Goal: Task Accomplishment & Management: Manage account settings

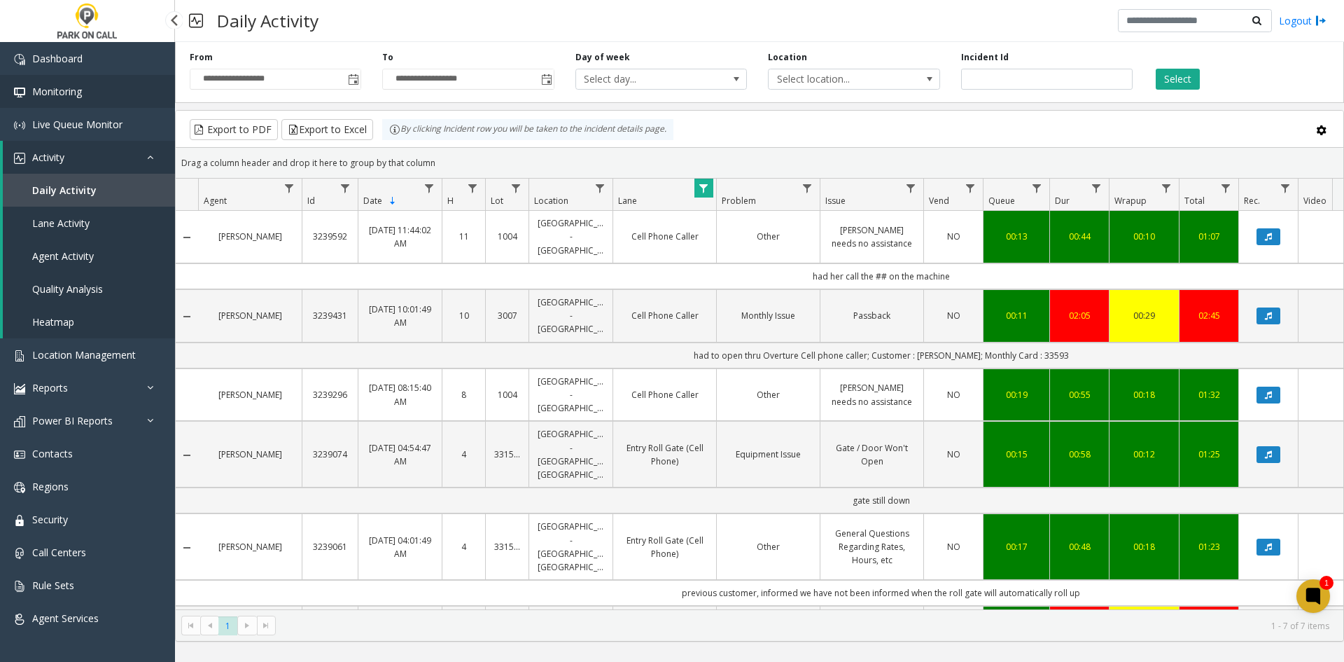
click at [73, 100] on link "Monitoring" at bounding box center [87, 91] width 175 height 33
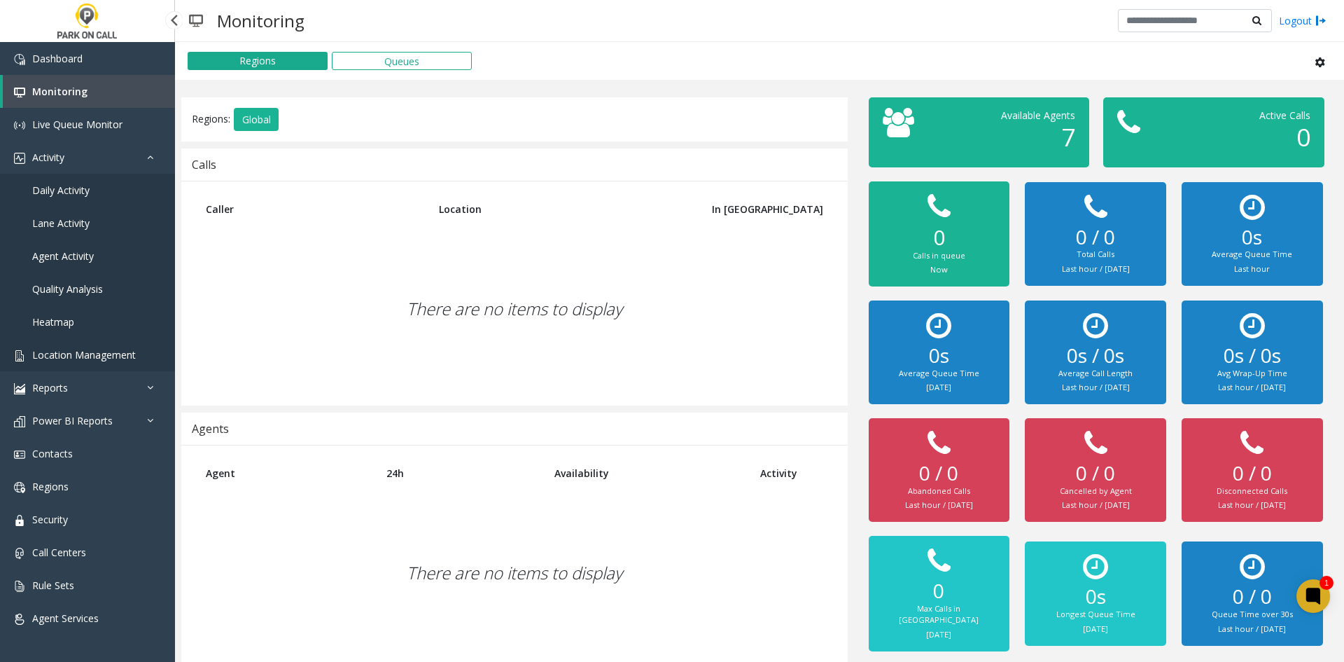
click at [46, 342] on link "Location Management" at bounding box center [87, 354] width 175 height 33
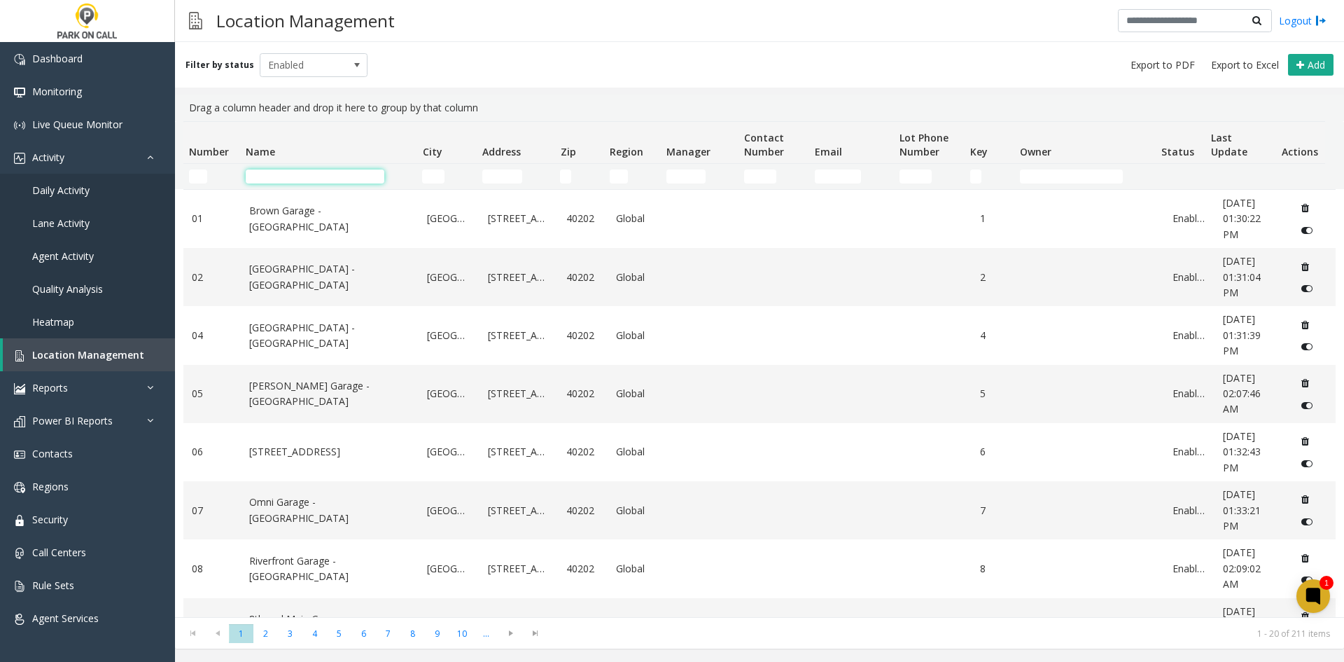
click at [296, 179] on input "Name Filter" at bounding box center [315, 176] width 139 height 14
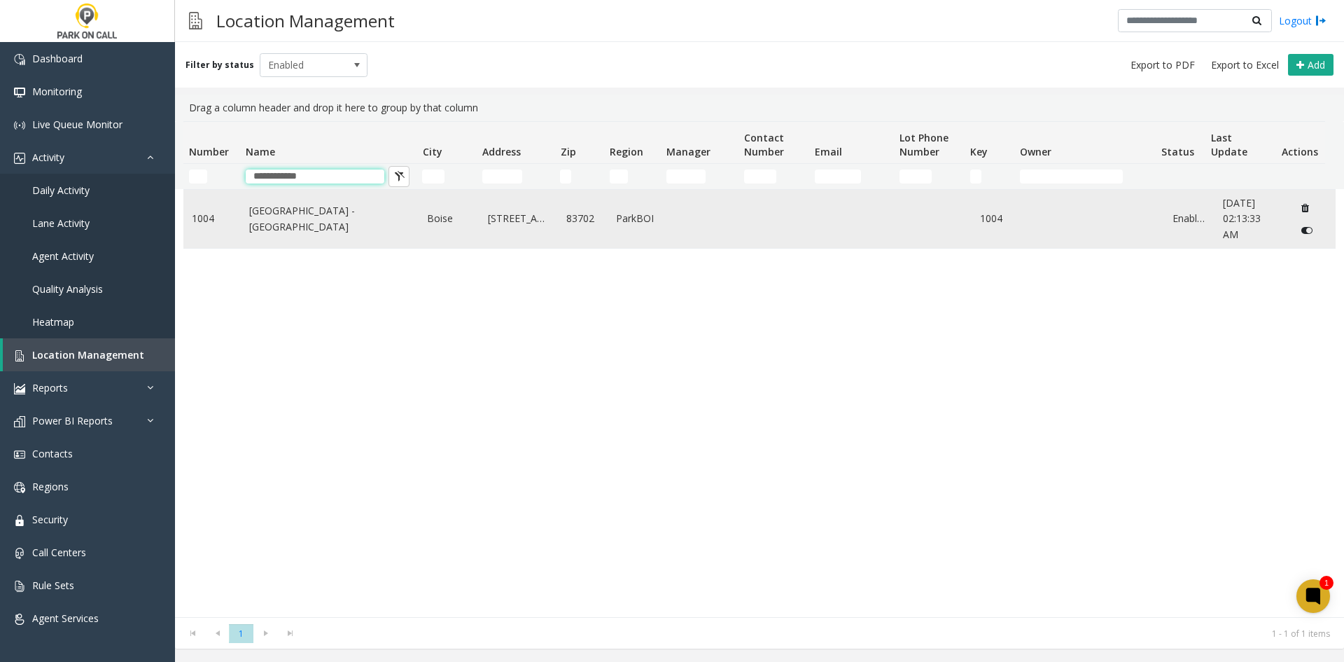
type input "**********"
click at [319, 216] on link "[GEOGRAPHIC_DATA] - [GEOGRAPHIC_DATA]" at bounding box center [330, 219] width 162 height 32
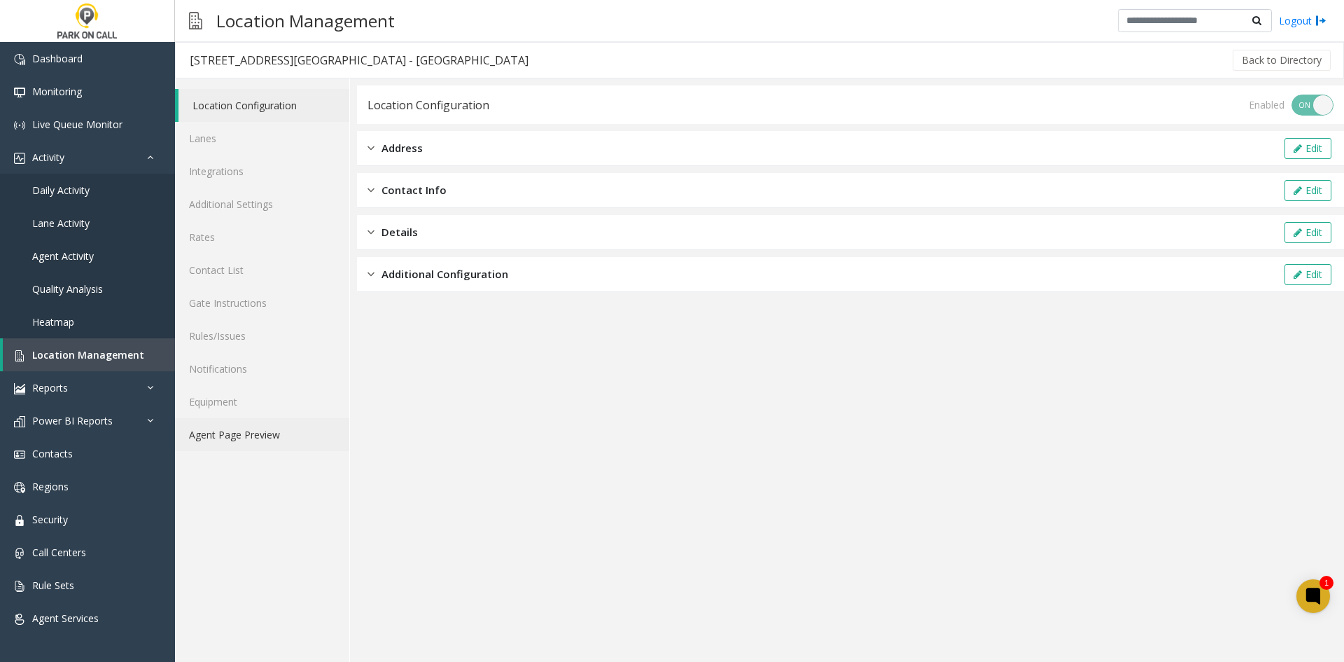
click at [245, 443] on link "Agent Page Preview" at bounding box center [262, 434] width 174 height 33
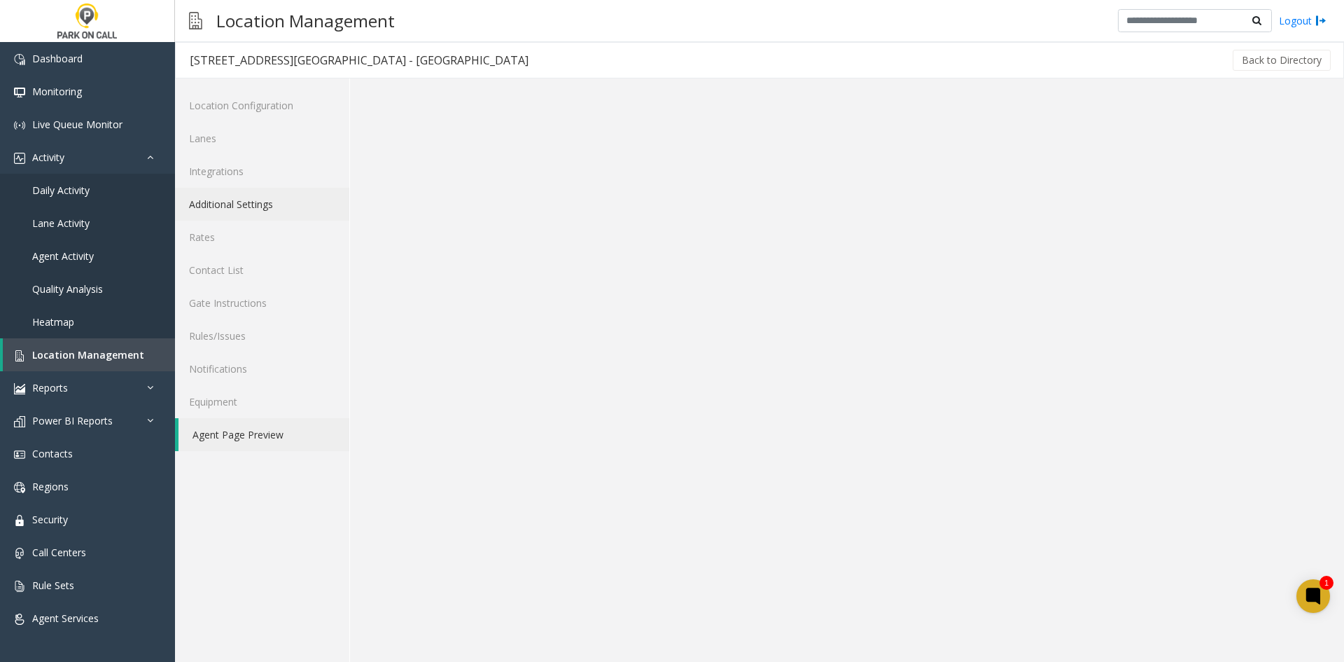
click at [229, 218] on link "Additional Settings" at bounding box center [262, 204] width 174 height 33
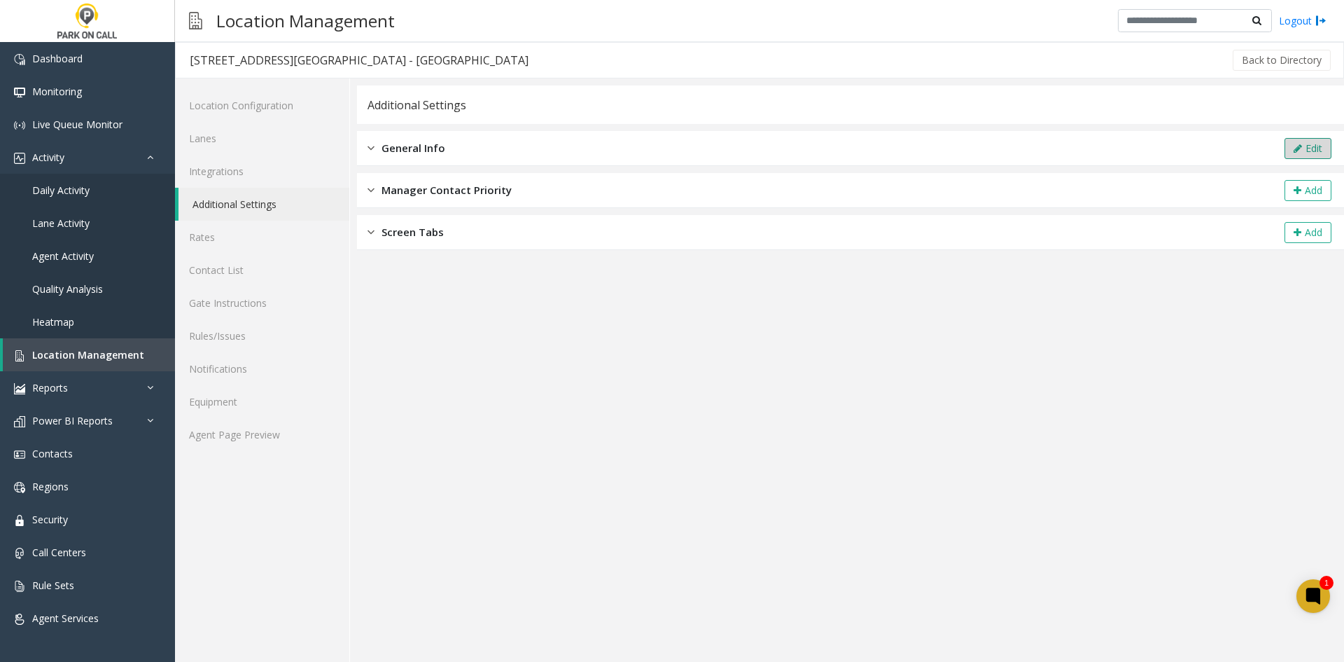
click at [1309, 155] on button "Edit" at bounding box center [1308, 148] width 47 height 21
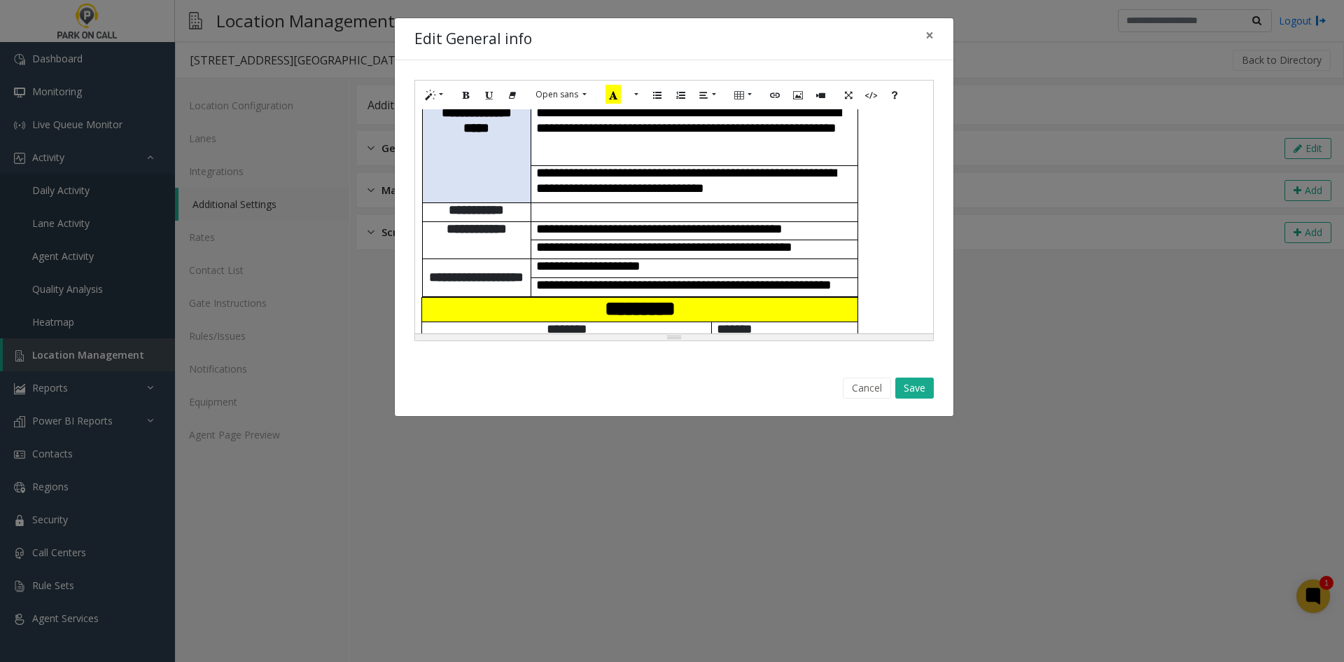
scroll to position [210, 0]
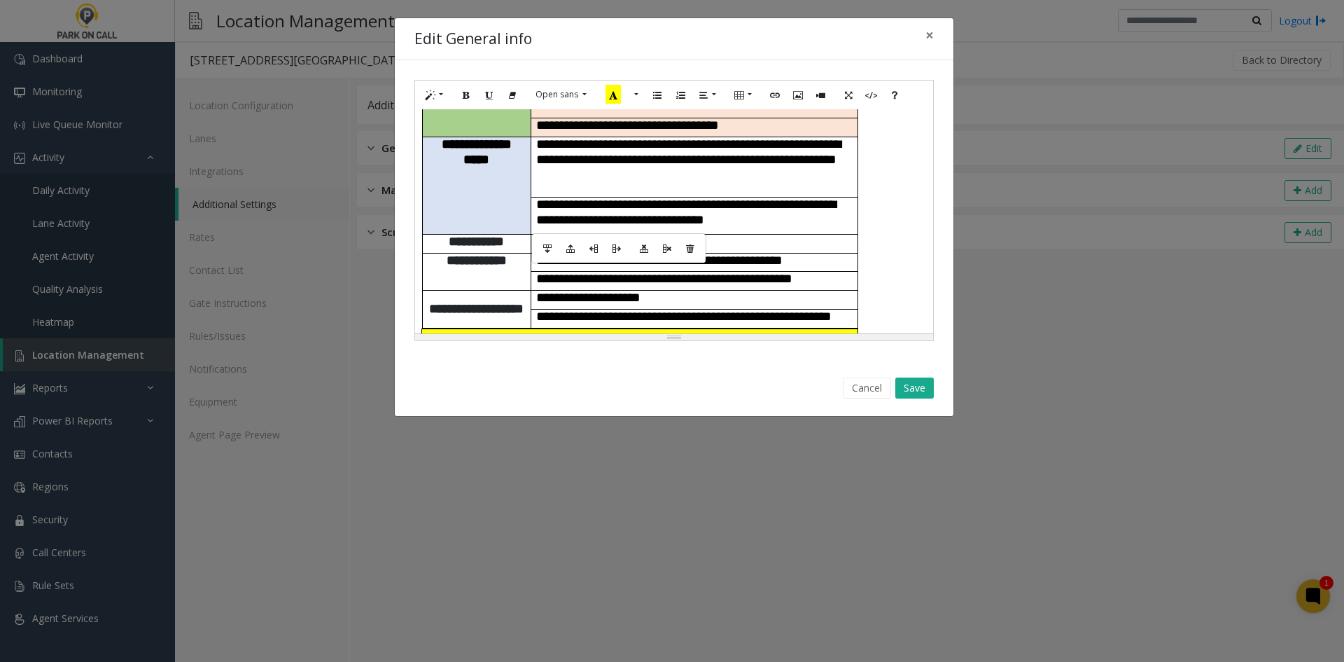
click at [583, 234] on td at bounding box center [694, 243] width 327 height 19
paste div
drag, startPoint x: 770, startPoint y: 200, endPoint x: 760, endPoint y: 199, distance: 10.5
click at [760, 199] on span "**********" at bounding box center [686, 211] width 300 height 29
click at [769, 199] on span "**********" at bounding box center [686, 211] width 300 height 29
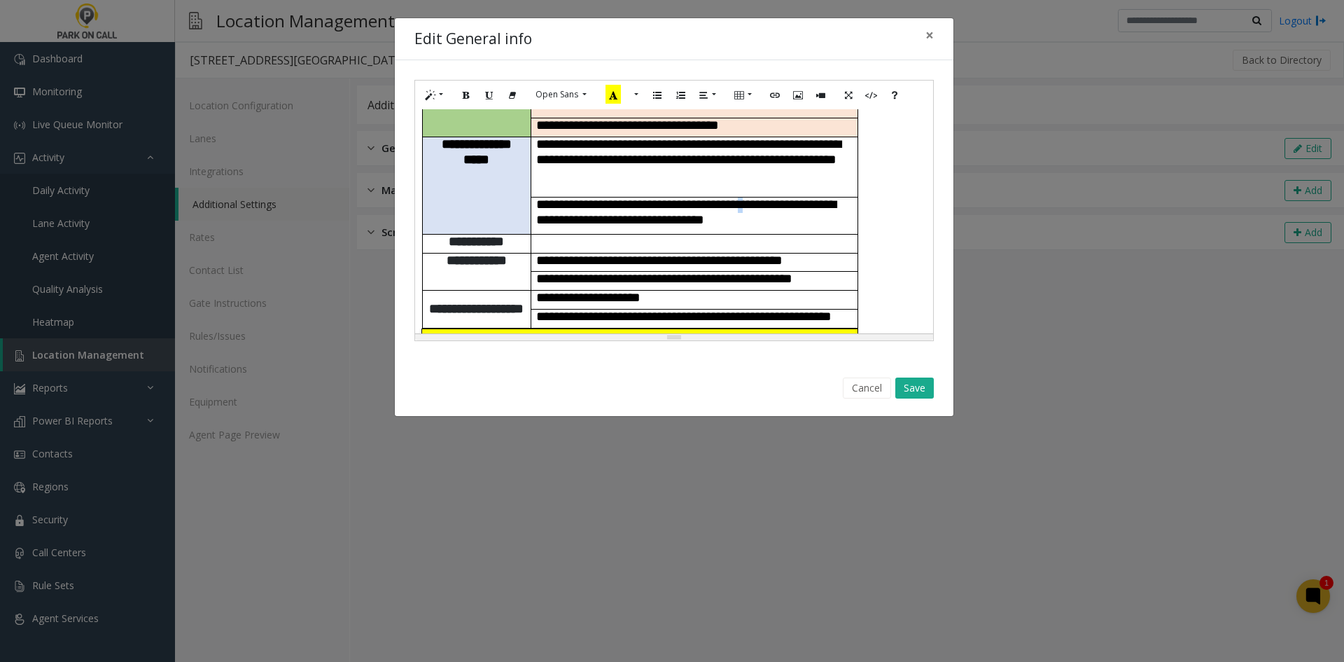
click at [769, 197] on span "**********" at bounding box center [686, 211] width 300 height 29
copy span "*"
click at [605, 234] on td at bounding box center [694, 243] width 327 height 19
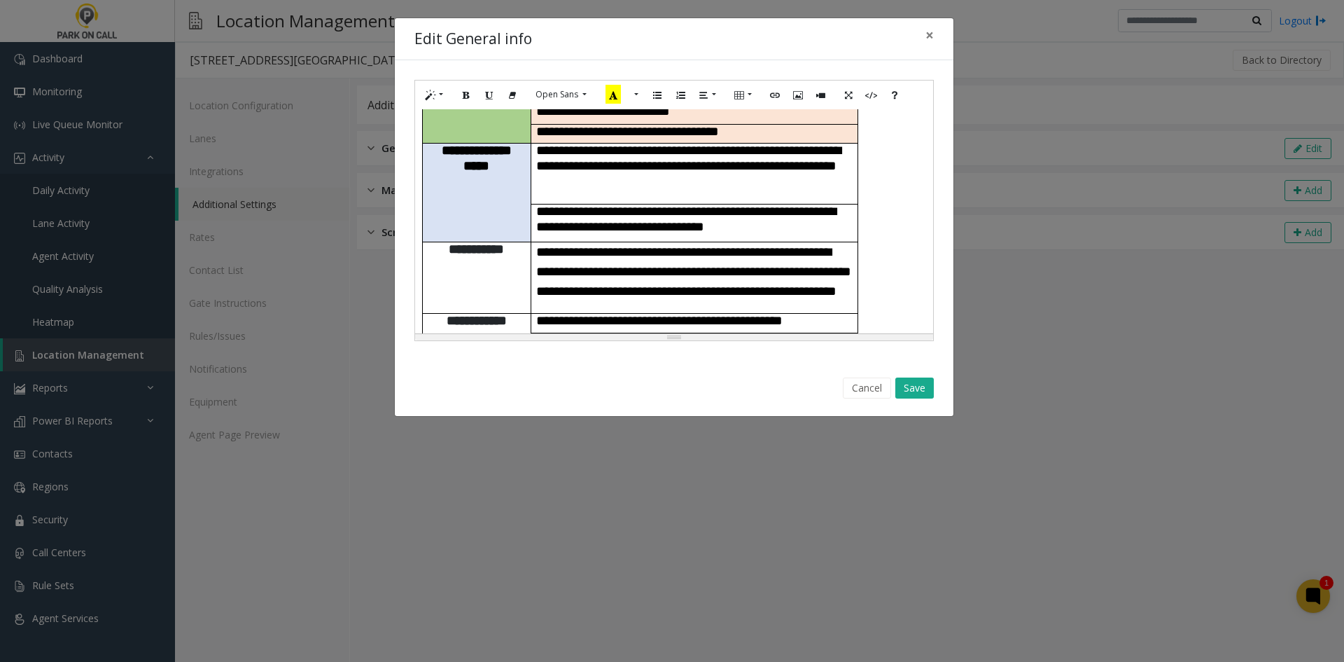
click at [537, 245] on span "*" at bounding box center [541, 251] width 11 height 13
drag, startPoint x: 650, startPoint y: 230, endPoint x: 541, endPoint y: 231, distance: 109.9
click at [541, 245] on span "**********" at bounding box center [693, 271] width 315 height 53
click at [609, 278] on td "**********" at bounding box center [694, 277] width 327 height 71
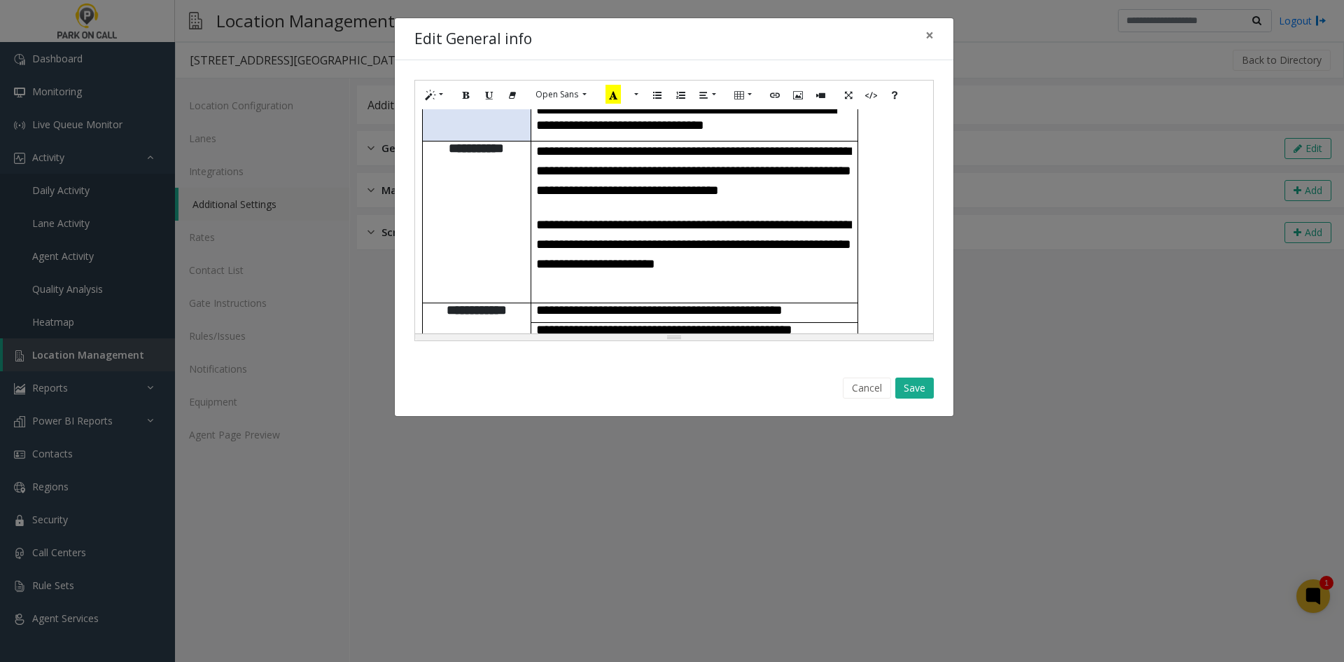
scroll to position [280, 0]
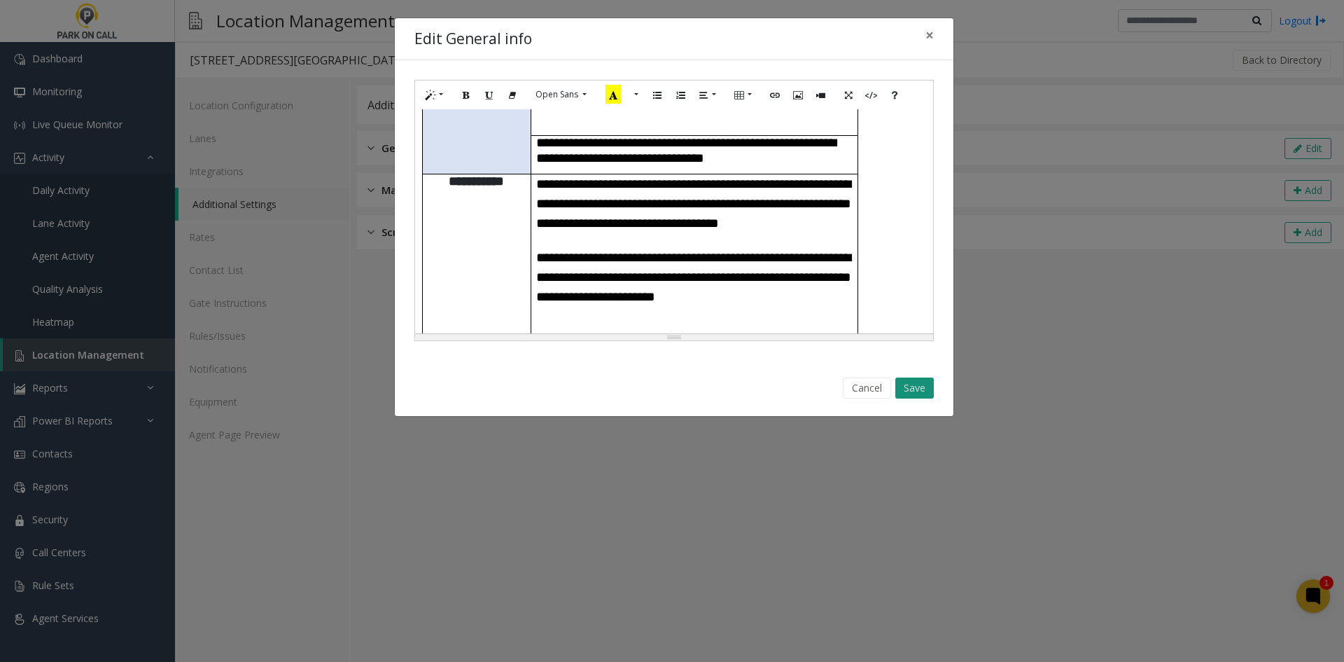
click at [907, 388] on button "Save" at bounding box center [915, 387] width 39 height 21
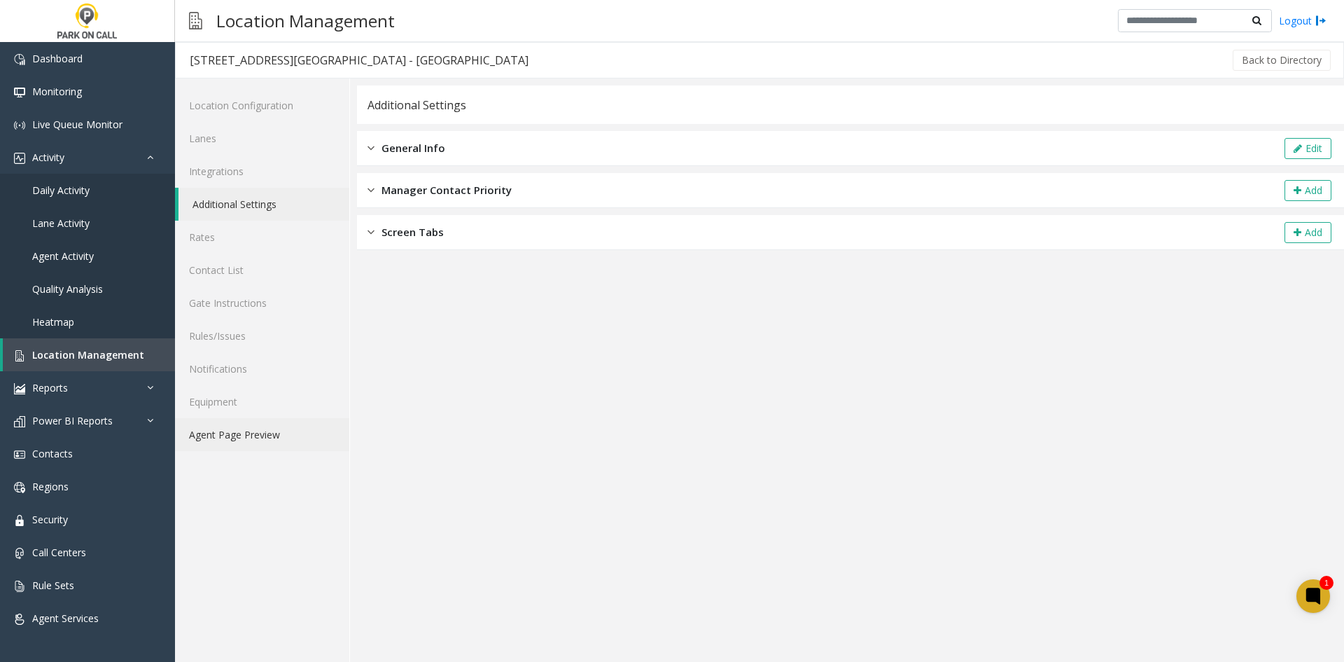
click at [231, 432] on link "Agent Page Preview" at bounding box center [262, 434] width 174 height 33
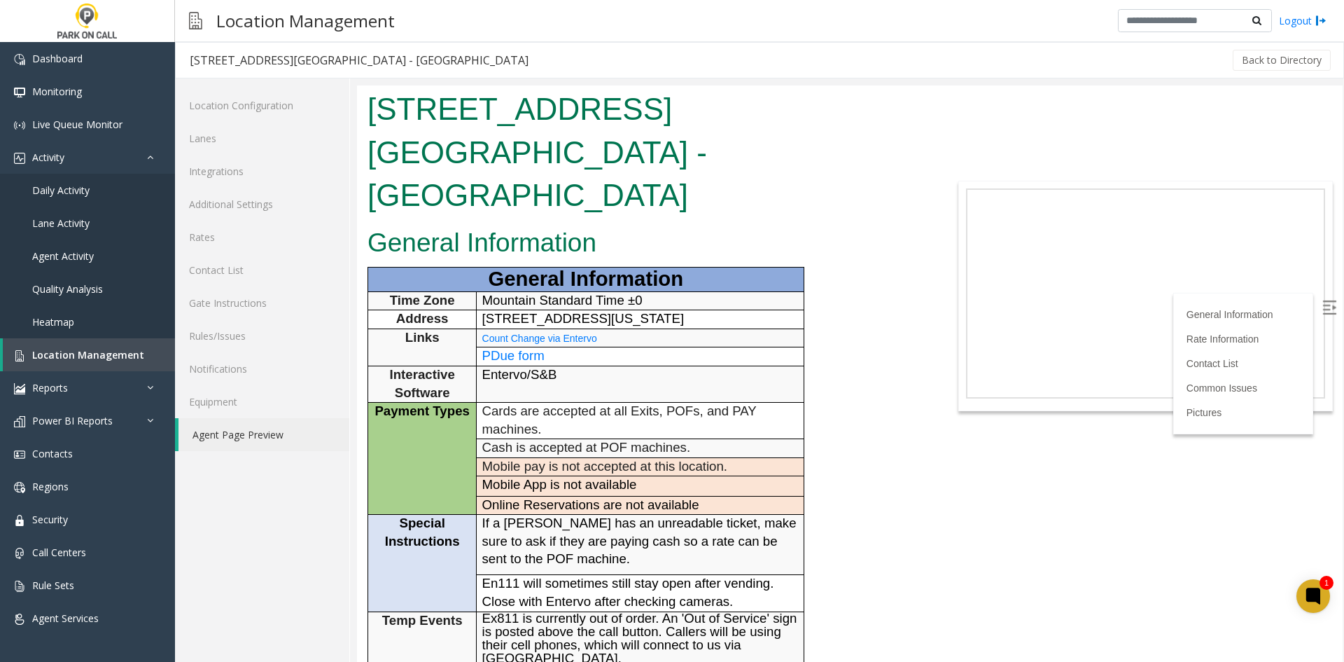
scroll to position [210, 0]
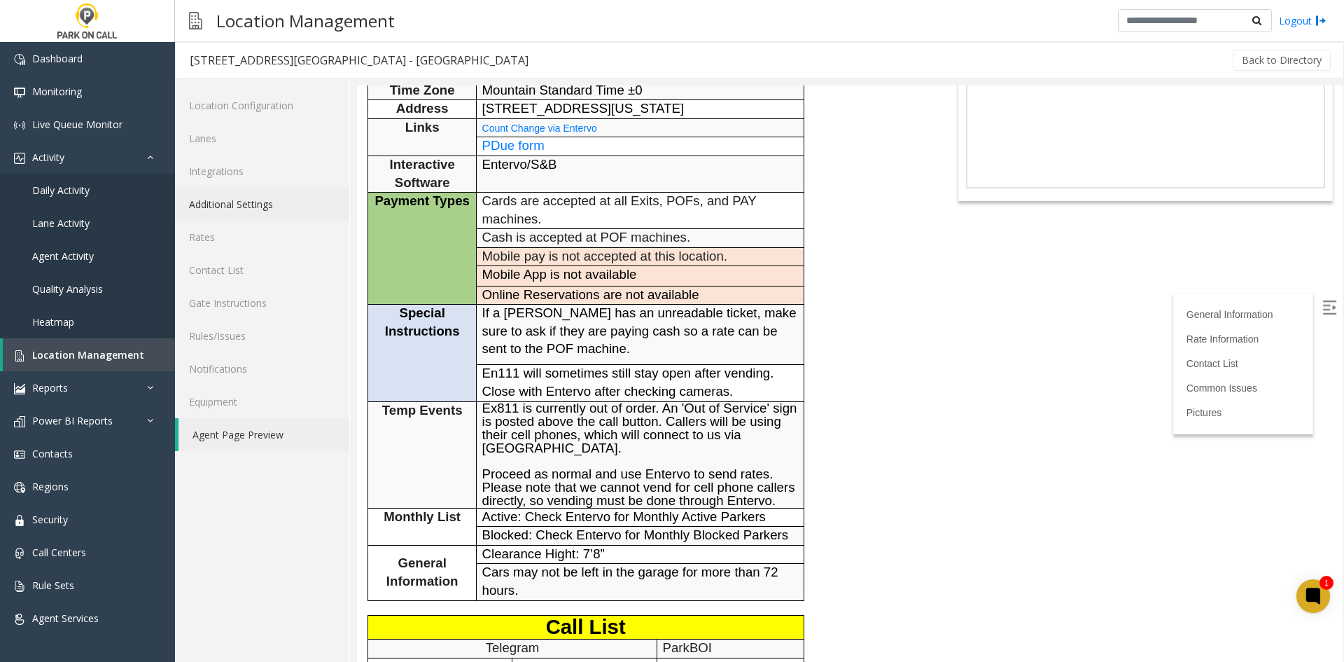
click at [256, 206] on link "Additional Settings" at bounding box center [262, 204] width 174 height 33
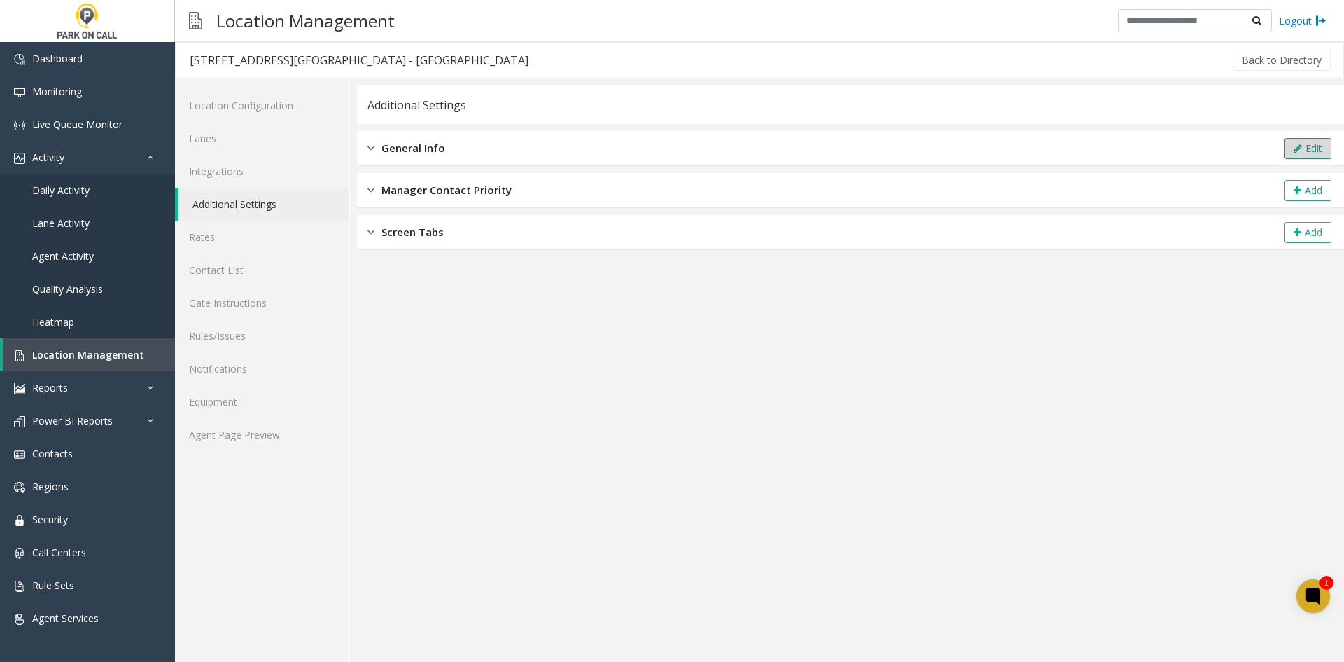
click at [1297, 155] on button "Edit" at bounding box center [1308, 148] width 47 height 21
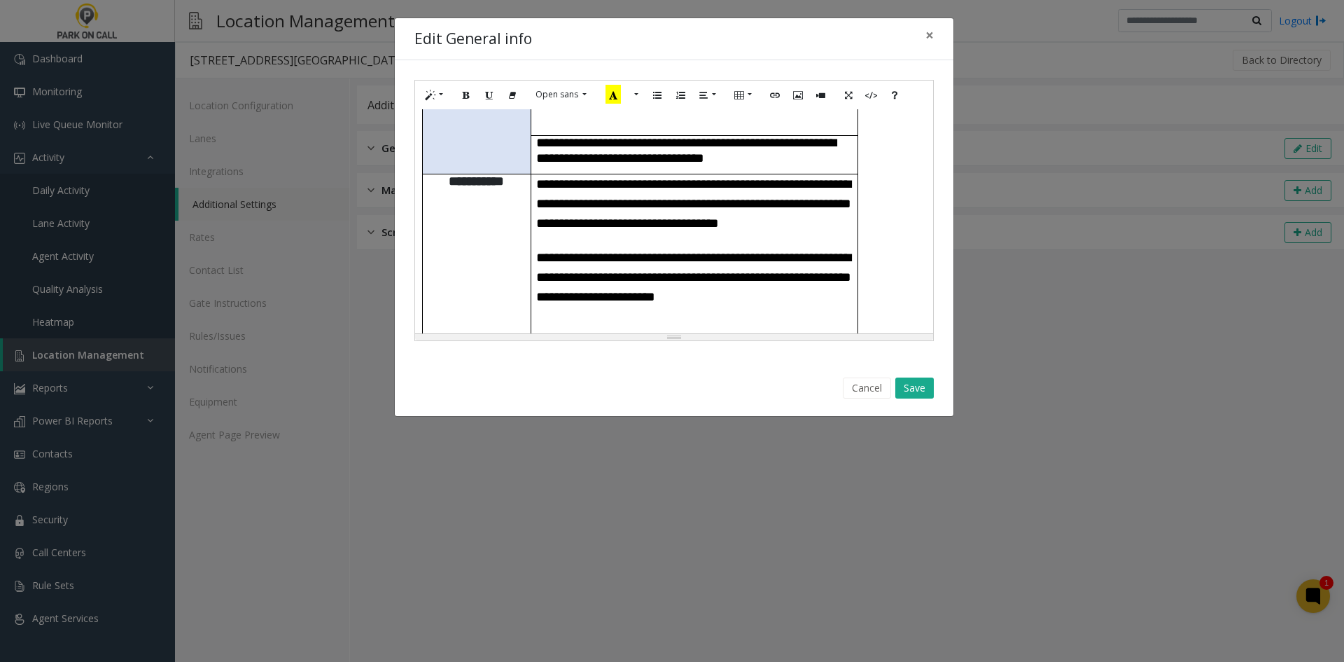
scroll to position [210, 0]
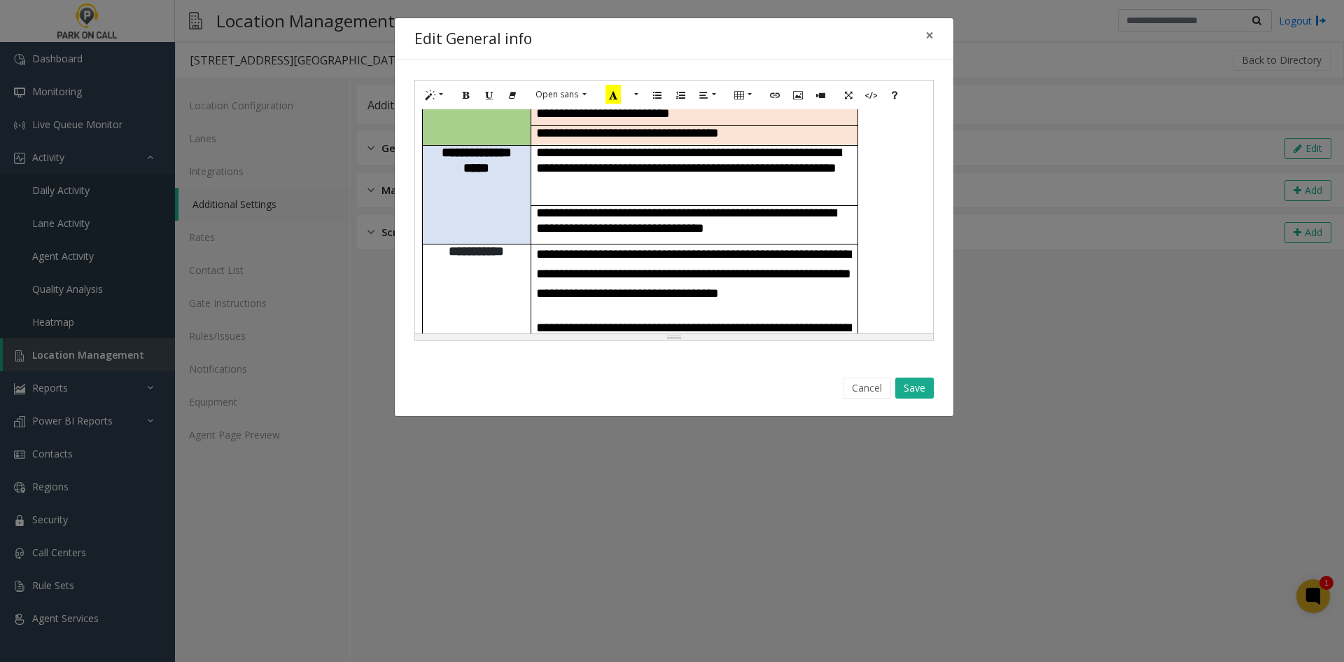
click at [540, 247] on span "**********" at bounding box center [693, 273] width 315 height 53
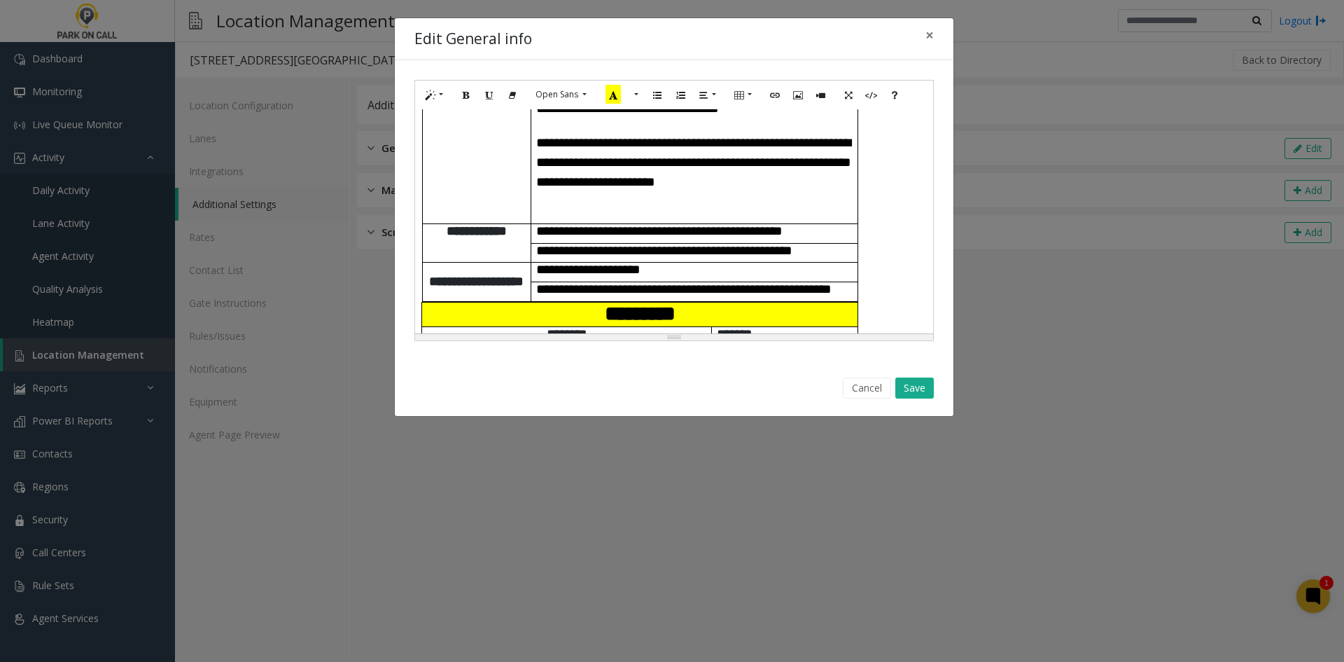
scroll to position [420, 0]
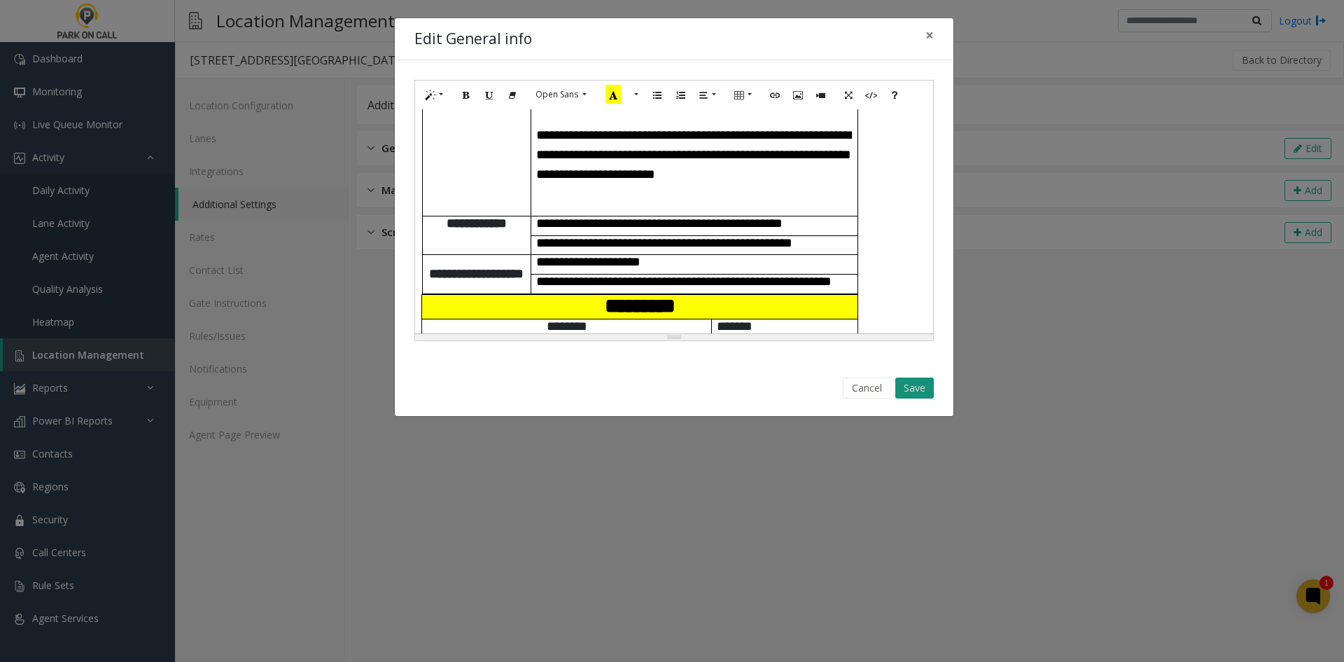
click at [919, 391] on button "Save" at bounding box center [915, 387] width 39 height 21
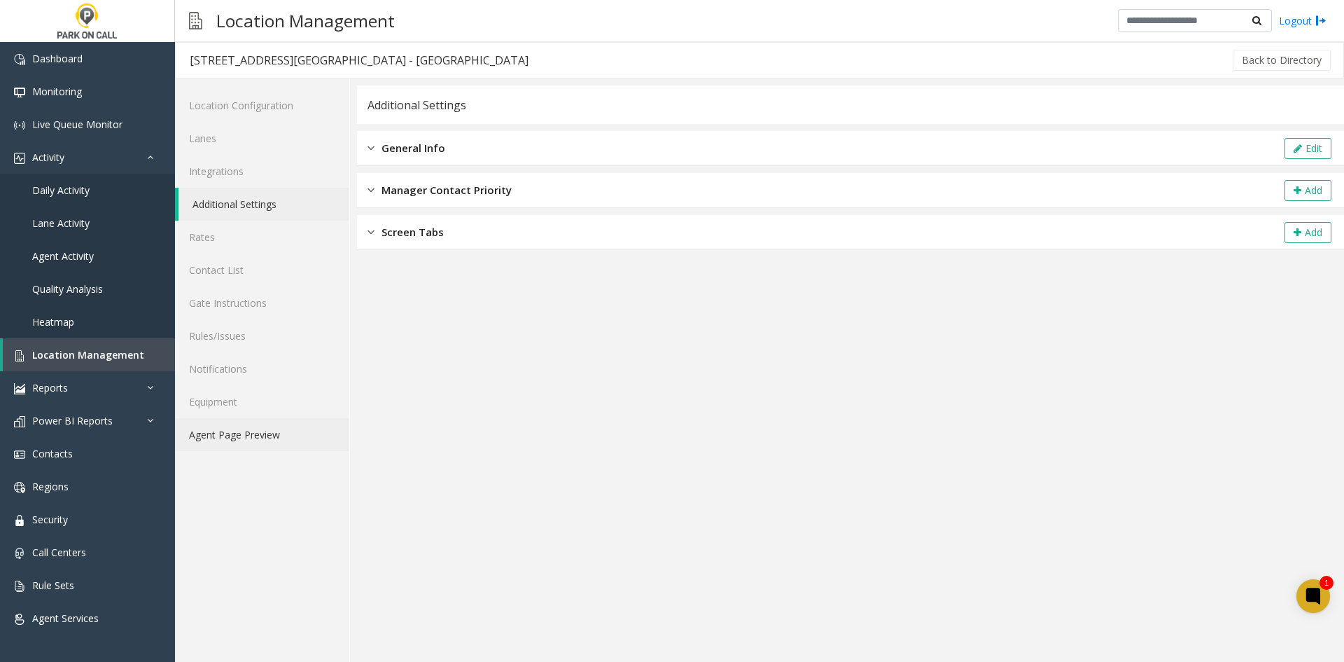
click at [276, 434] on link "Agent Page Preview" at bounding box center [262, 434] width 174 height 33
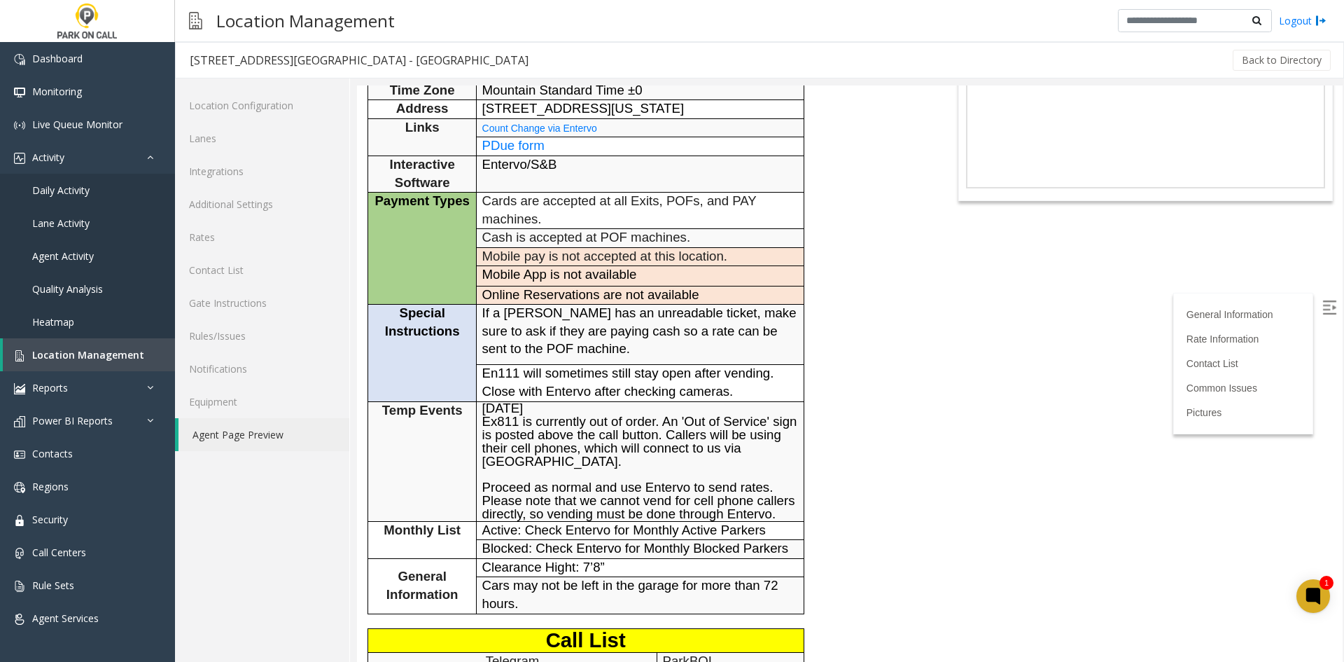
scroll to position [140, 0]
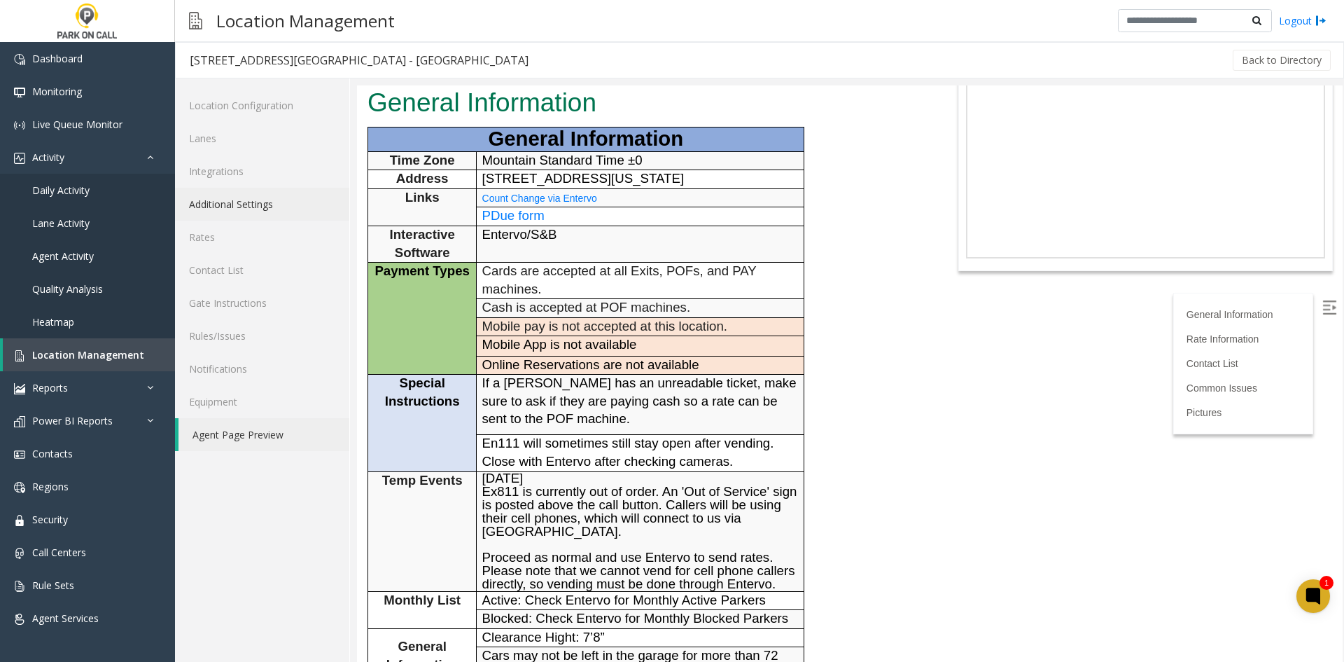
click at [330, 206] on link "Additional Settings" at bounding box center [262, 204] width 174 height 33
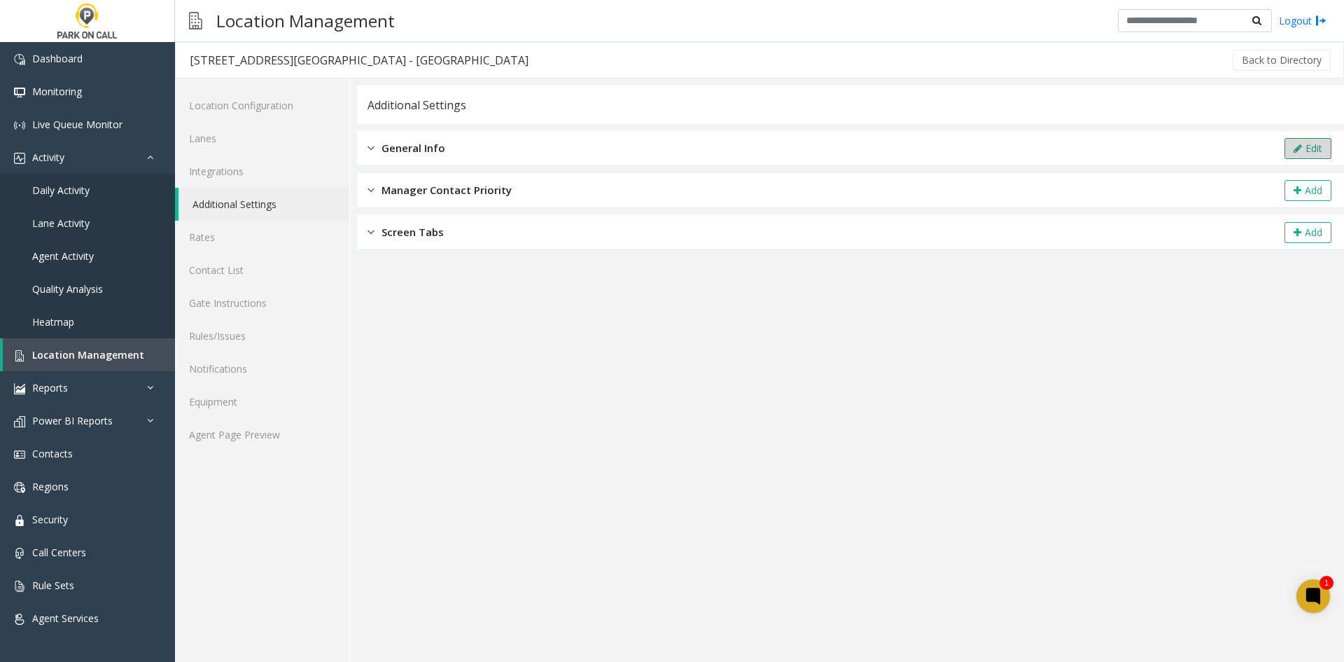
click at [1304, 153] on button "Edit" at bounding box center [1308, 148] width 47 height 21
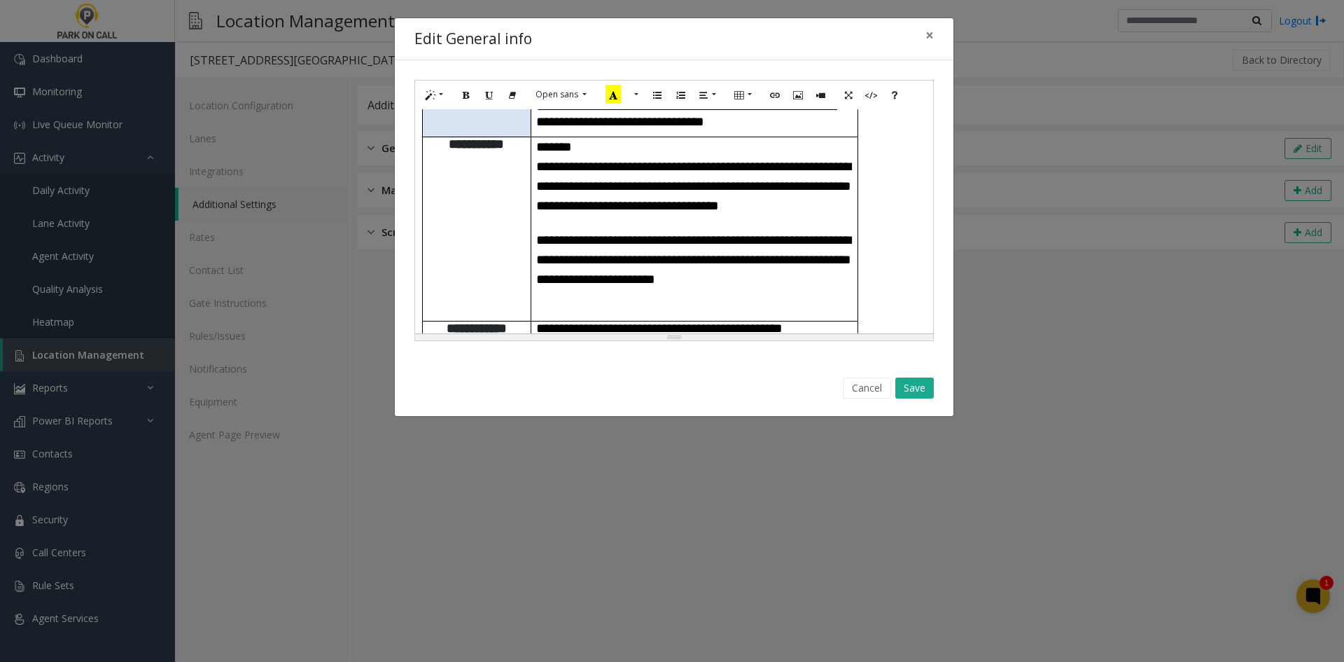
scroll to position [280, 0]
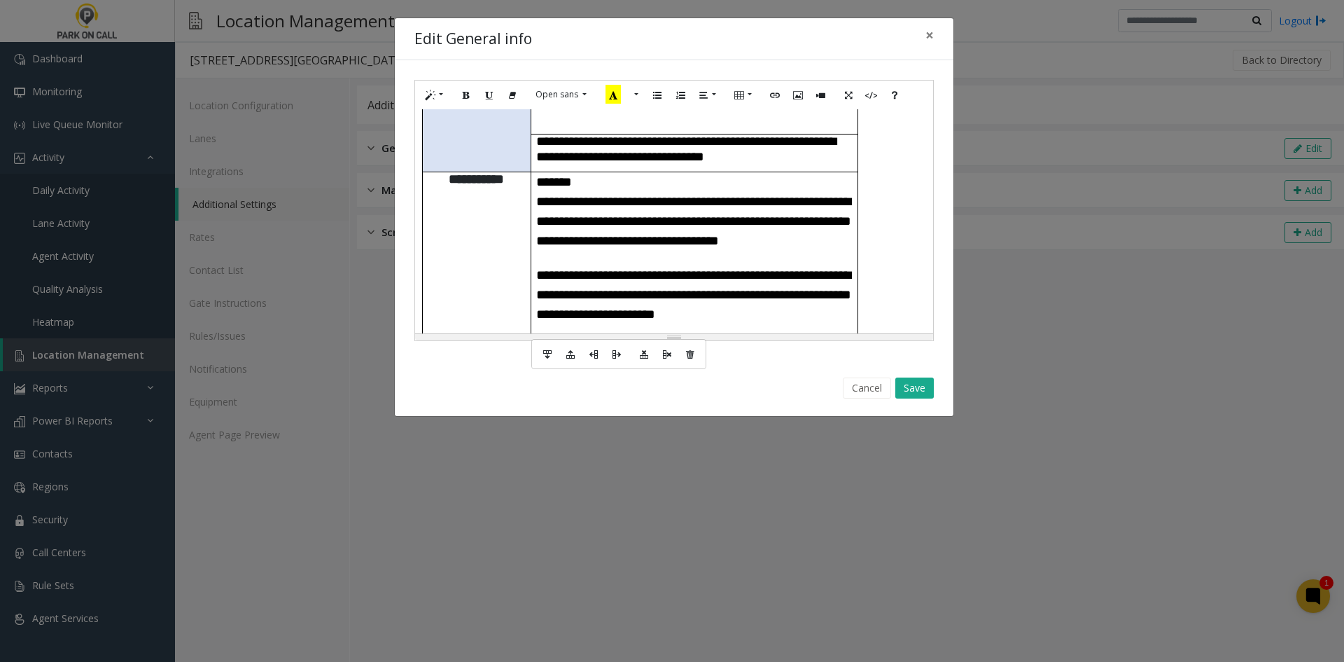
click at [658, 239] on td "**********" at bounding box center [694, 264] width 327 height 184
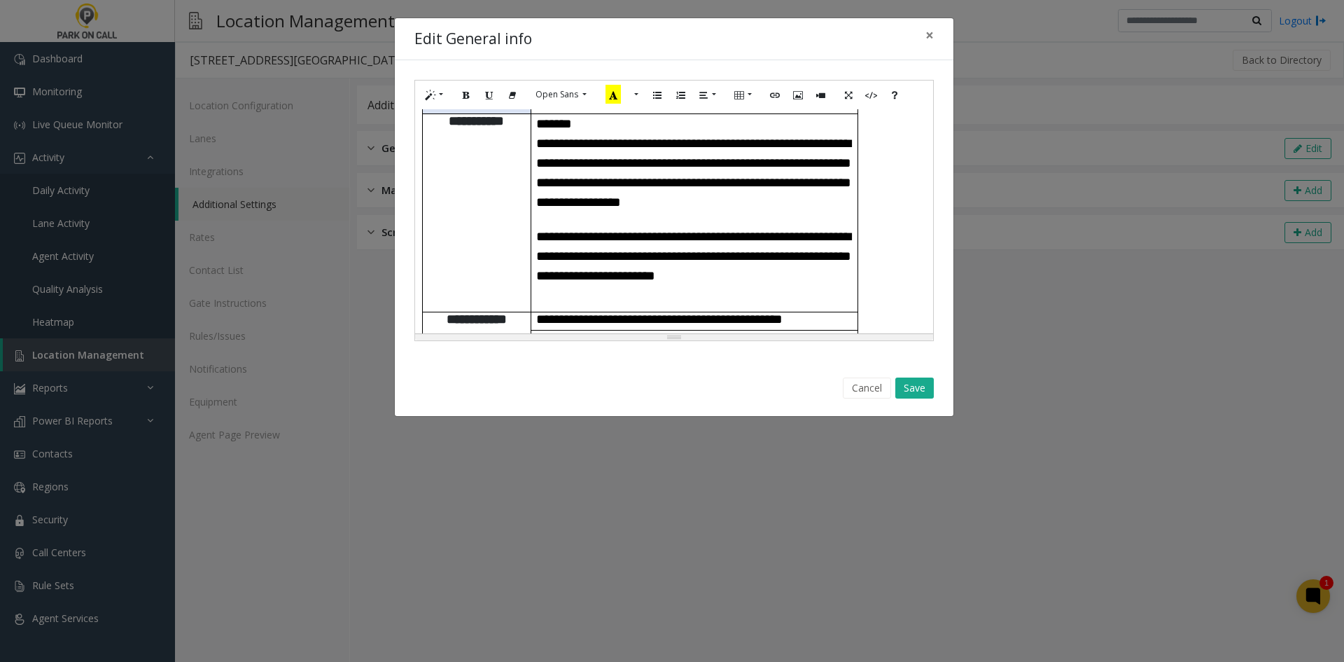
scroll to position [420, 0]
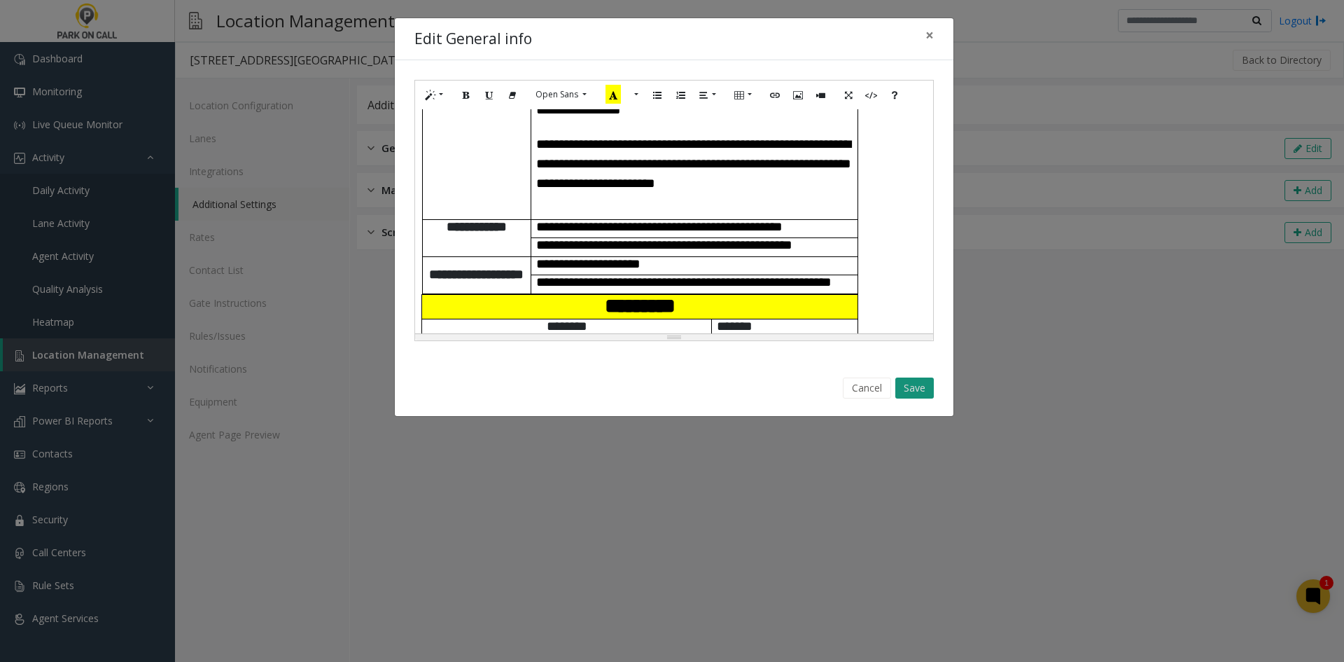
click at [917, 391] on button "Save" at bounding box center [915, 387] width 39 height 21
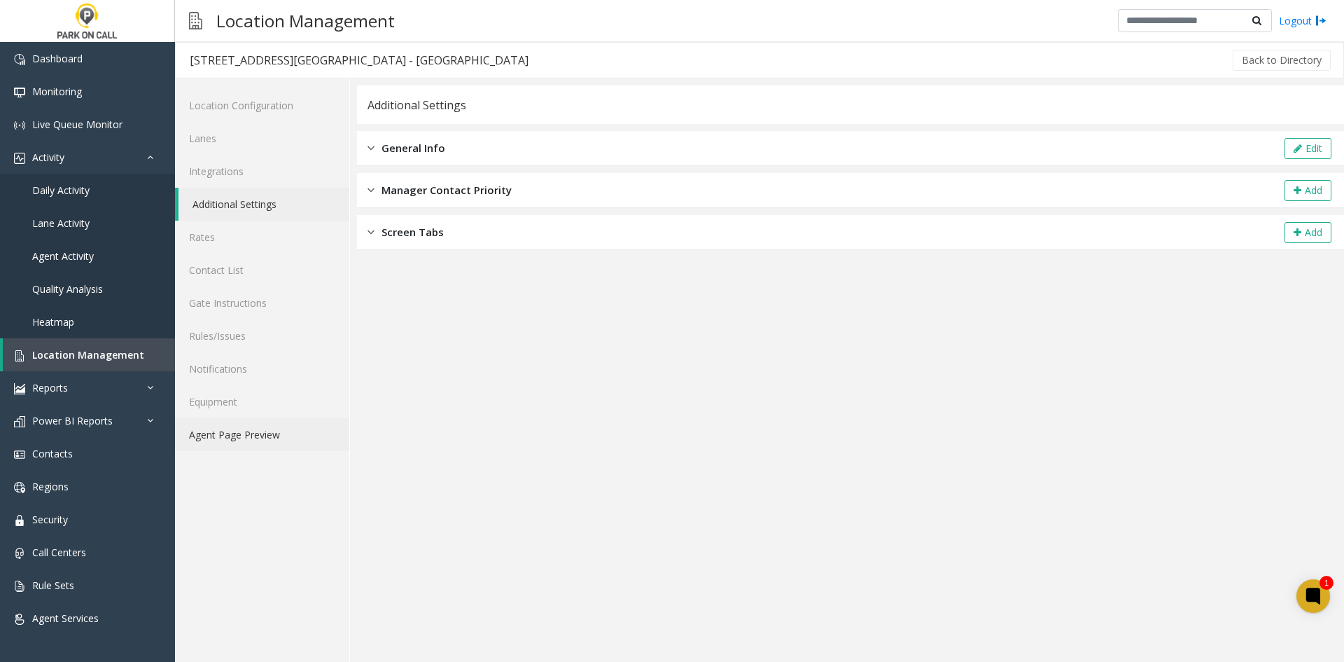
click at [281, 437] on link "Agent Page Preview" at bounding box center [262, 434] width 174 height 33
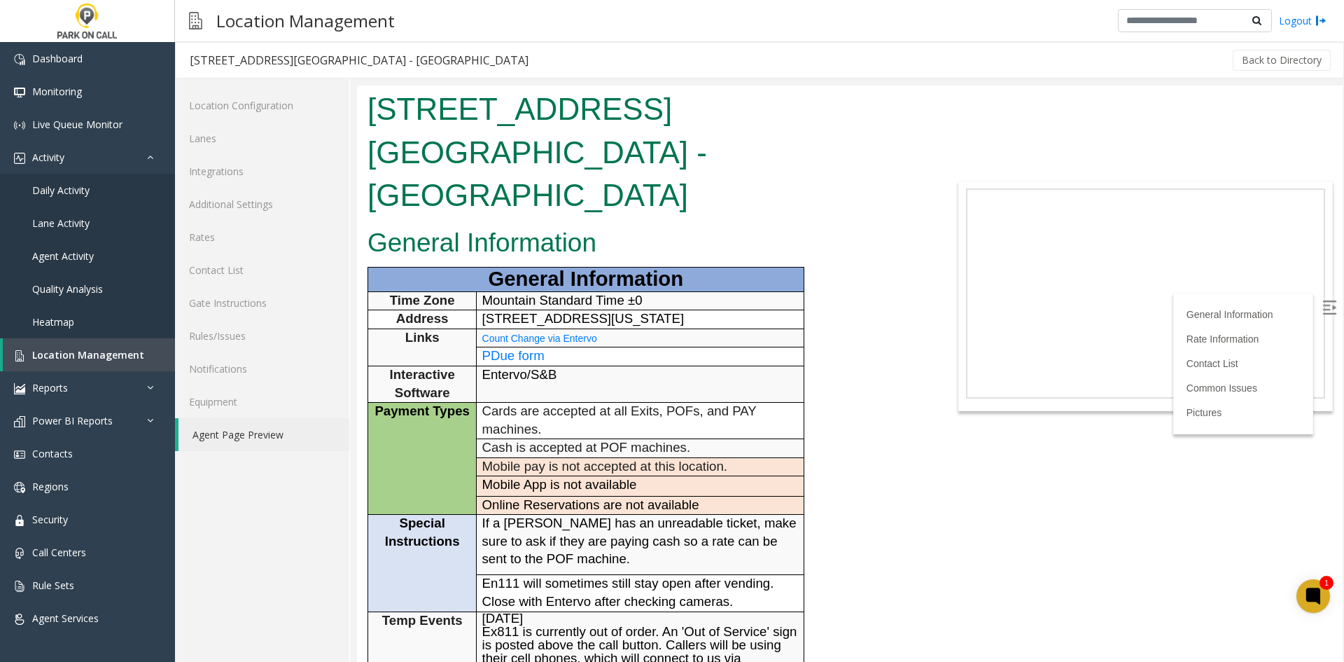
click at [748, 611] on span "8.13.25 Ex811 is currently out of order. An 'Out of Service' sign is posted abo…" at bounding box center [639, 651] width 315 height 81
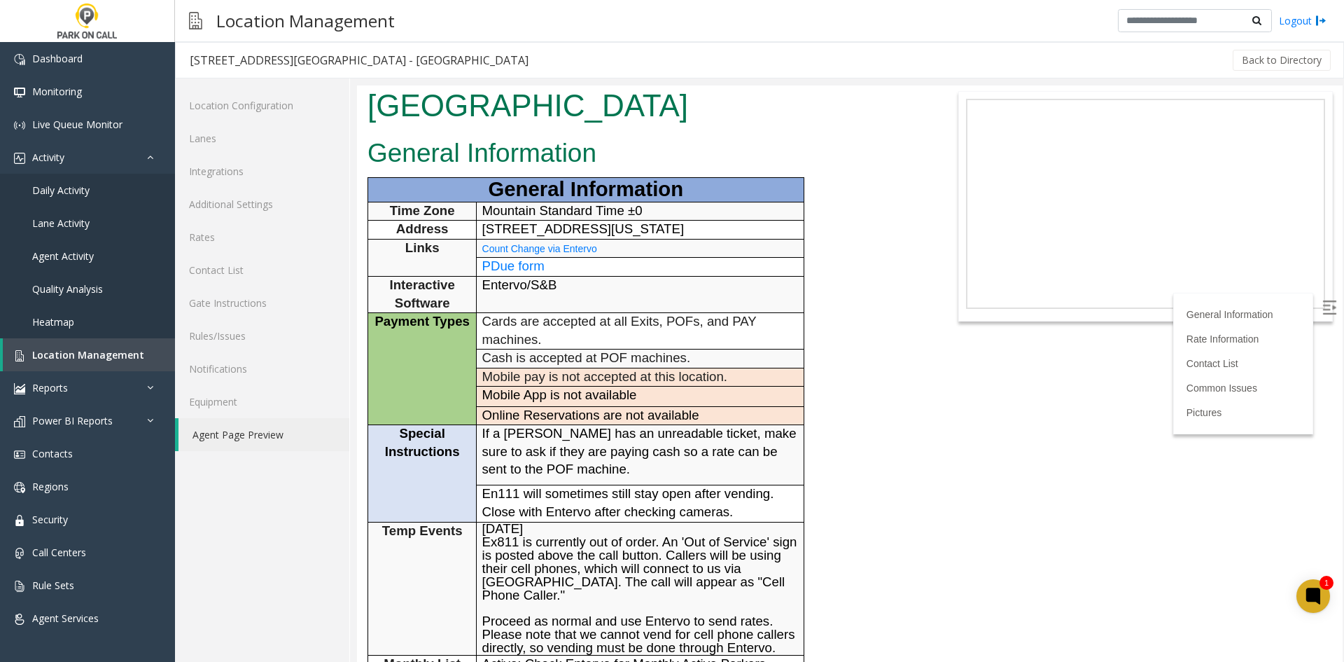
scroll to position [350, 0]
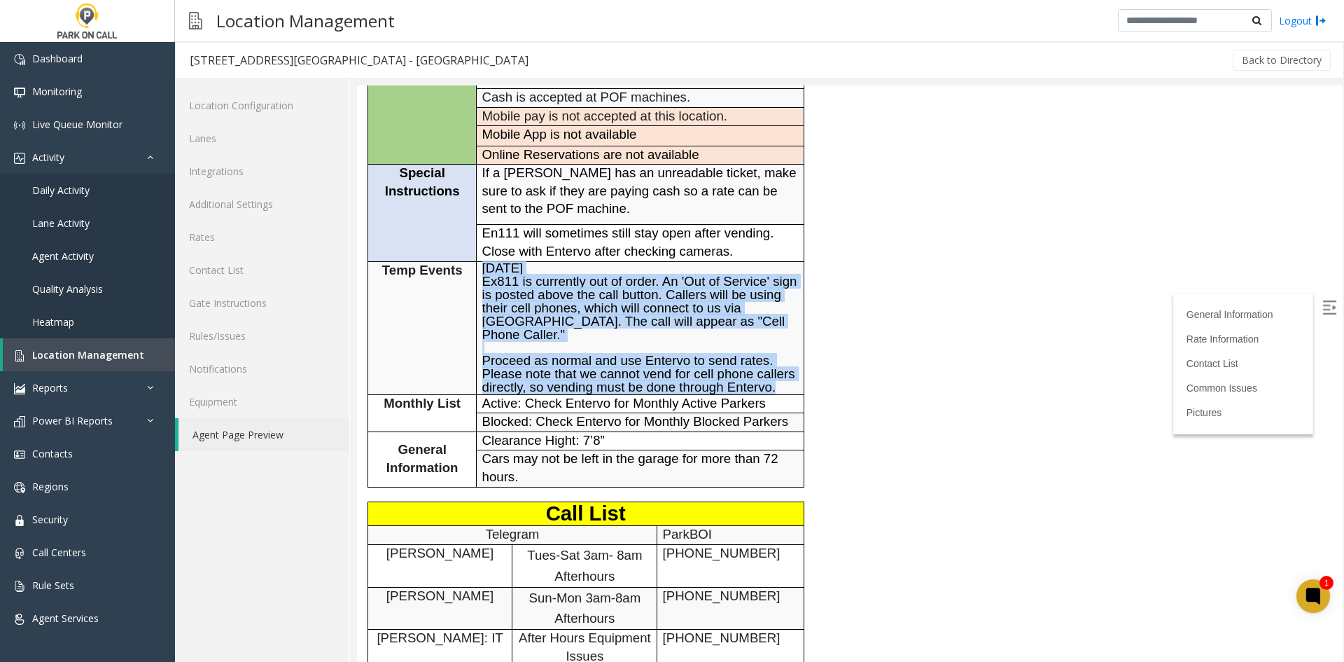
drag, startPoint x: 790, startPoint y: 332, endPoint x: 483, endPoint y: 226, distance: 324.4
click at [483, 261] on td "8.13.25 Ex811 is currently out of order. An 'Out of Service' sign is posted abo…" at bounding box center [640, 327] width 327 height 133
copy font "8.13.25 Ex811 is currently out of order. An 'Out of Service' sign is posted abo…"
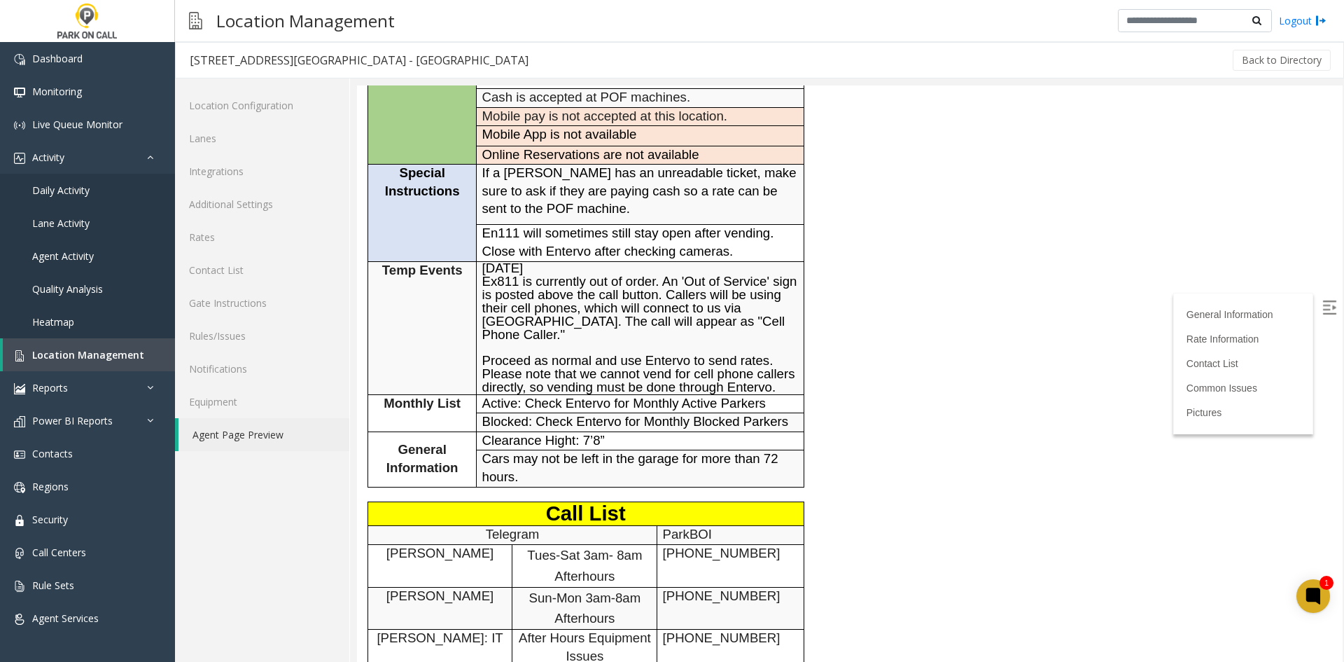
click at [954, 186] on body "1004 - Capitol & Main St/Capitol Terrace - ParkBOI General Information General …" at bounding box center [850, 23] width 986 height 576
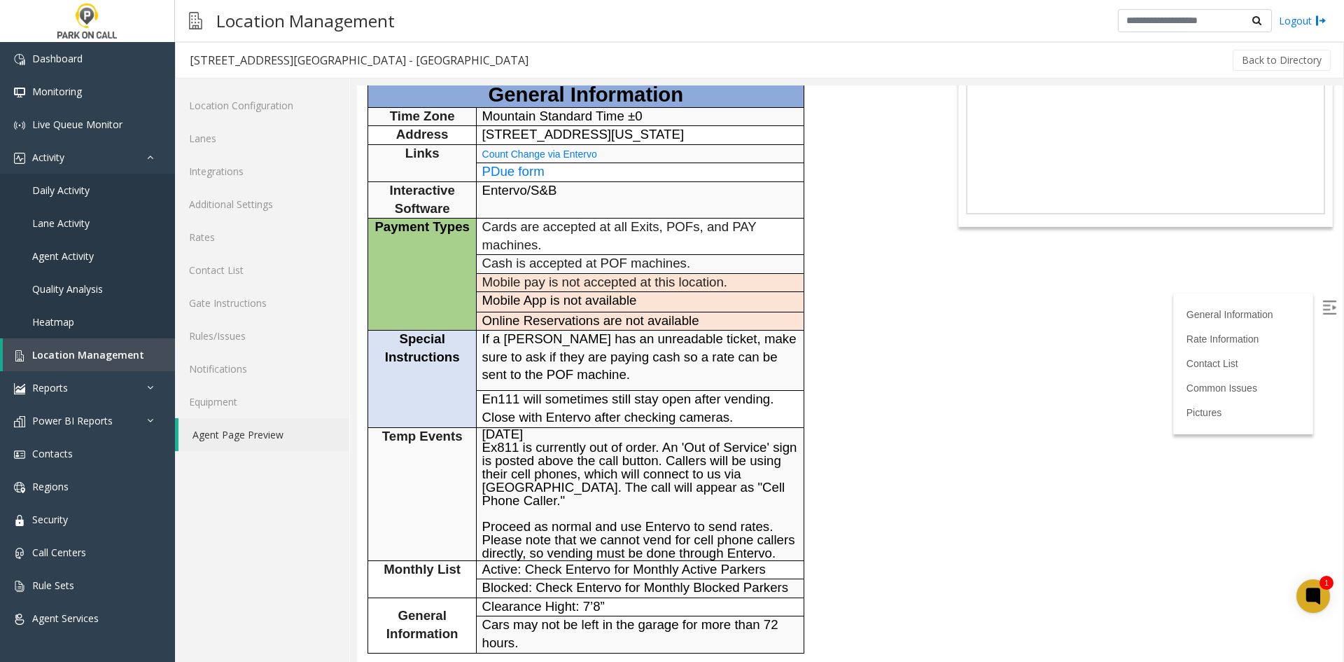
scroll to position [0, 0]
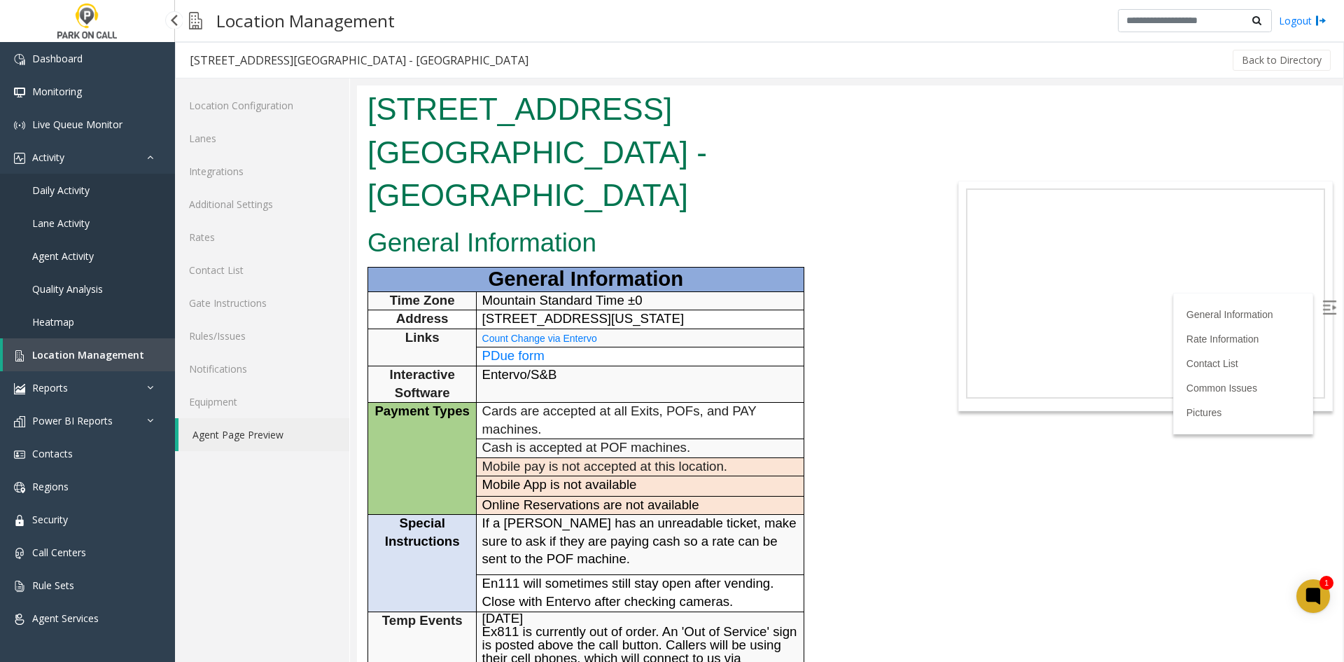
click at [104, 359] on span "Location Management" at bounding box center [88, 354] width 112 height 13
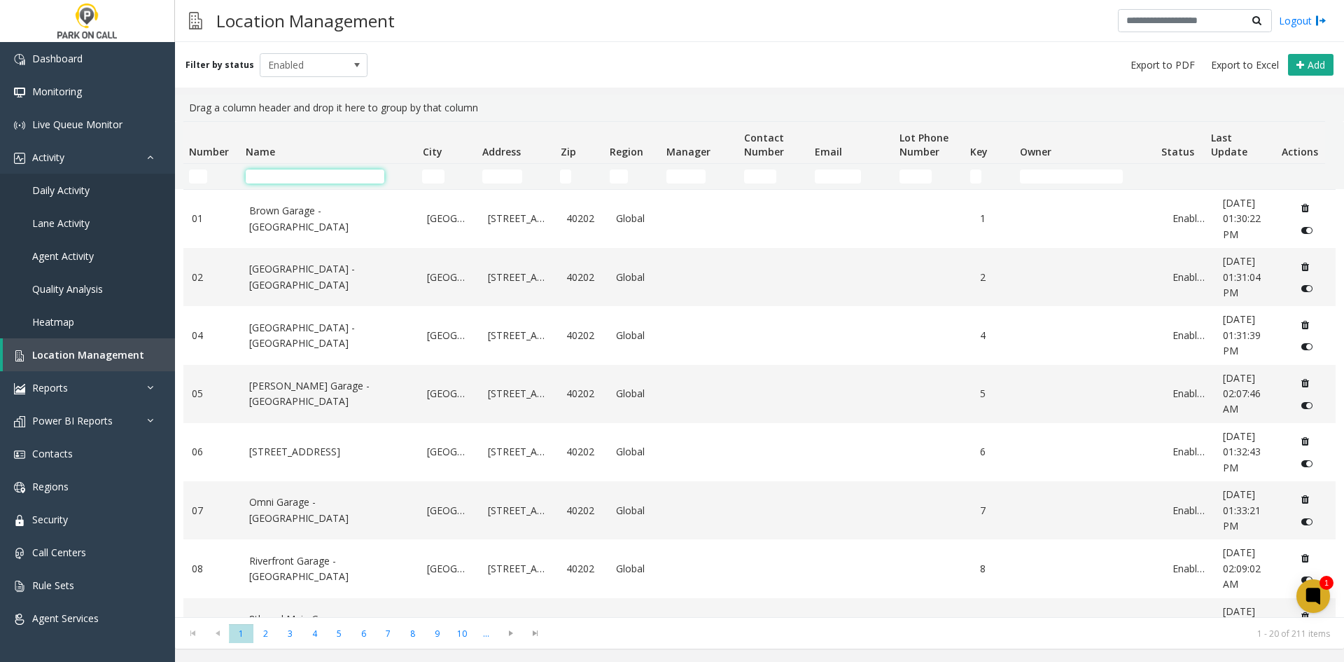
click at [314, 177] on input "Name Filter" at bounding box center [315, 176] width 139 height 14
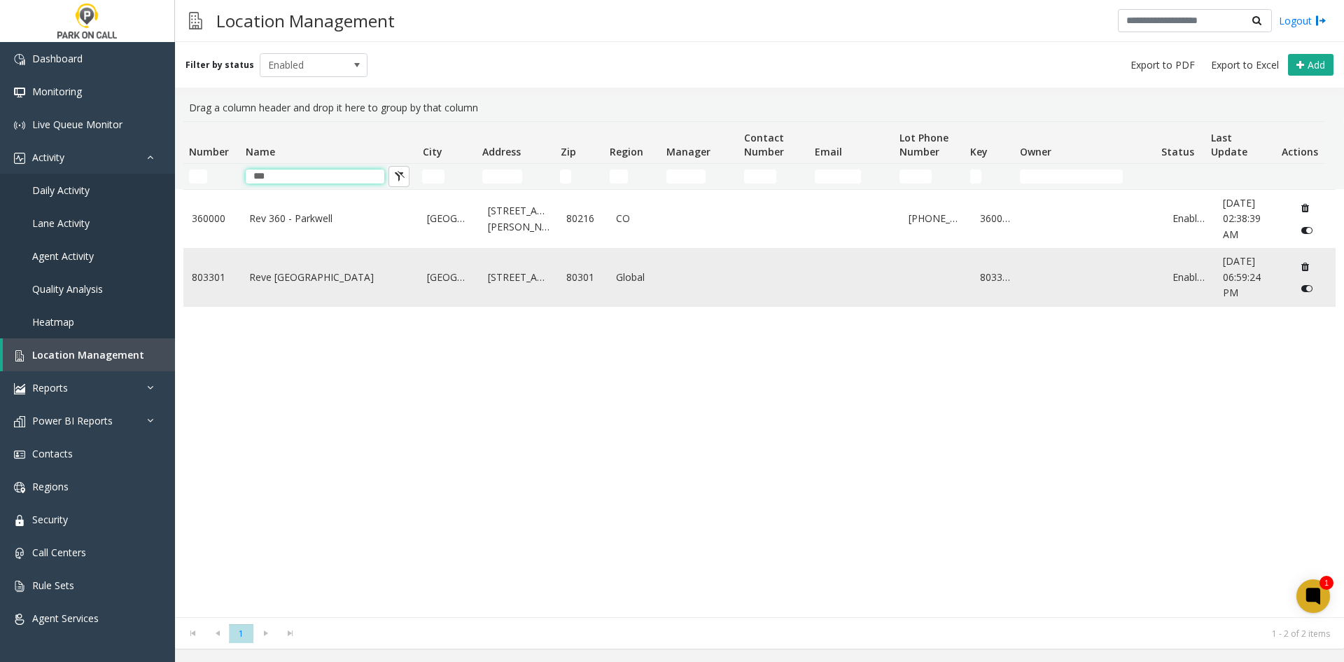
type input "***"
click at [299, 289] on td "Reve Boulder - Parkwell" at bounding box center [330, 277] width 179 height 58
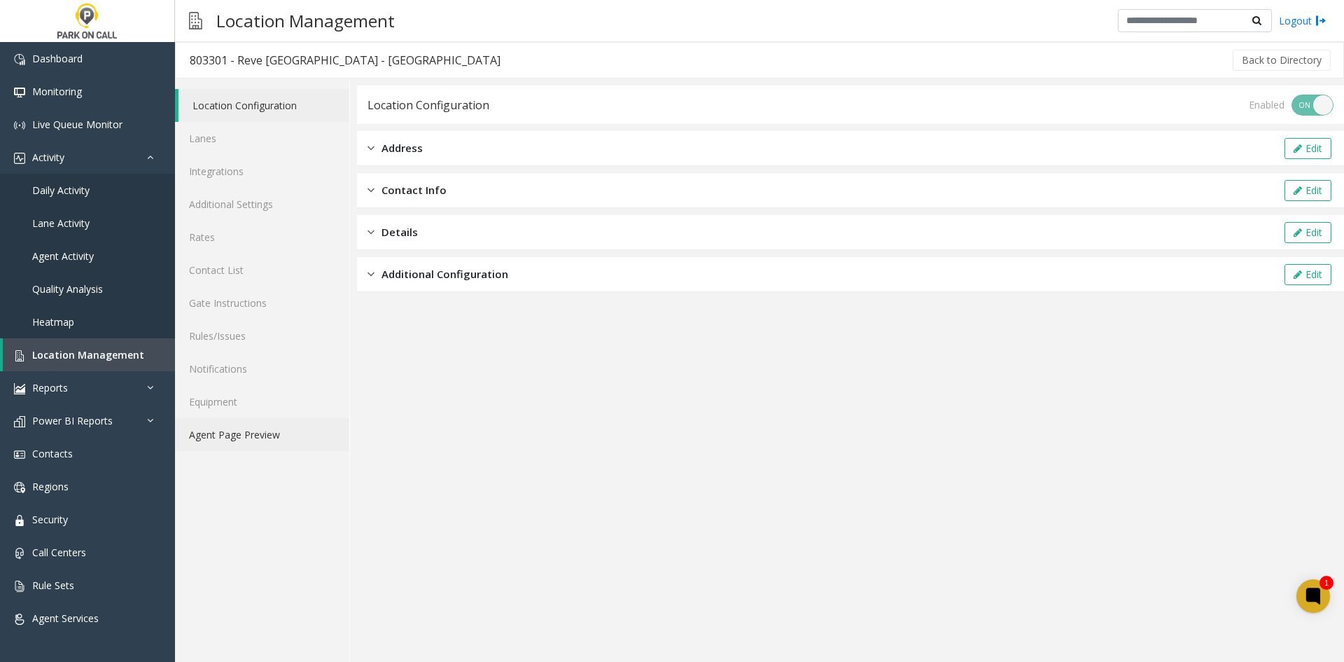
click at [243, 440] on link "Agent Page Preview" at bounding box center [262, 434] width 174 height 33
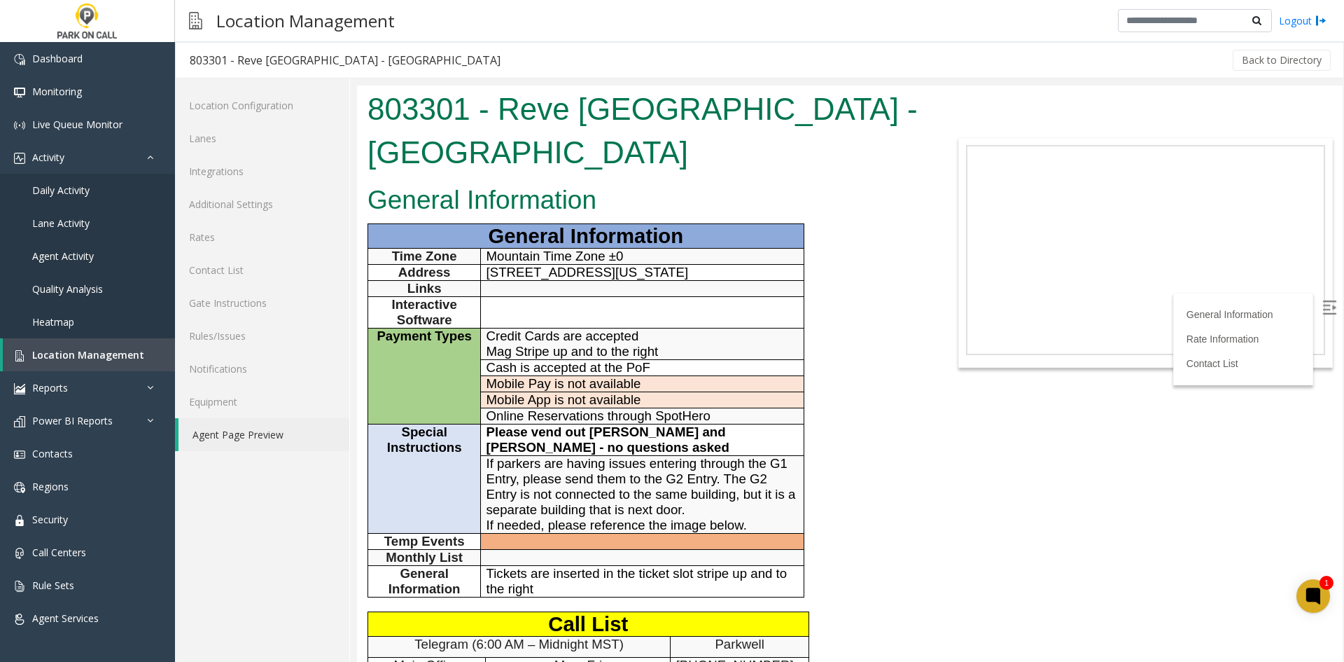
click at [529, 99] on h1 "803301 - Reve Boulder - Parkwell" at bounding box center [645, 131] width 554 height 86
drag, startPoint x: 529, startPoint y: 99, endPoint x: 893, endPoint y: 85, distance: 364.3
click at [529, 99] on h1 "803301 - Reve Boulder - Parkwell" at bounding box center [645, 131] width 554 height 86
click at [587, 297] on td at bounding box center [642, 313] width 323 height 32
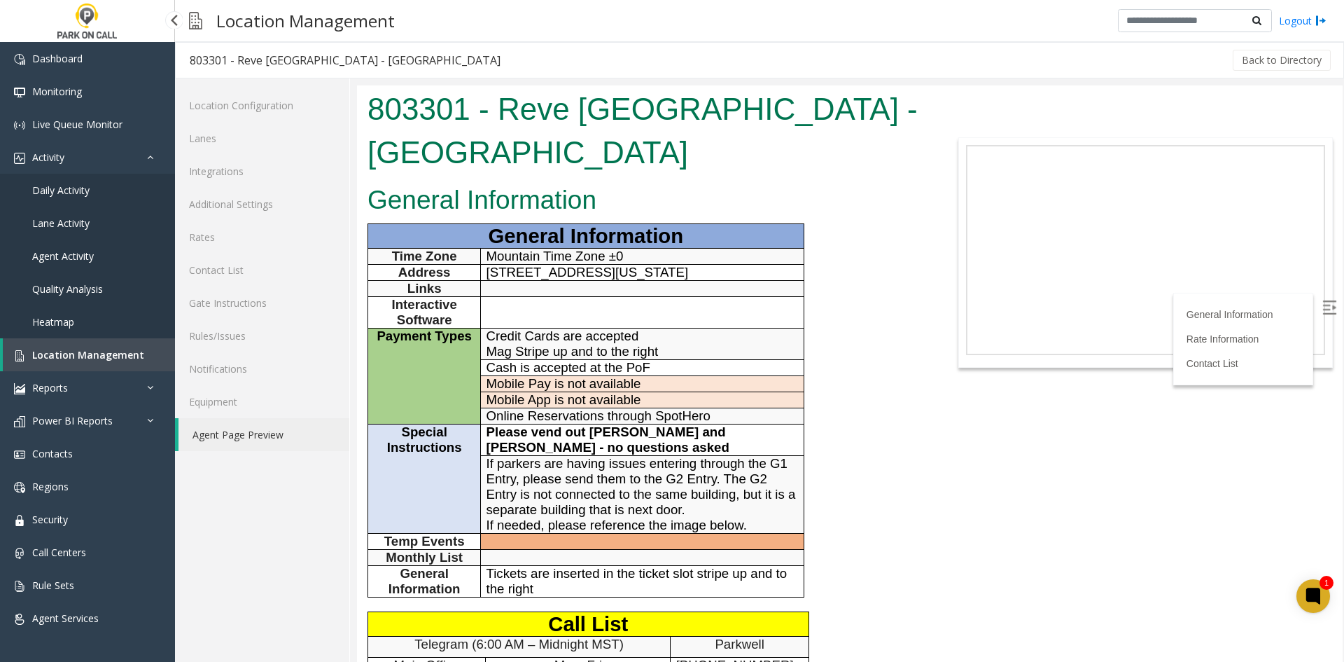
click at [77, 348] on span "Location Management" at bounding box center [88, 354] width 112 height 13
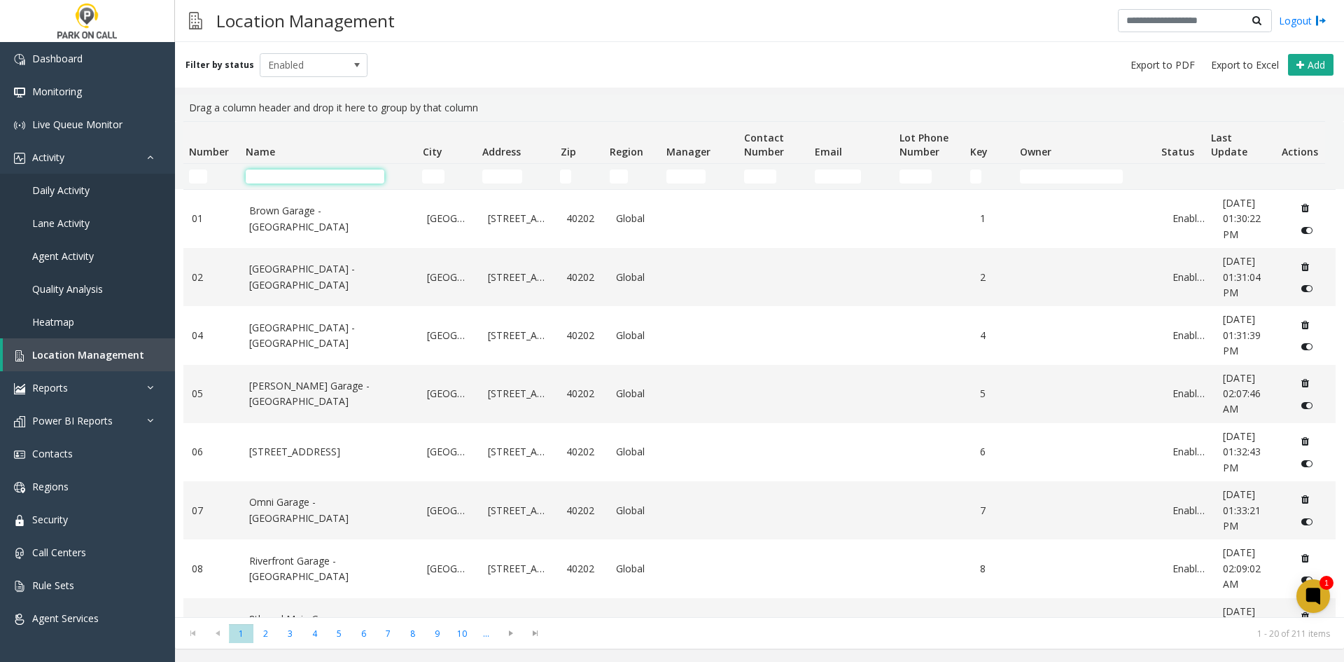
click at [360, 179] on input "Name Filter" at bounding box center [315, 176] width 139 height 14
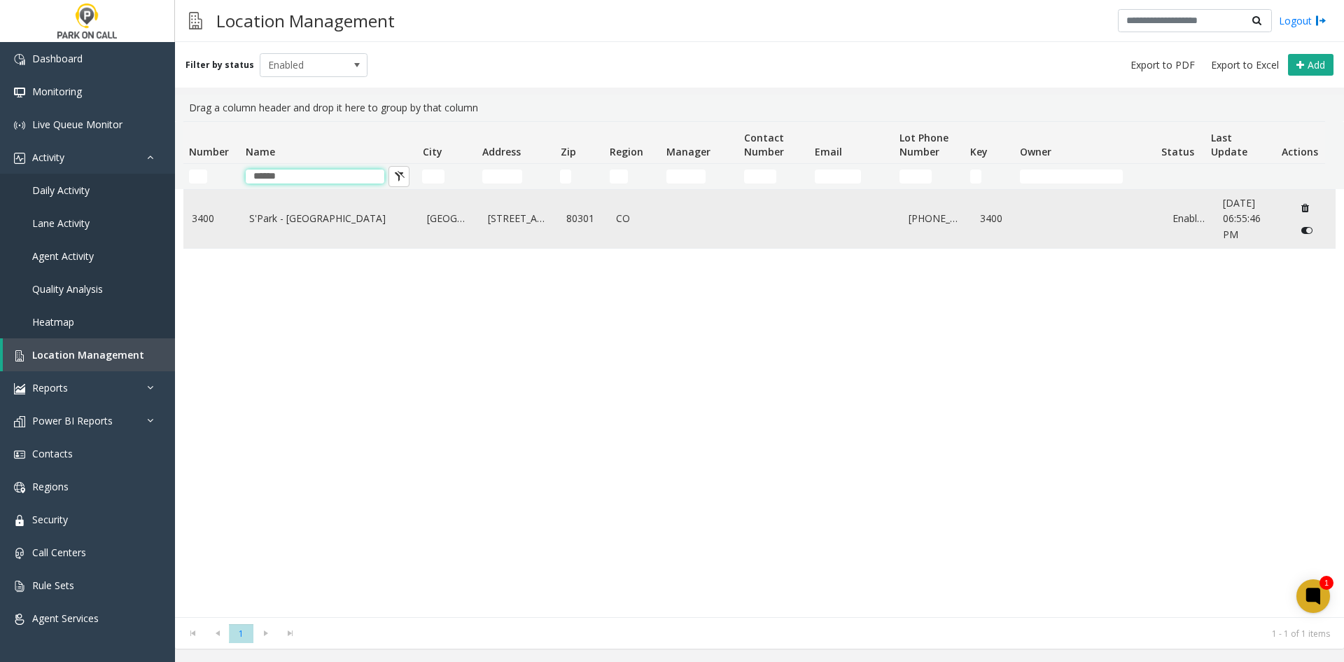
type input "******"
click at [343, 234] on td "S'Park - Parkwell" at bounding box center [330, 219] width 179 height 58
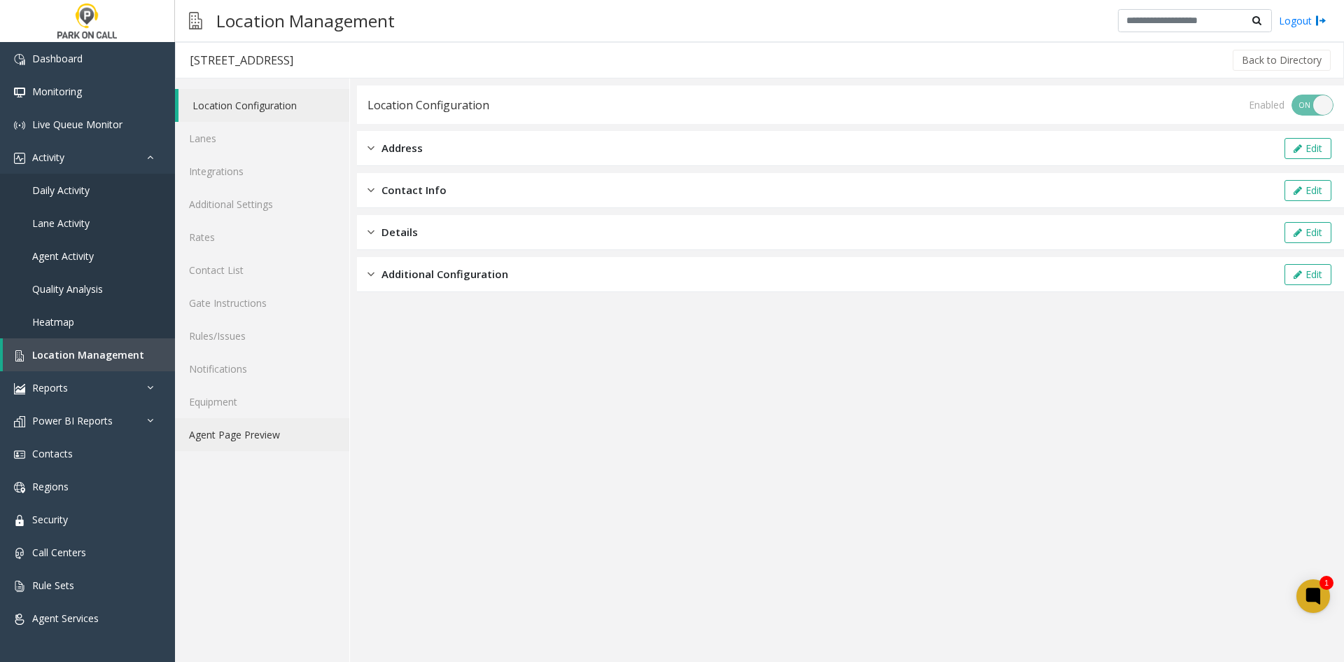
click at [219, 432] on link "Agent Page Preview" at bounding box center [262, 434] width 174 height 33
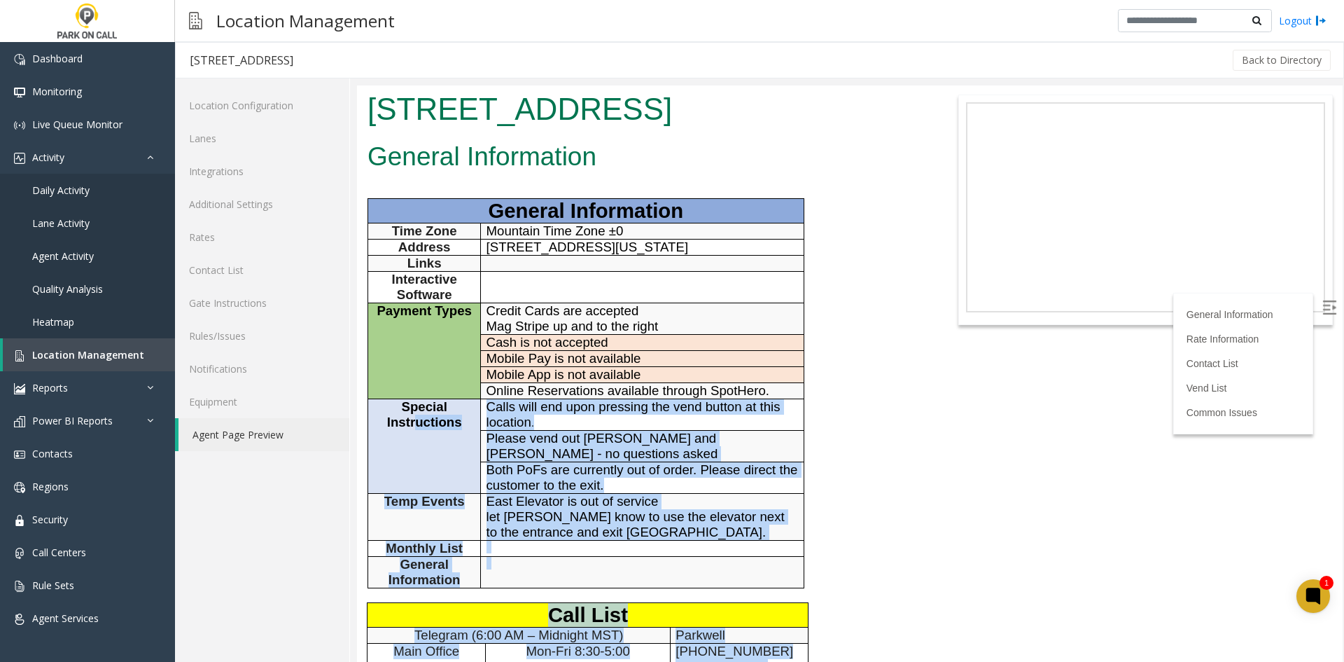
drag, startPoint x: 771, startPoint y: 555, endPoint x: 415, endPoint y: 428, distance: 377.8
click at [415, 428] on div "General Information General Information Time Zone Mountain Time Zone ±0 Address…" at bounding box center [644, 609] width 575 height 945
click at [415, 426] on span "Special Instructions" at bounding box center [424, 414] width 75 height 30
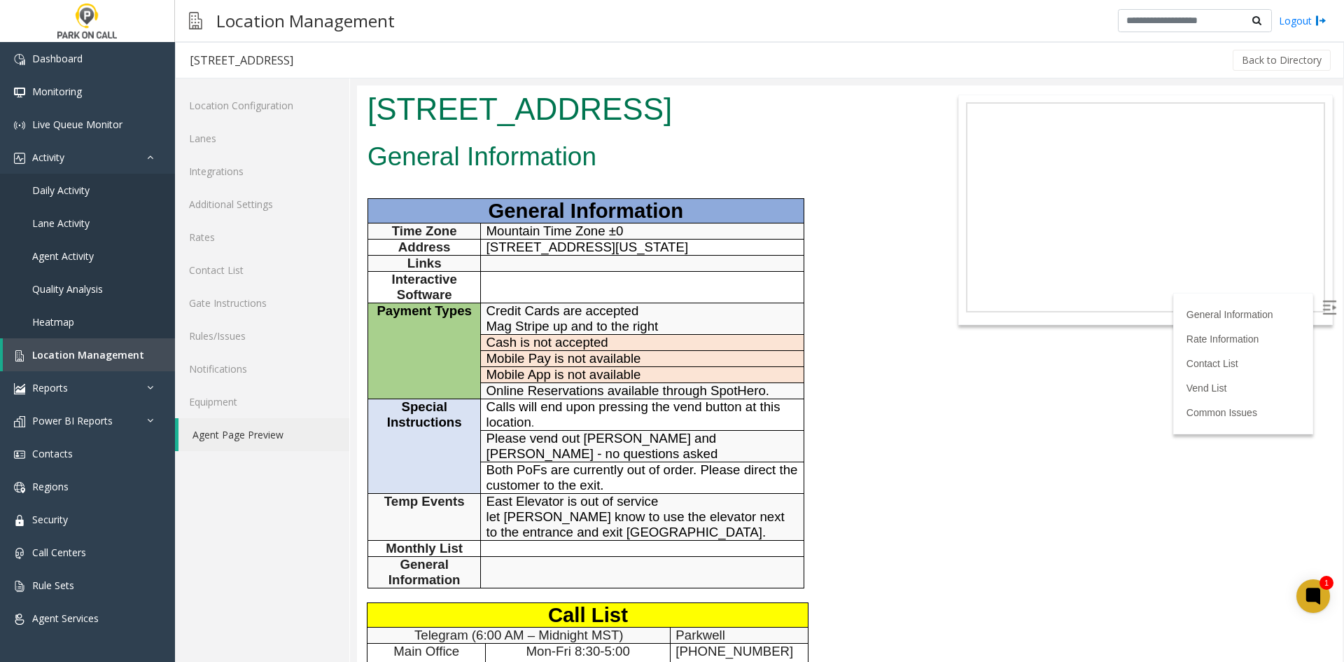
click at [411, 431] on td "Special Instructions" at bounding box center [424, 446] width 113 height 95
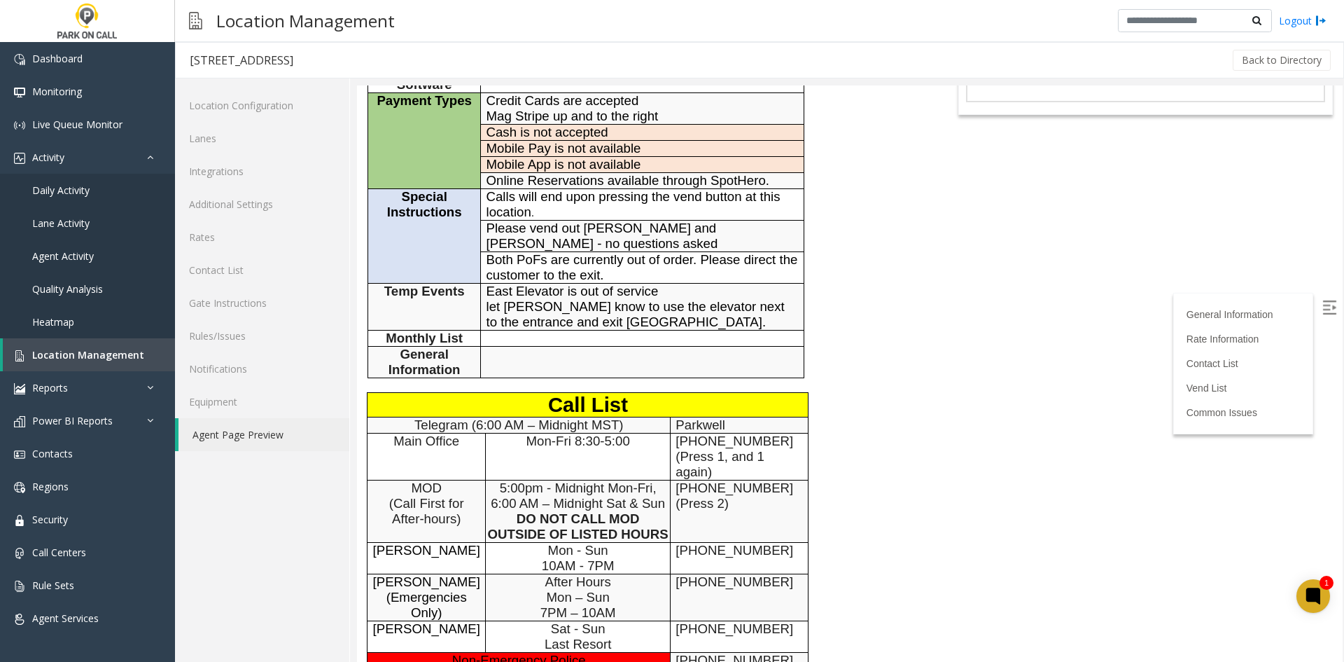
scroll to position [140, 0]
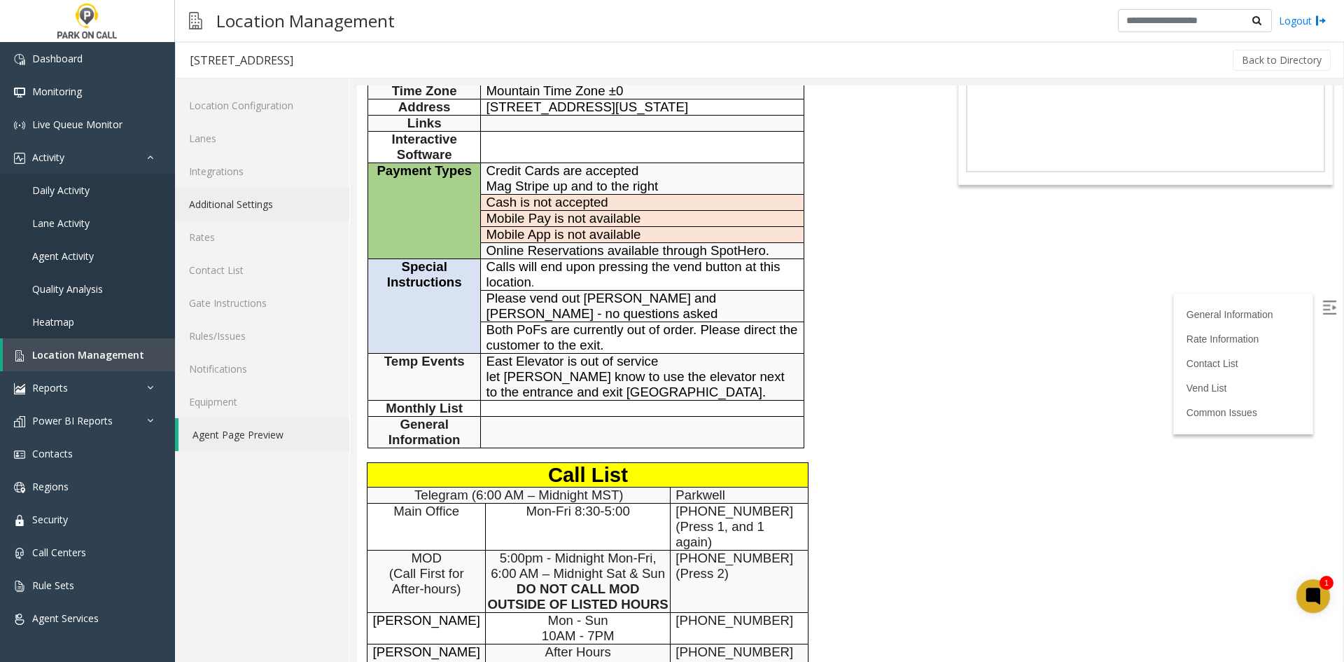
click at [267, 203] on link "Additional Settings" at bounding box center [262, 204] width 174 height 33
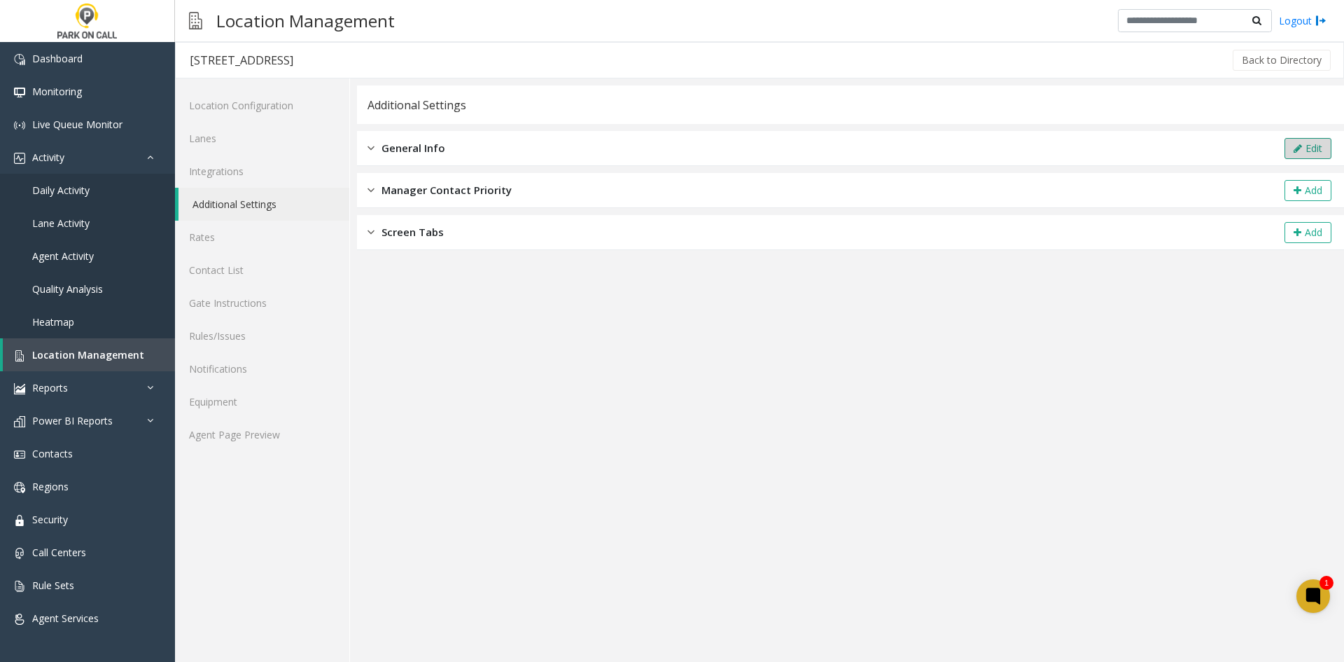
click at [1288, 153] on button "Edit" at bounding box center [1308, 148] width 47 height 21
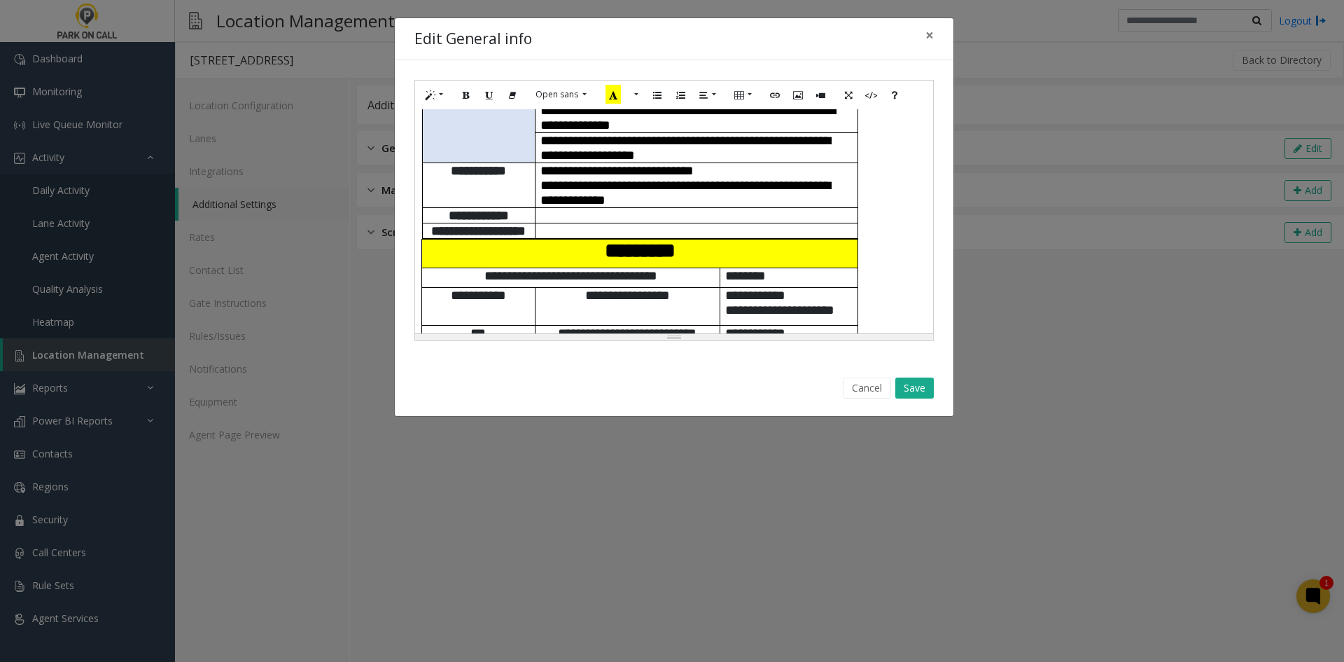
scroll to position [210, 0]
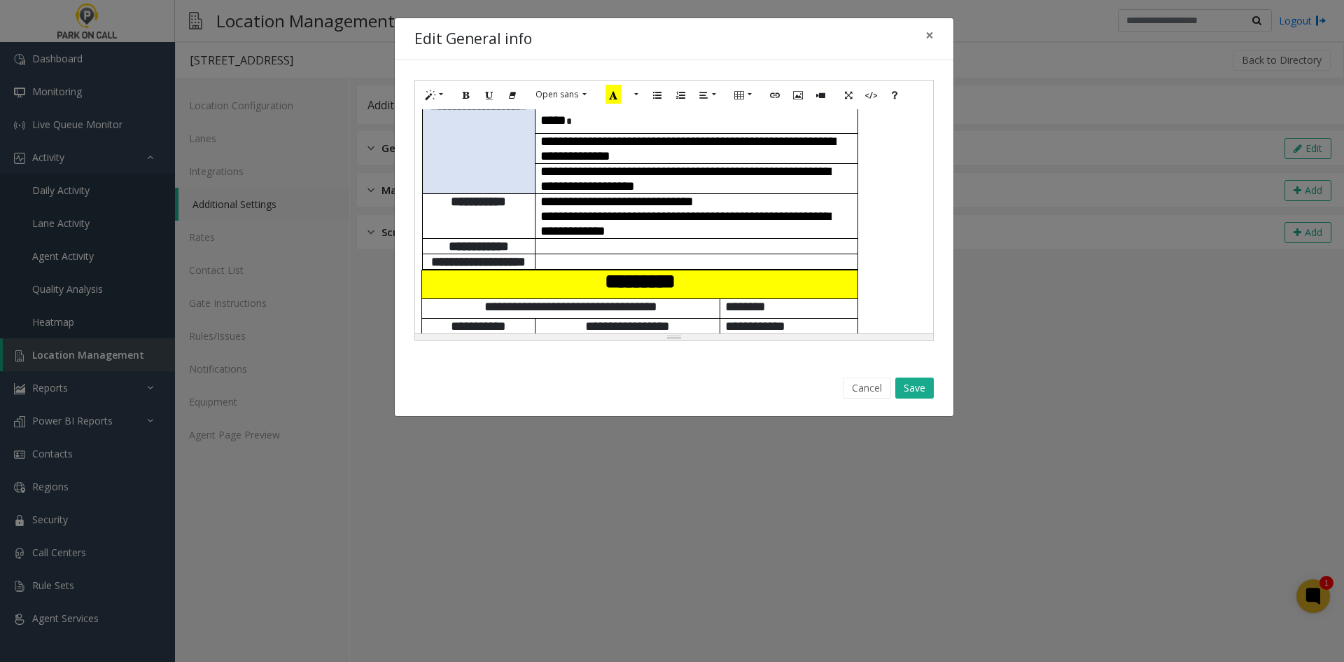
drag, startPoint x: 732, startPoint y: 248, endPoint x: 697, endPoint y: 246, distance: 35.0
click at [697, 193] on p "**********" at bounding box center [697, 178] width 312 height 29
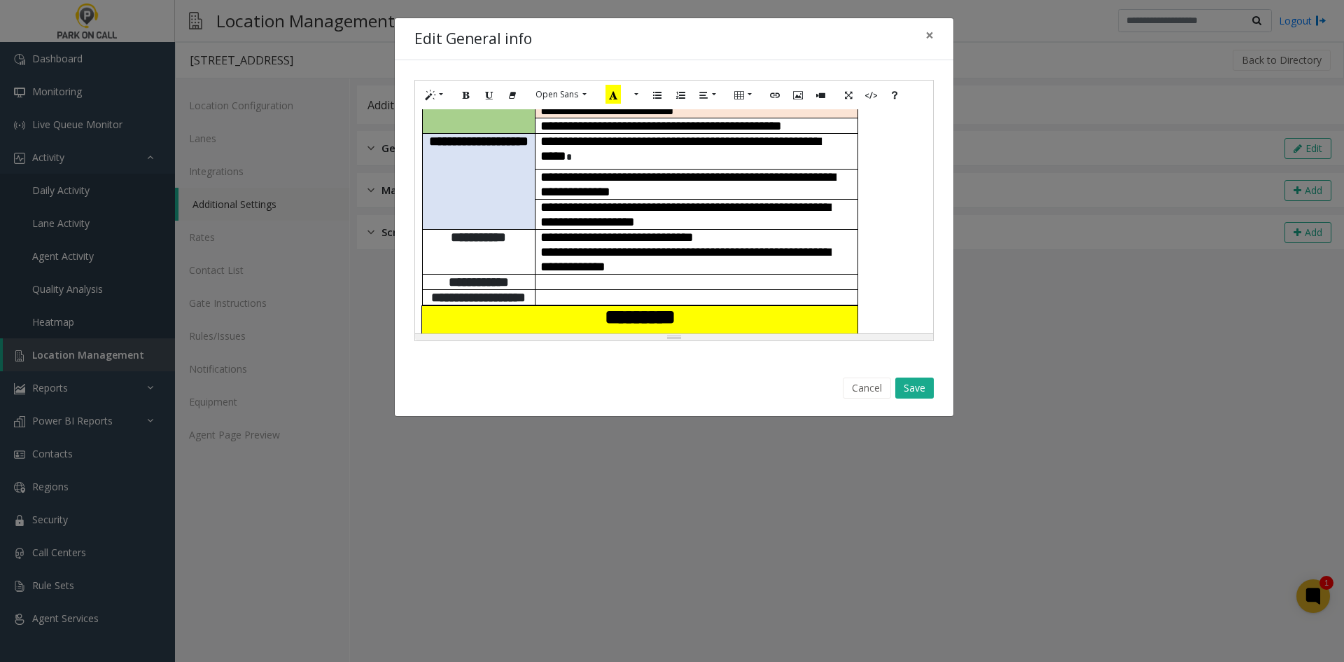
scroll to position [140, 0]
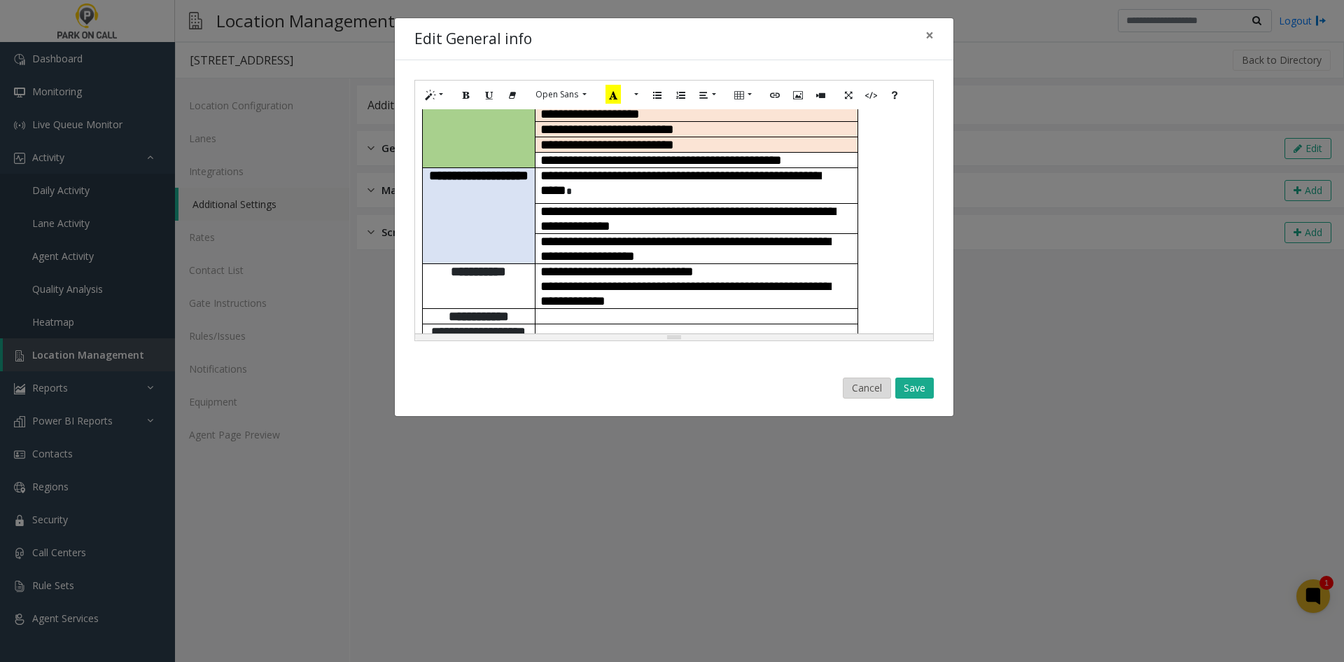
click at [863, 386] on button "Cancel" at bounding box center [867, 387] width 48 height 21
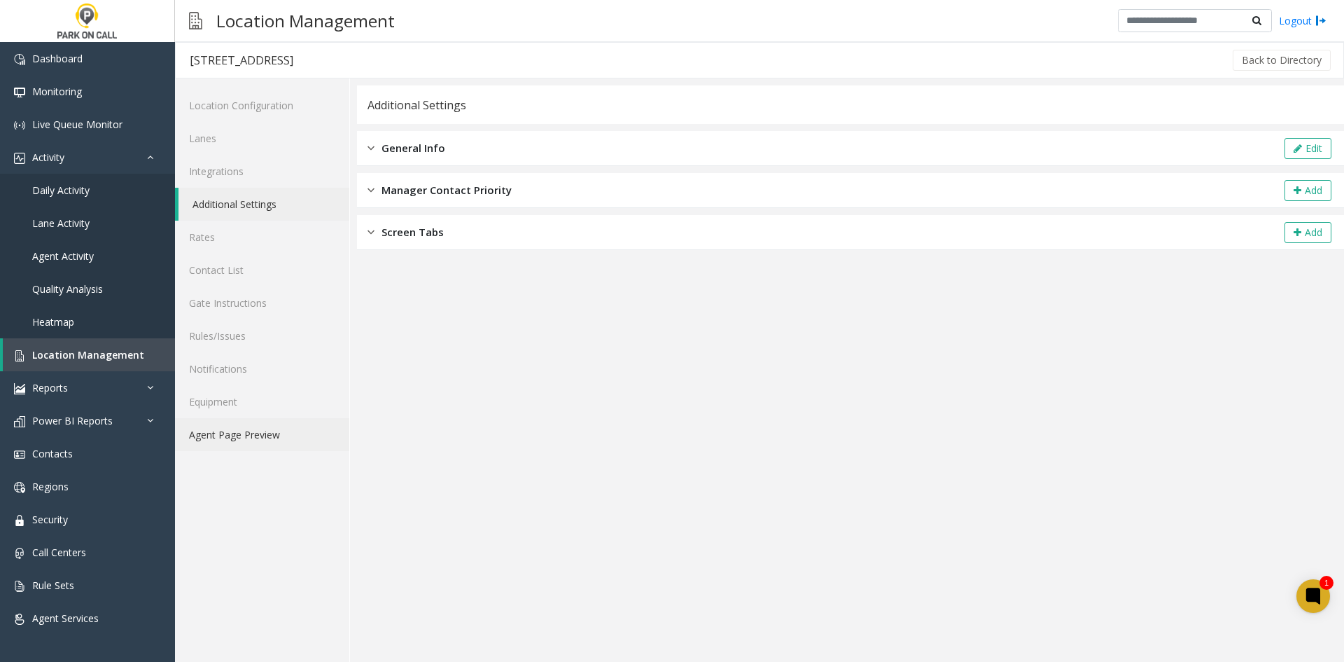
click at [235, 426] on link "Agent Page Preview" at bounding box center [262, 434] width 174 height 33
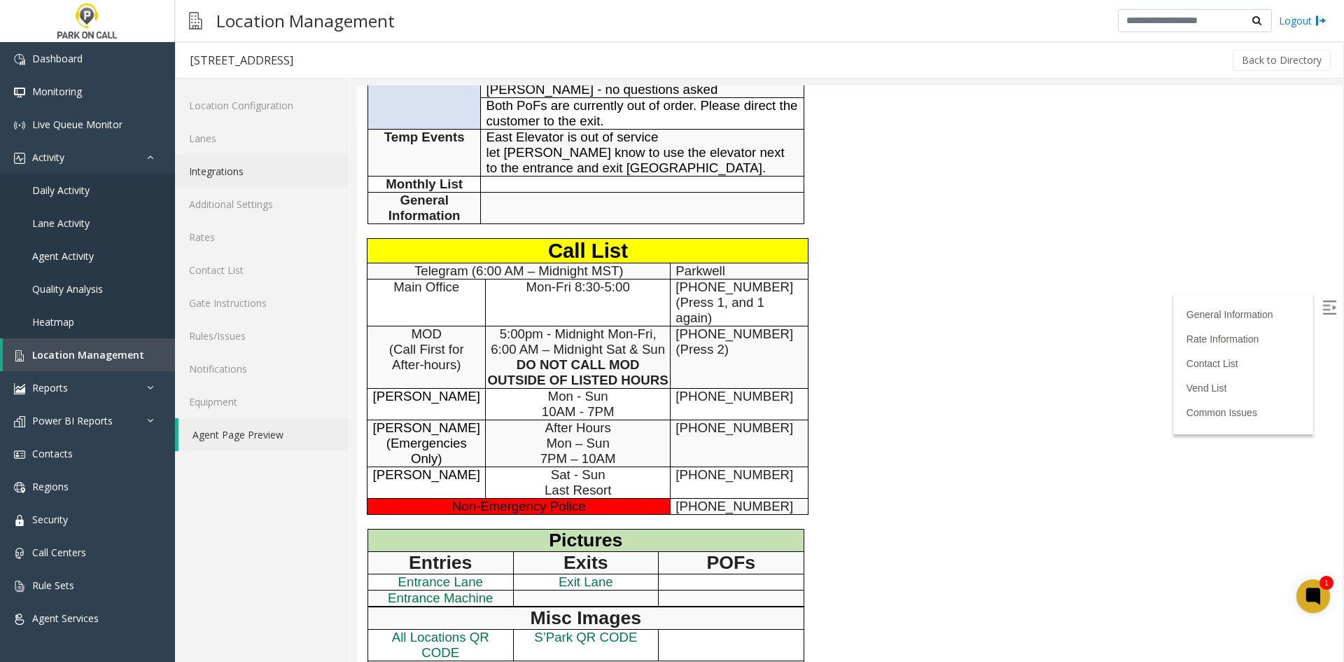
scroll to position [350, 0]
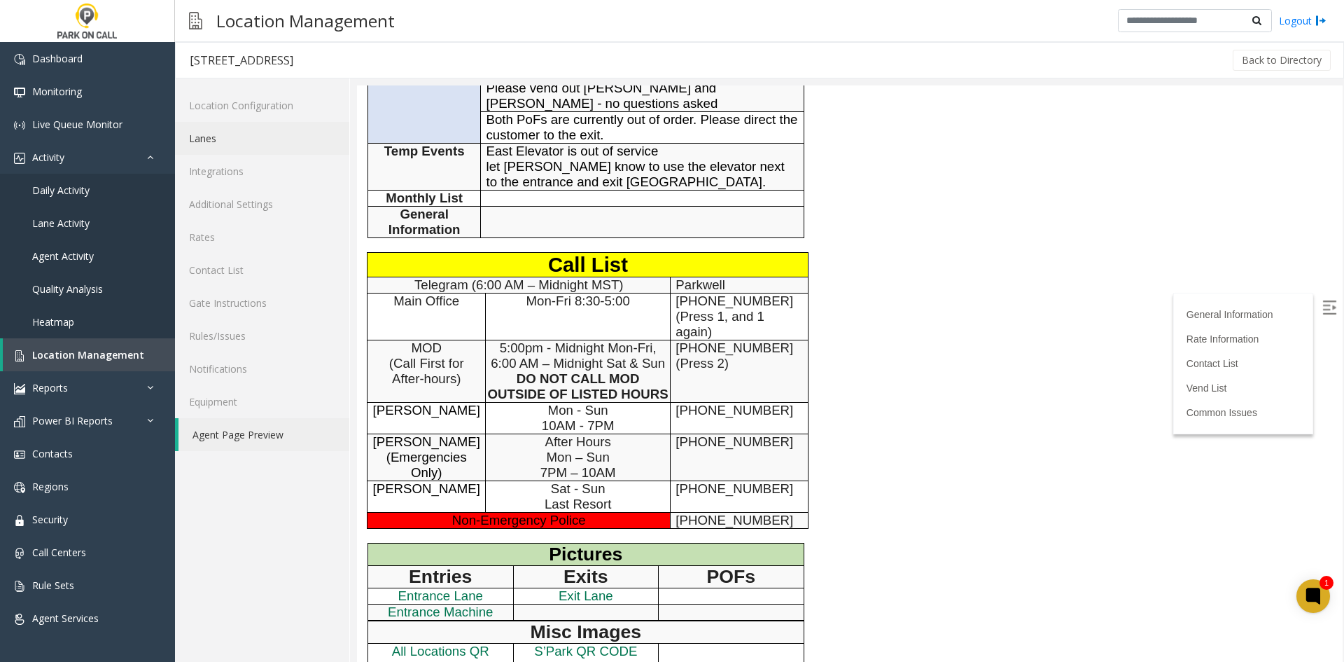
click at [211, 146] on link "Lanes" at bounding box center [262, 138] width 174 height 33
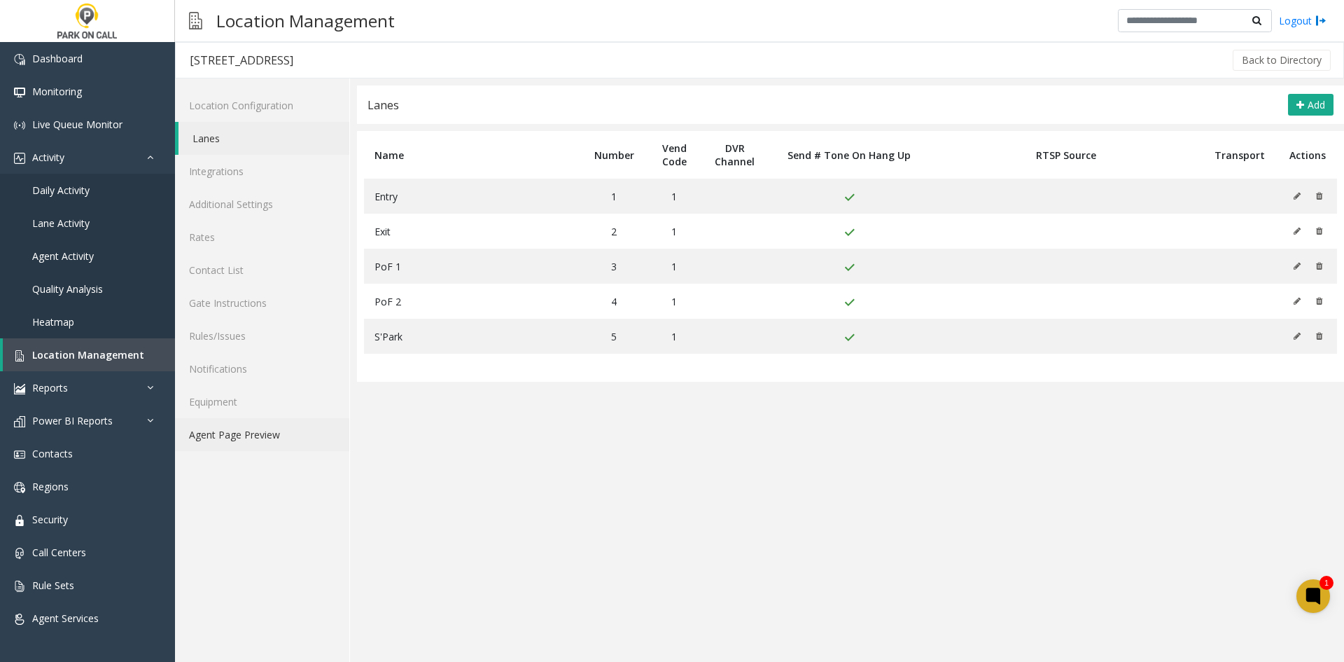
click at [286, 433] on link "Agent Page Preview" at bounding box center [262, 434] width 174 height 33
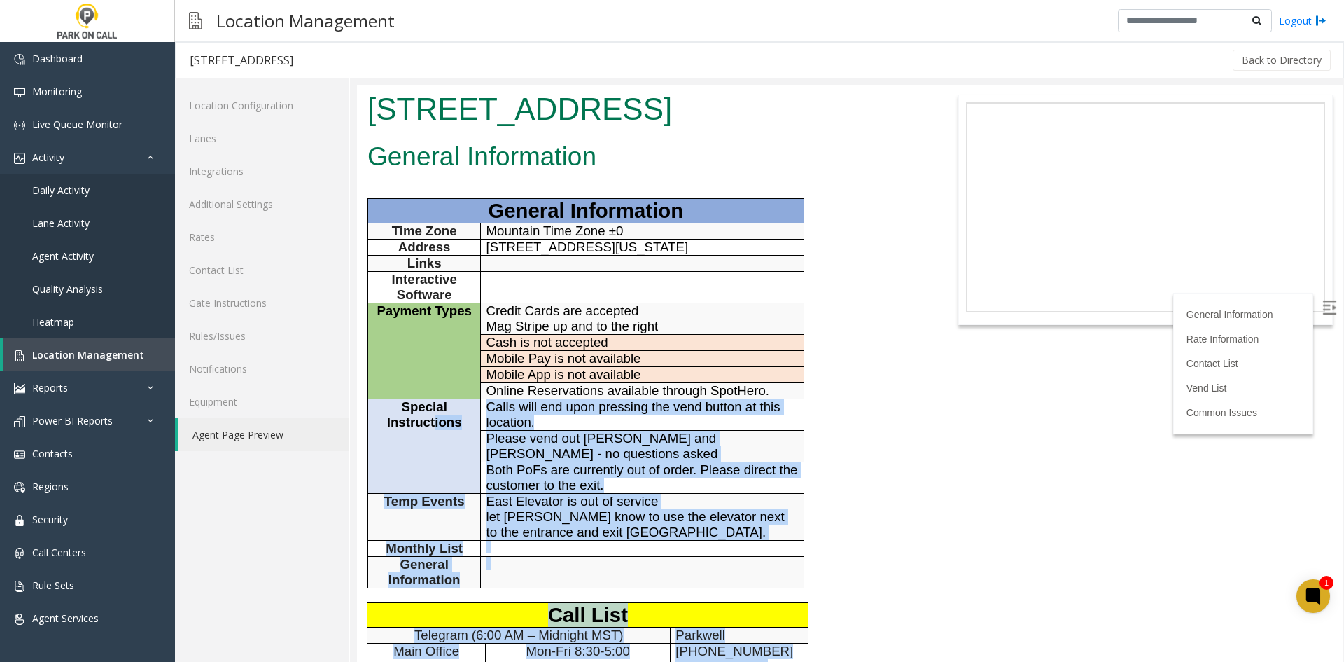
drag, startPoint x: 657, startPoint y: 527, endPoint x: 432, endPoint y: 440, distance: 241.6
click at [432, 440] on div "General Information General Information Time Zone Mountain Time Zone ±0 Address…" at bounding box center [644, 609] width 575 height 945
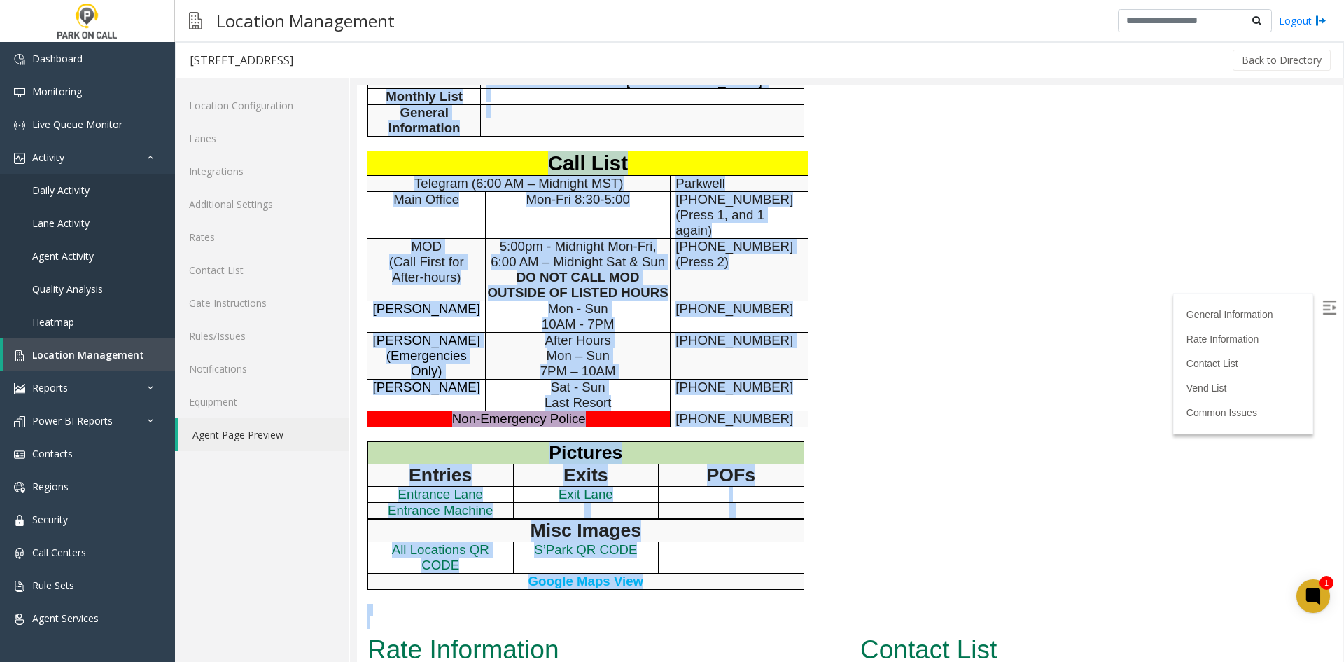
scroll to position [560, 0]
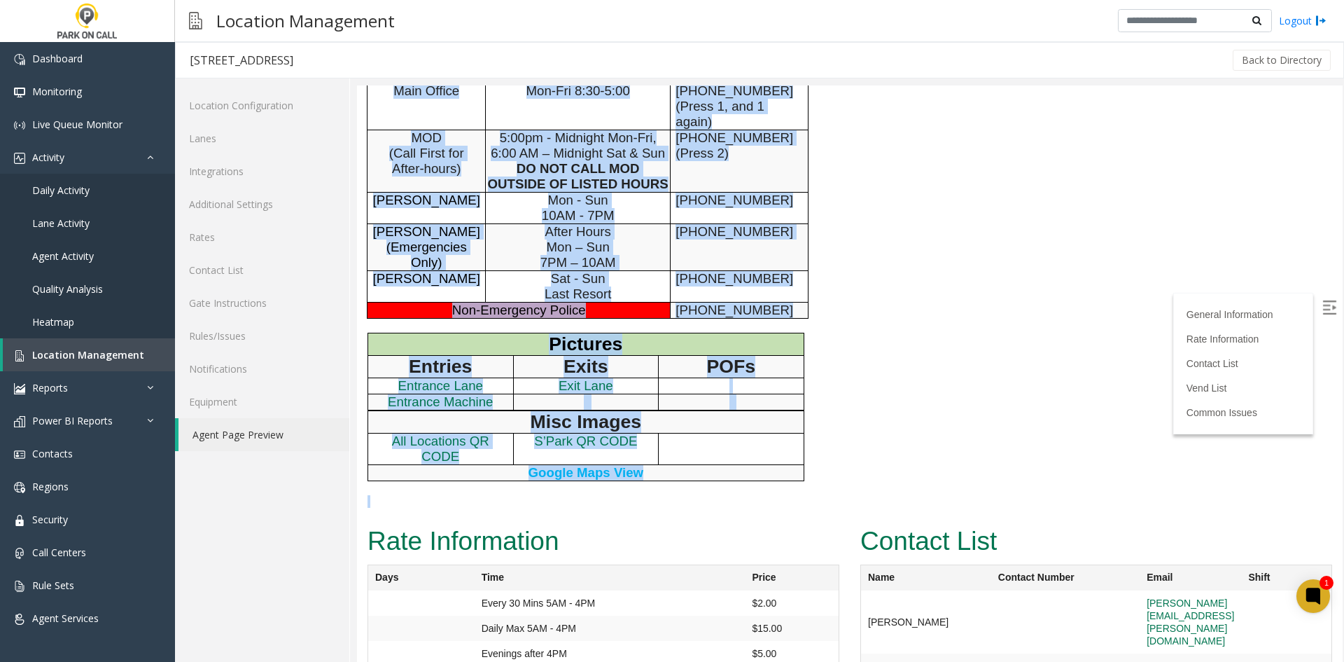
drag, startPoint x: 375, startPoint y: 390, endPoint x: 700, endPoint y: 505, distance: 345.2
click at [700, 505] on div "General Information General Information Time Zone Mountain Time Zone ±0 Address…" at bounding box center [644, 48] width 575 height 945
click at [700, 505] on p at bounding box center [645, 501] width 554 height 13
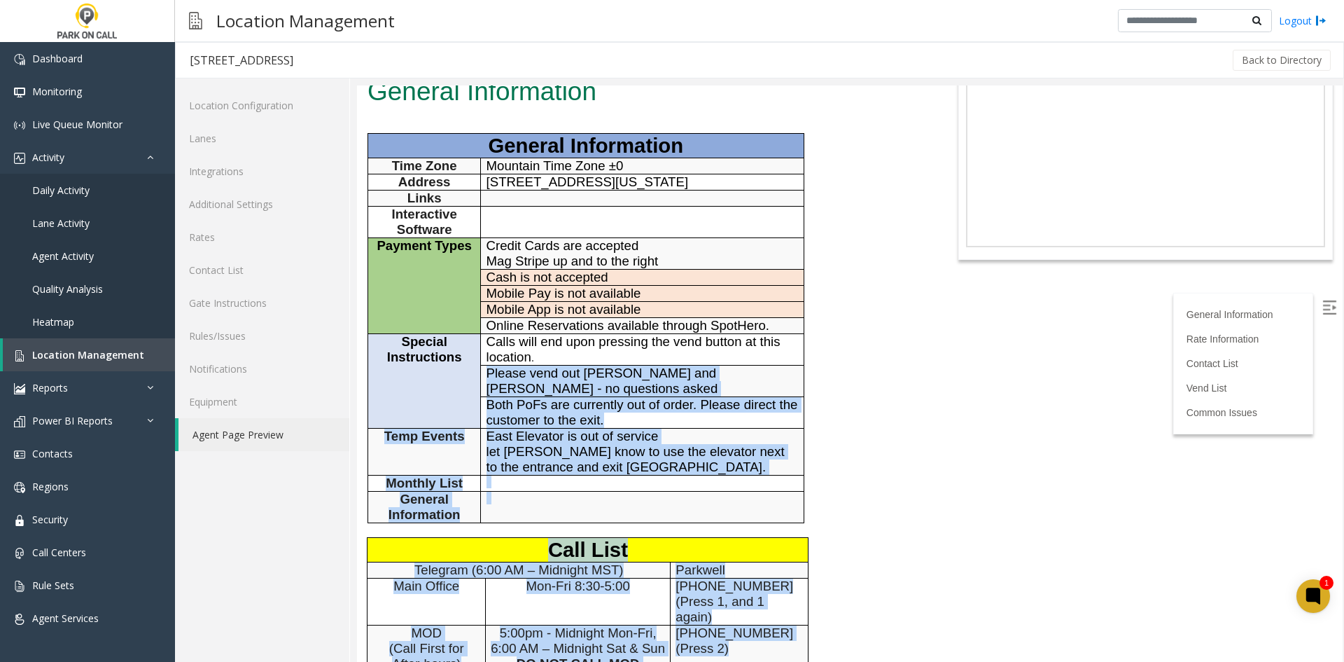
scroll to position [0, 0]
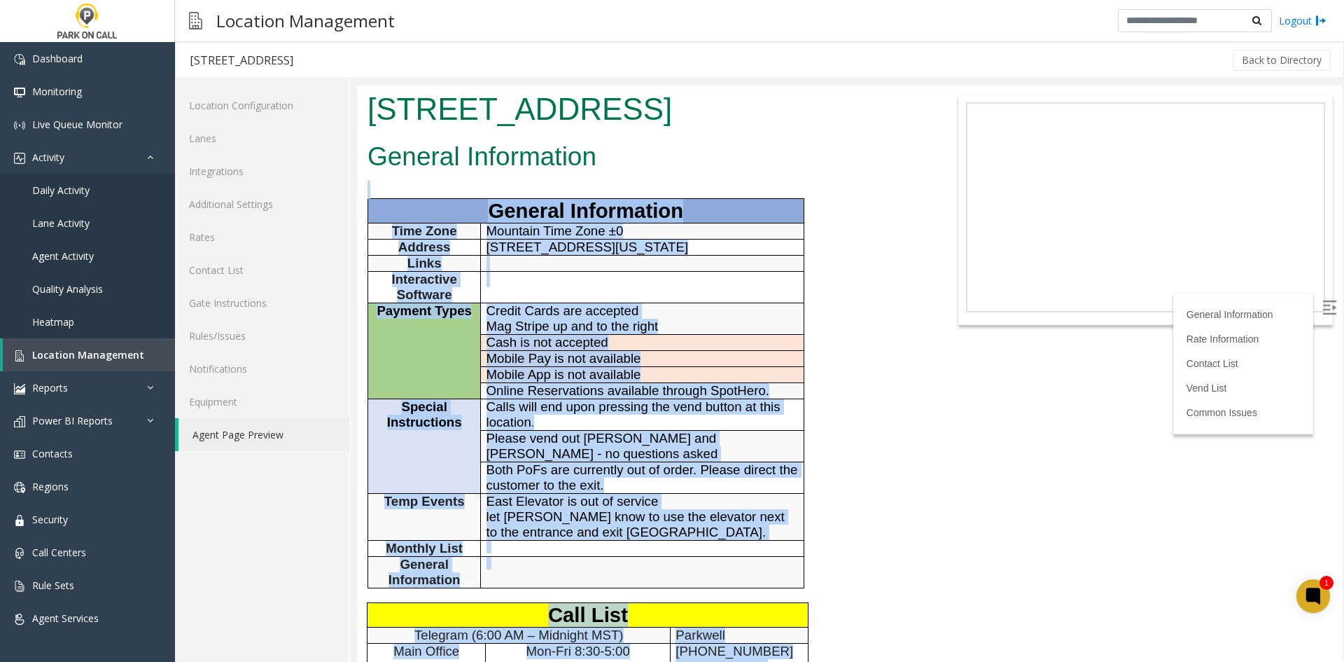
drag, startPoint x: 659, startPoint y: 478, endPoint x: 406, endPoint y: 189, distance: 383.5
click at [406, 189] on div "General Information General Information Time Zone Mountain Time Zone ±0 Address…" at bounding box center [644, 609] width 575 height 945
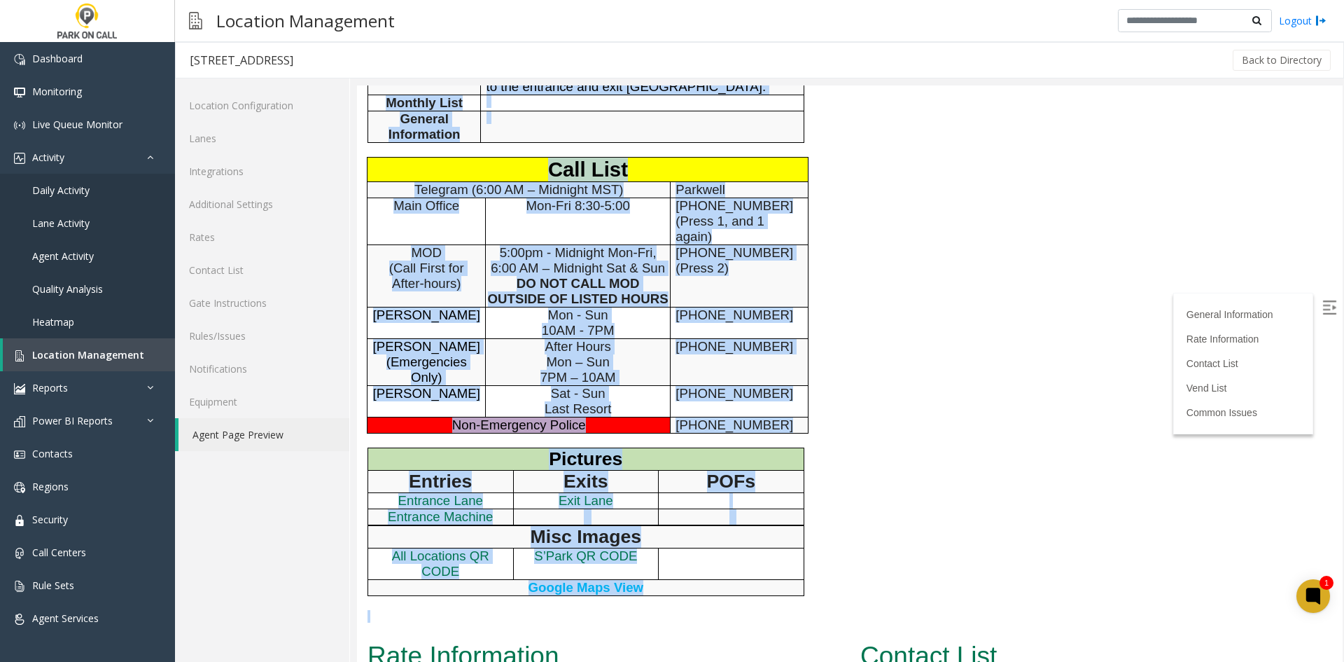
scroll to position [490, 0]
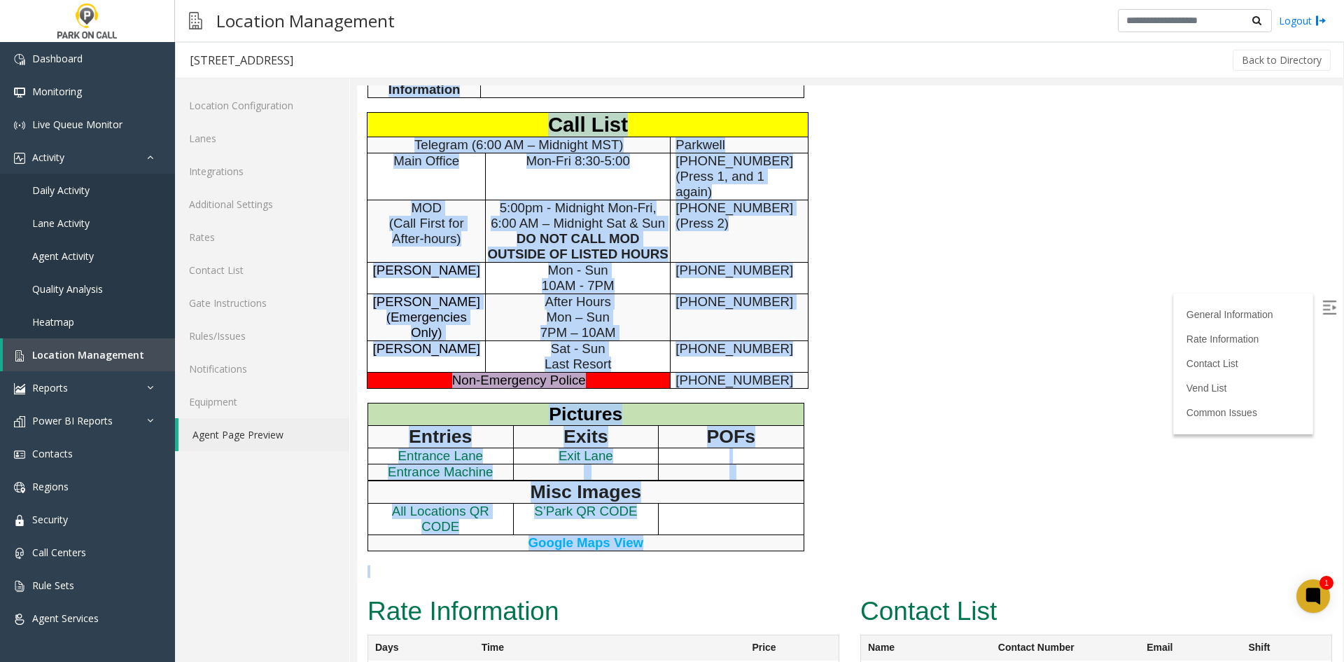
click at [727, 510] on td at bounding box center [732, 519] width 146 height 32
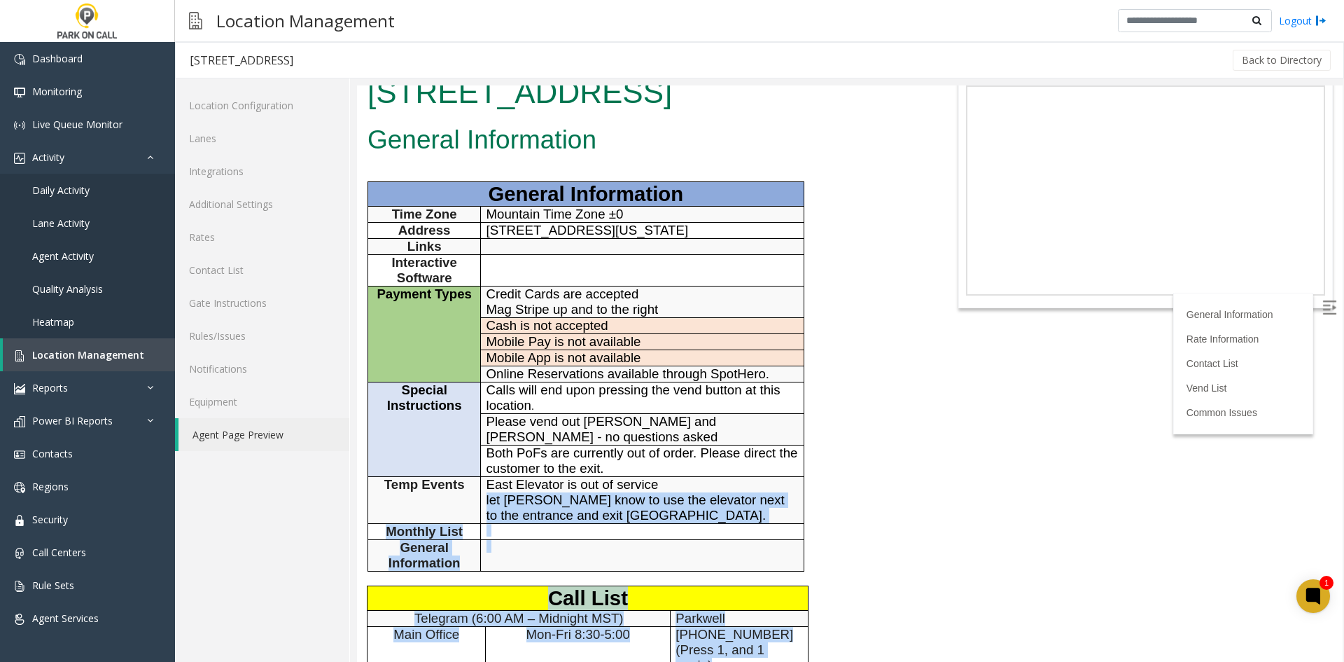
scroll to position [0, 0]
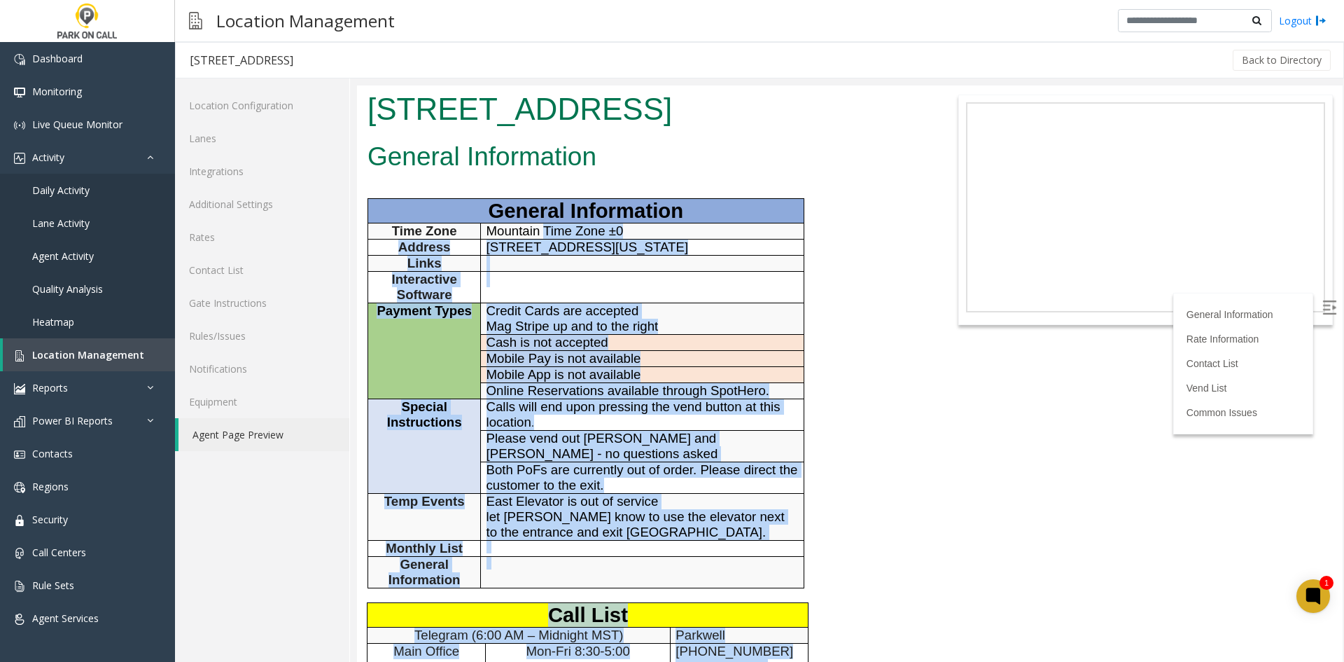
drag, startPoint x: 711, startPoint y: 531, endPoint x: 543, endPoint y: 226, distance: 347.9
click at [543, 226] on div "General Information General Information Time Zone Mountain Time Zone ±0 Address…" at bounding box center [644, 609] width 575 height 945
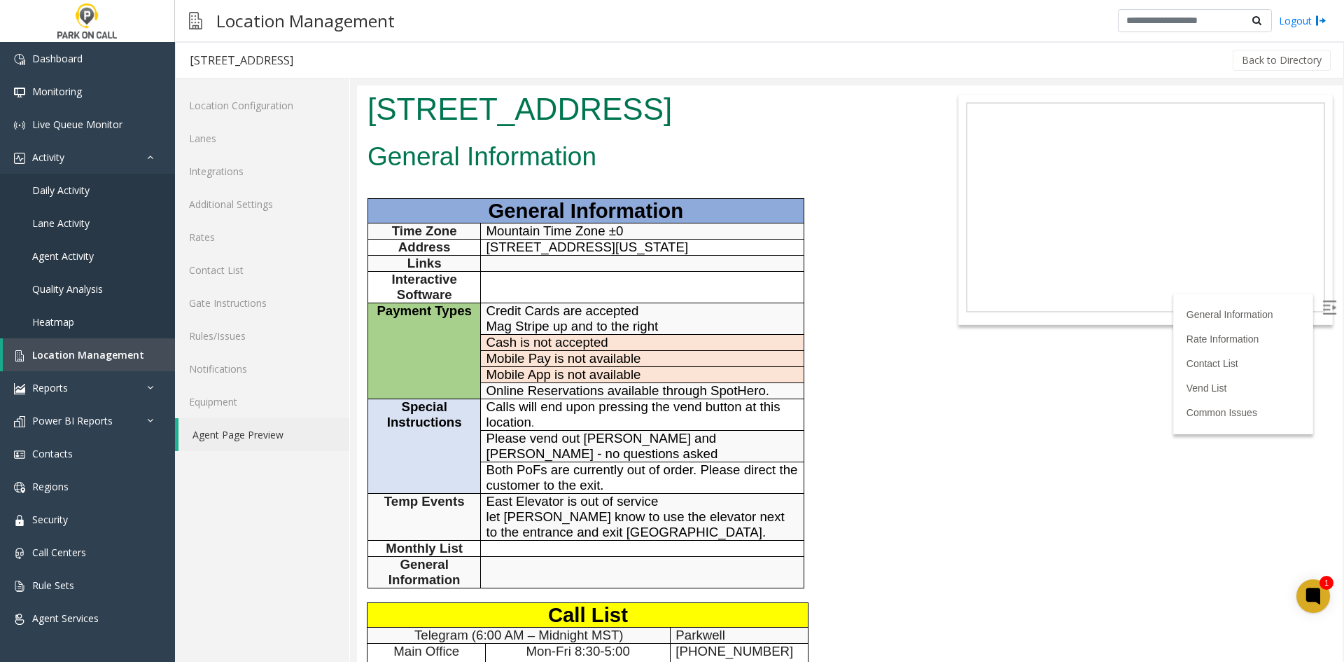
click at [447, 109] on h1 "3400 - S'Park - Parkwell" at bounding box center [645, 109] width 554 height 43
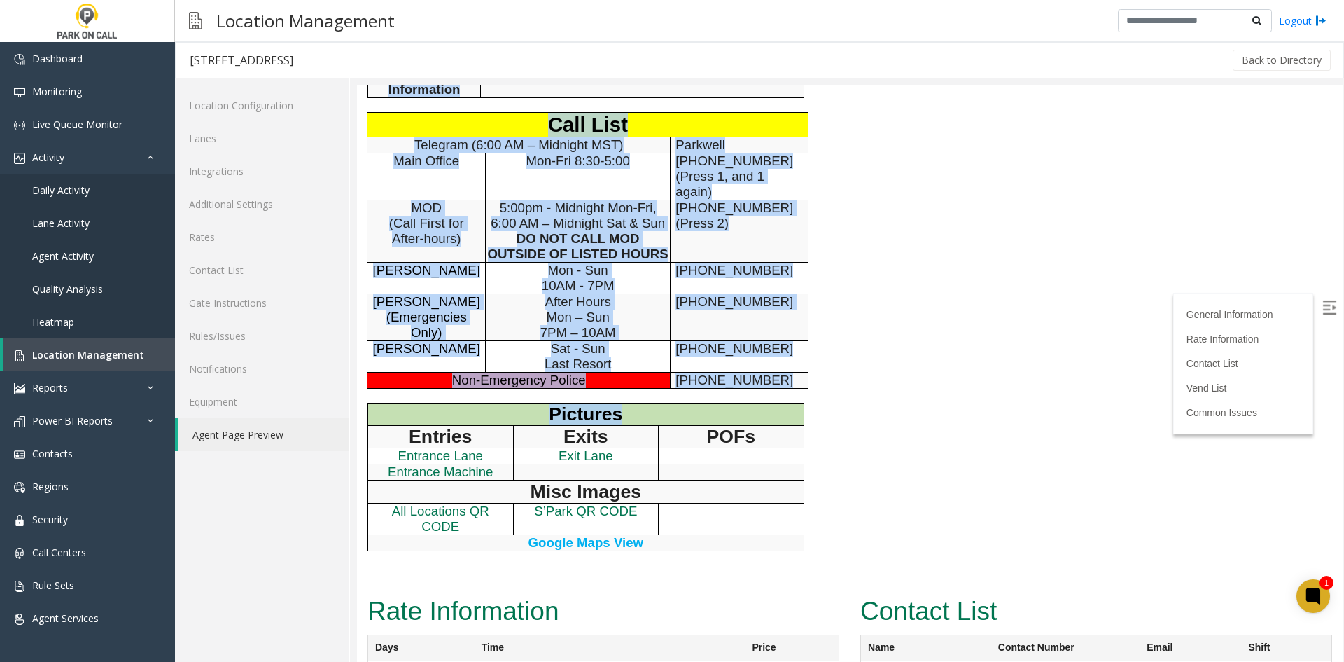
drag, startPoint x: 447, startPoint y: 111, endPoint x: 557, endPoint y: 405, distance: 314.2
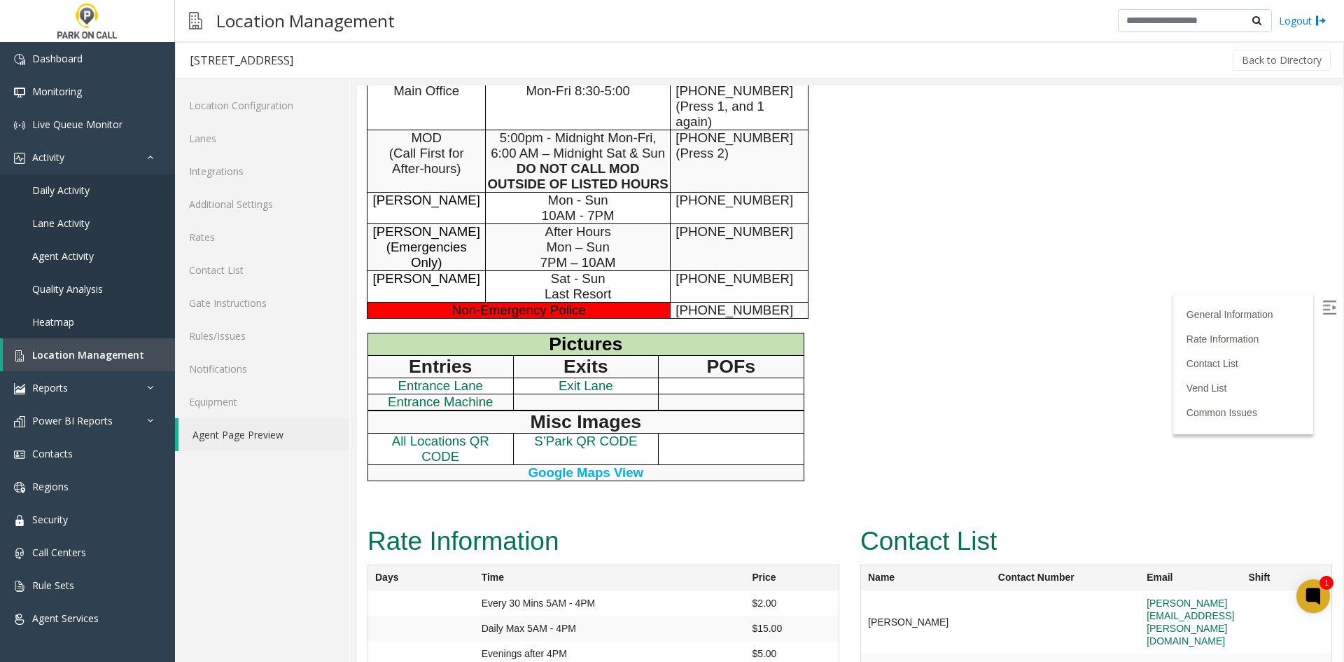
click at [772, 501] on p at bounding box center [645, 501] width 554 height 13
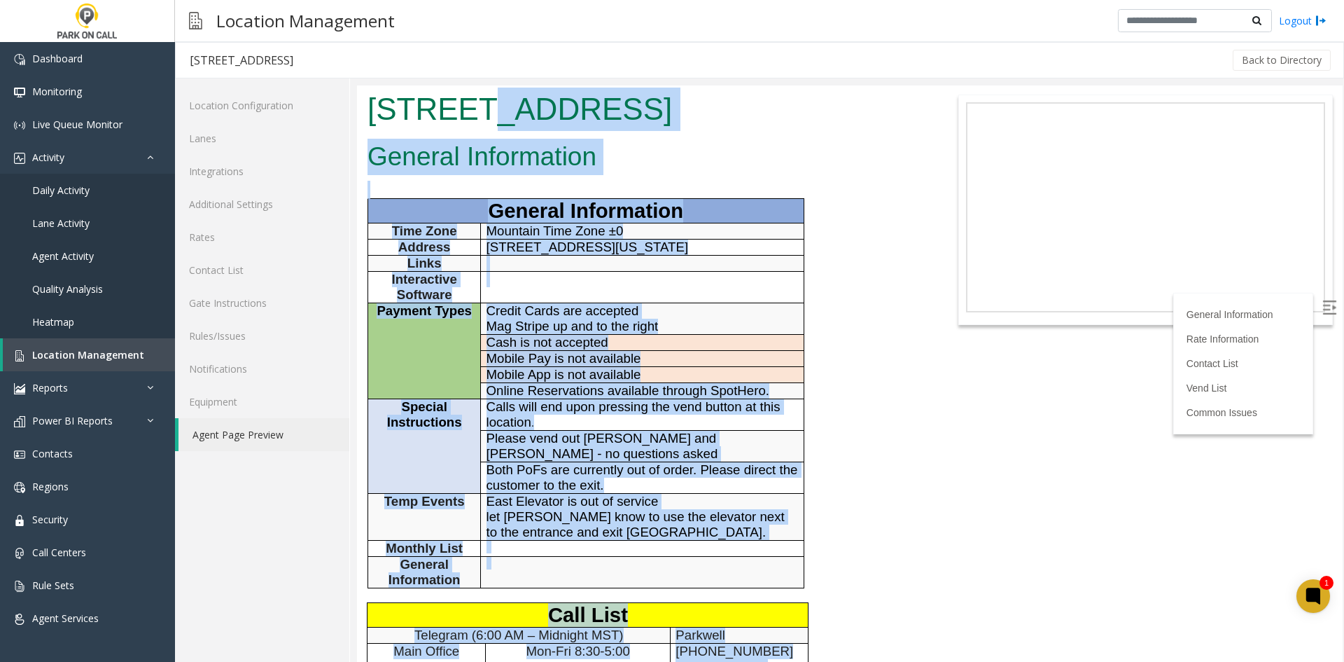
drag, startPoint x: 689, startPoint y: 464, endPoint x: 461, endPoint y: 100, distance: 429.4
click at [461, 100] on body "3400 - S'Park - Parkwell General Information General Information Time Zone Moun…" at bounding box center [850, 373] width 986 height 576
click at [461, 100] on h1 "3400 - S'Park - Parkwell" at bounding box center [645, 109] width 554 height 43
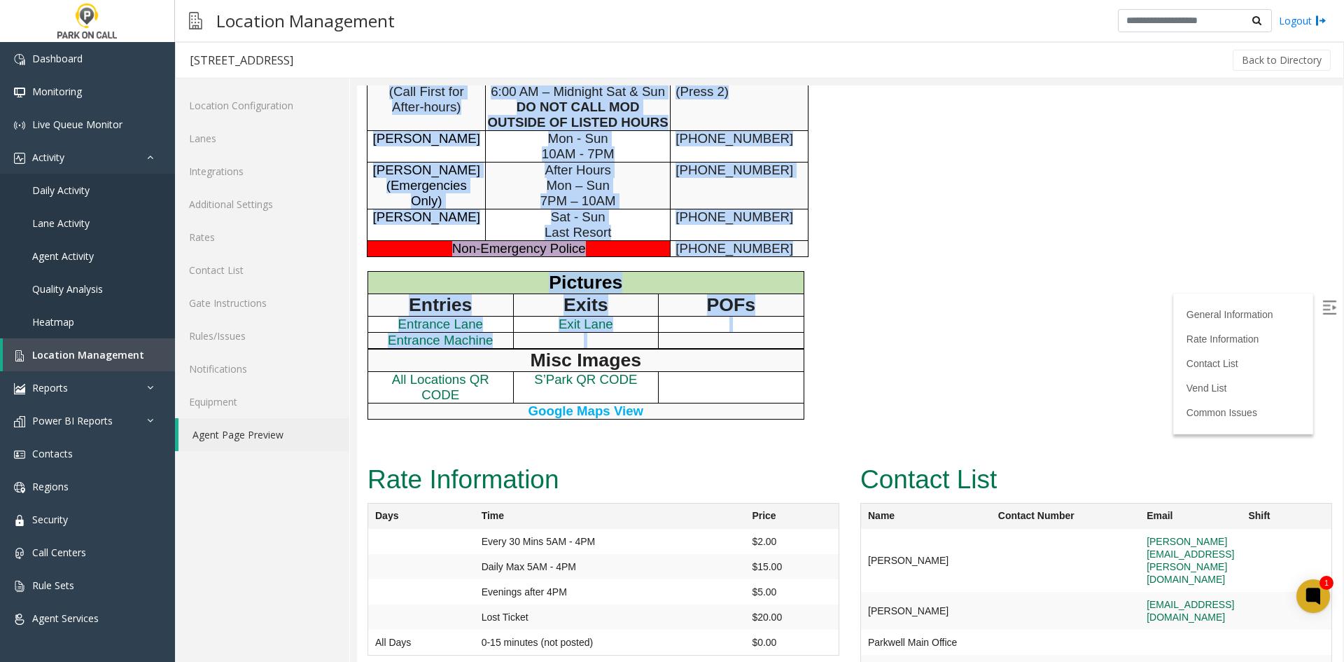
scroll to position [630, 0]
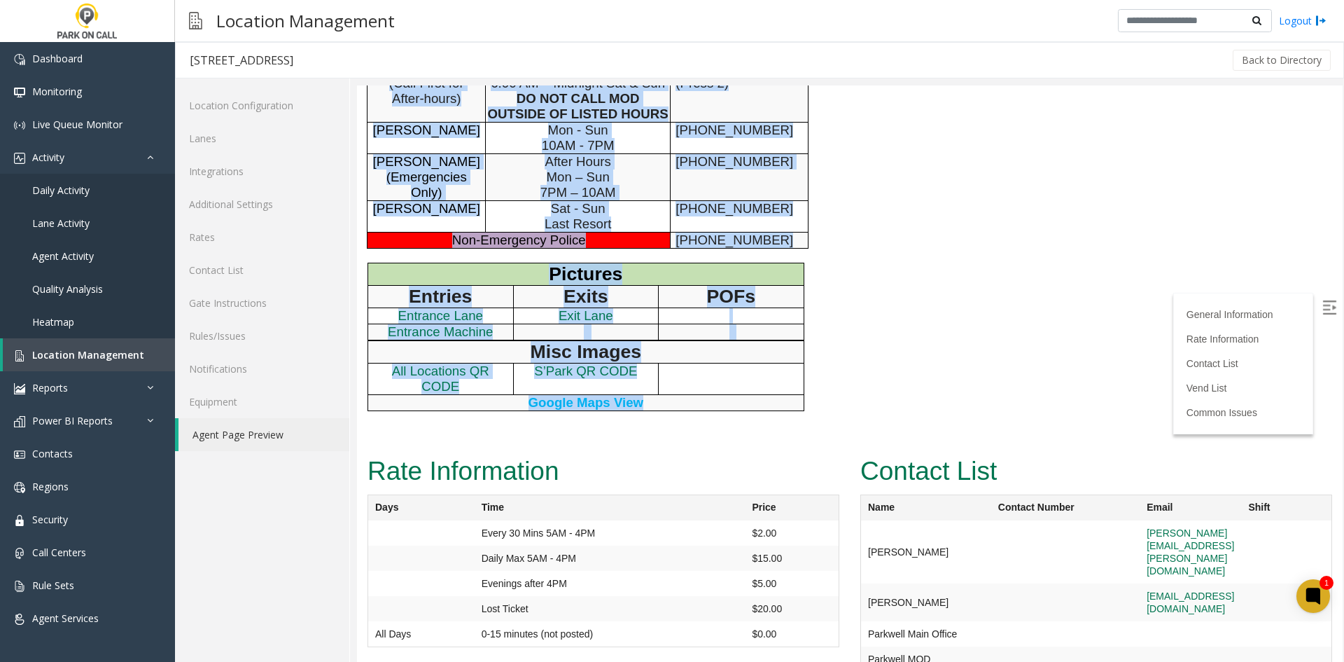
drag, startPoint x: 461, startPoint y: 100, endPoint x: 734, endPoint y: 410, distance: 412.8
click at [729, 410] on p "Google Maps View" at bounding box center [585, 402] width 425 height 15
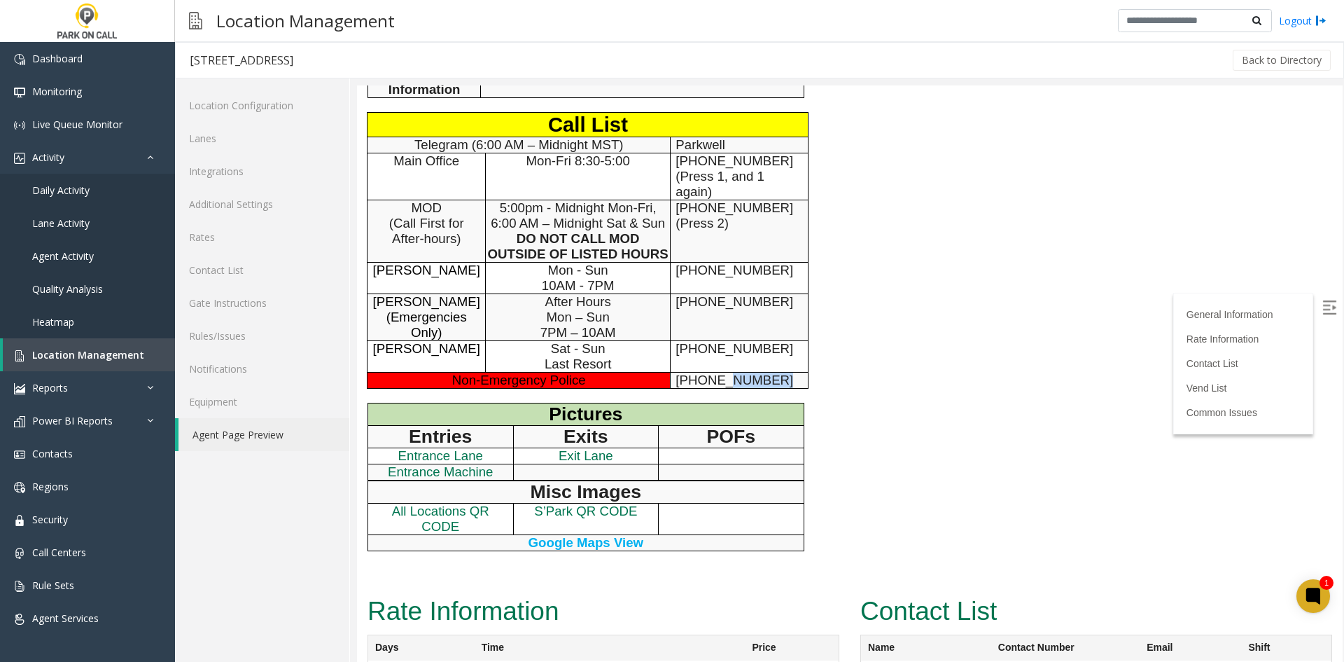
click at [718, 389] on div "General Information General Information Time Zone Mountain Time Zone ±0 Address…" at bounding box center [644, 118] width 575 height 945
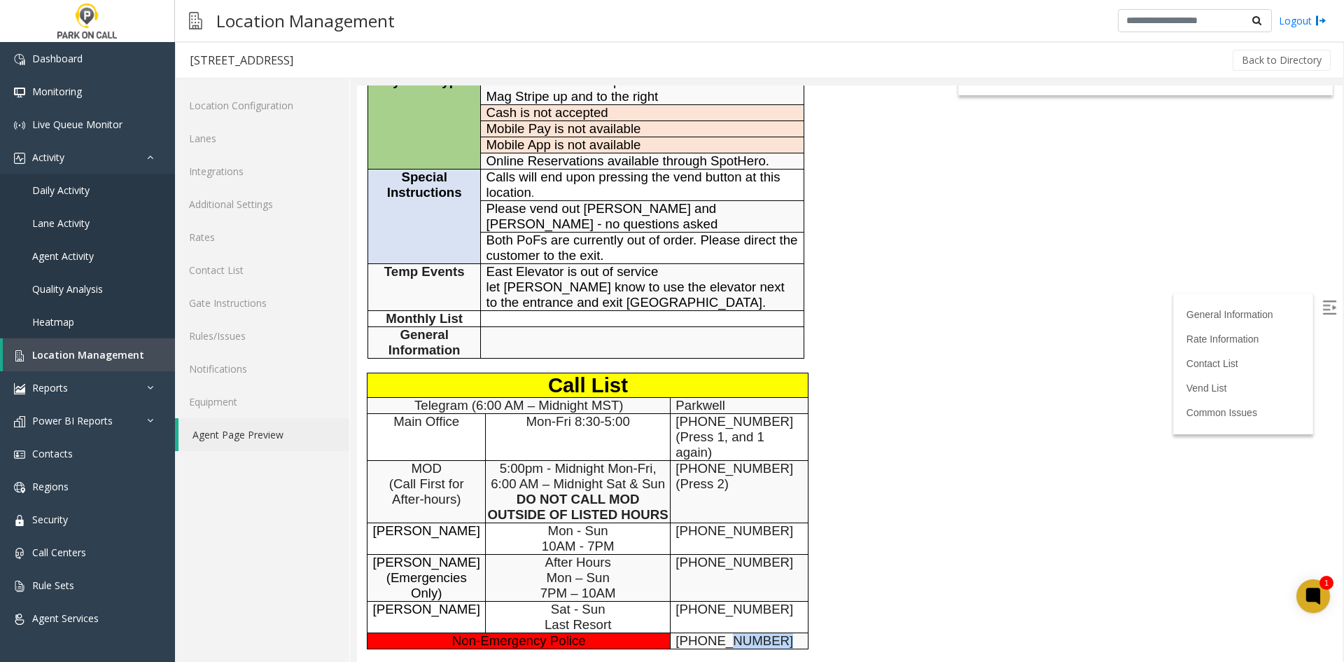
scroll to position [0, 0]
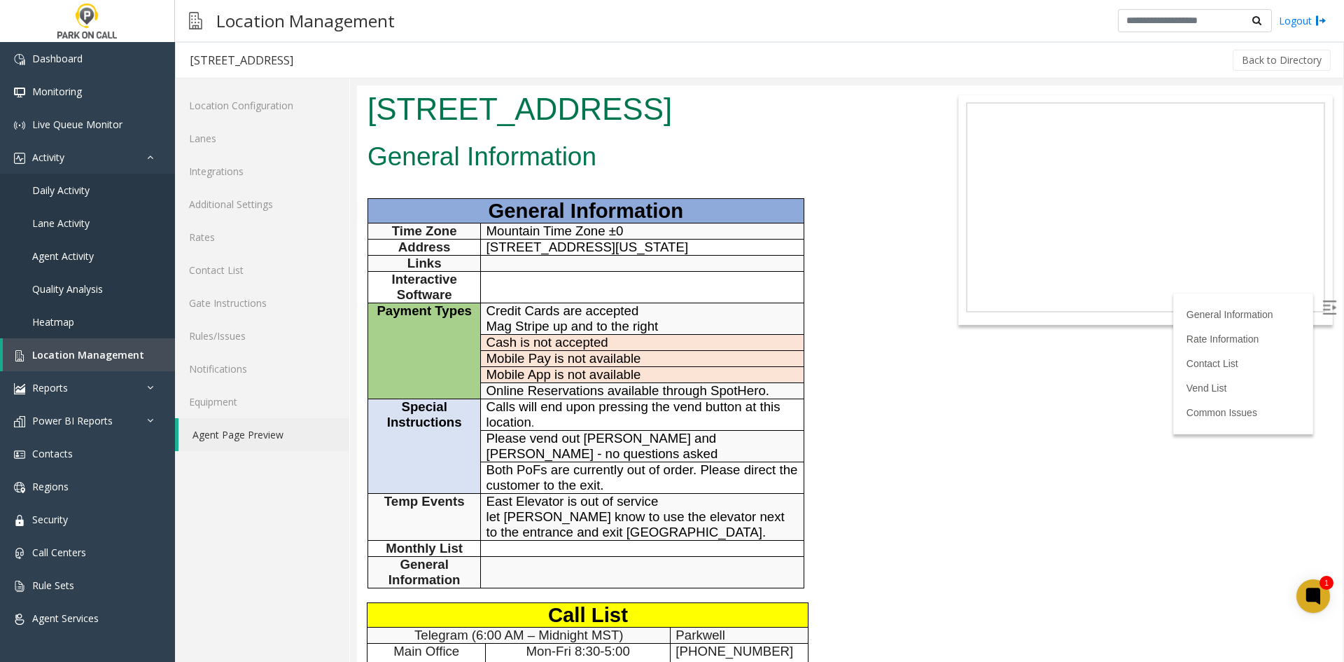
drag, startPoint x: 270, startPoint y: 597, endPoint x: 353, endPoint y: 550, distance: 95.3
click at [284, 585] on div "Location Configuration Lanes Integrations Additional Settings Rates Contact Lis…" at bounding box center [262, 369] width 175 height 583
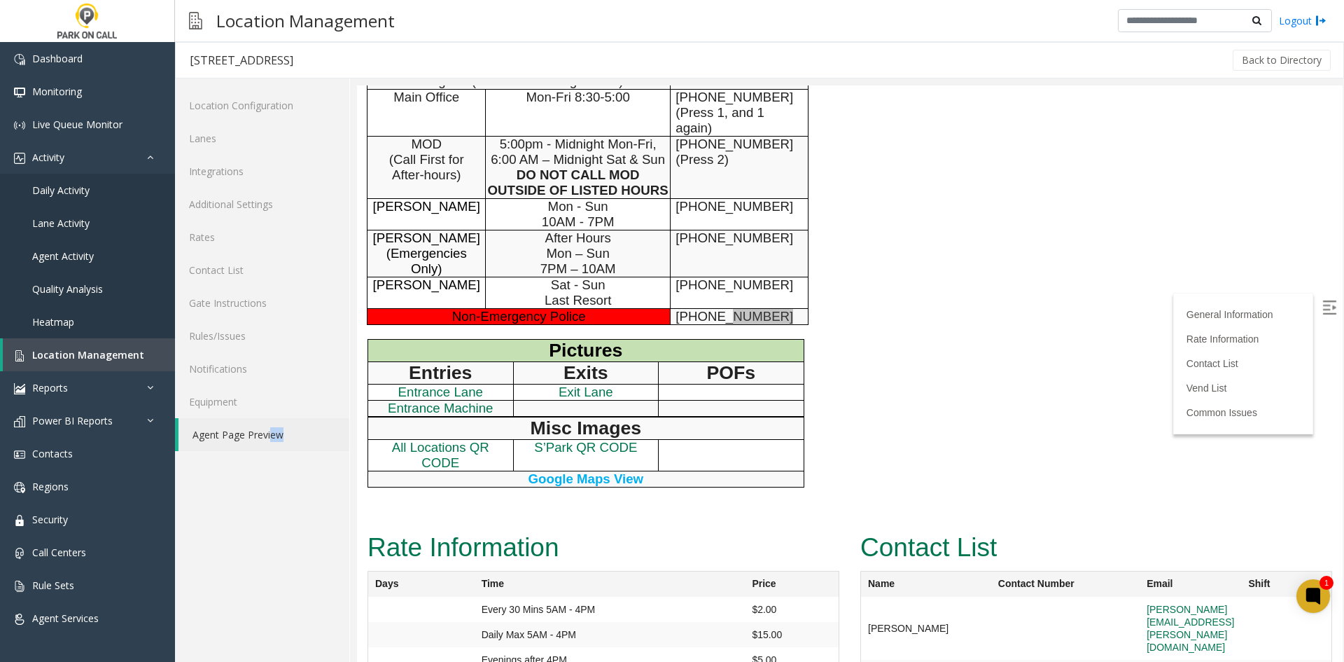
scroll to position [560, 0]
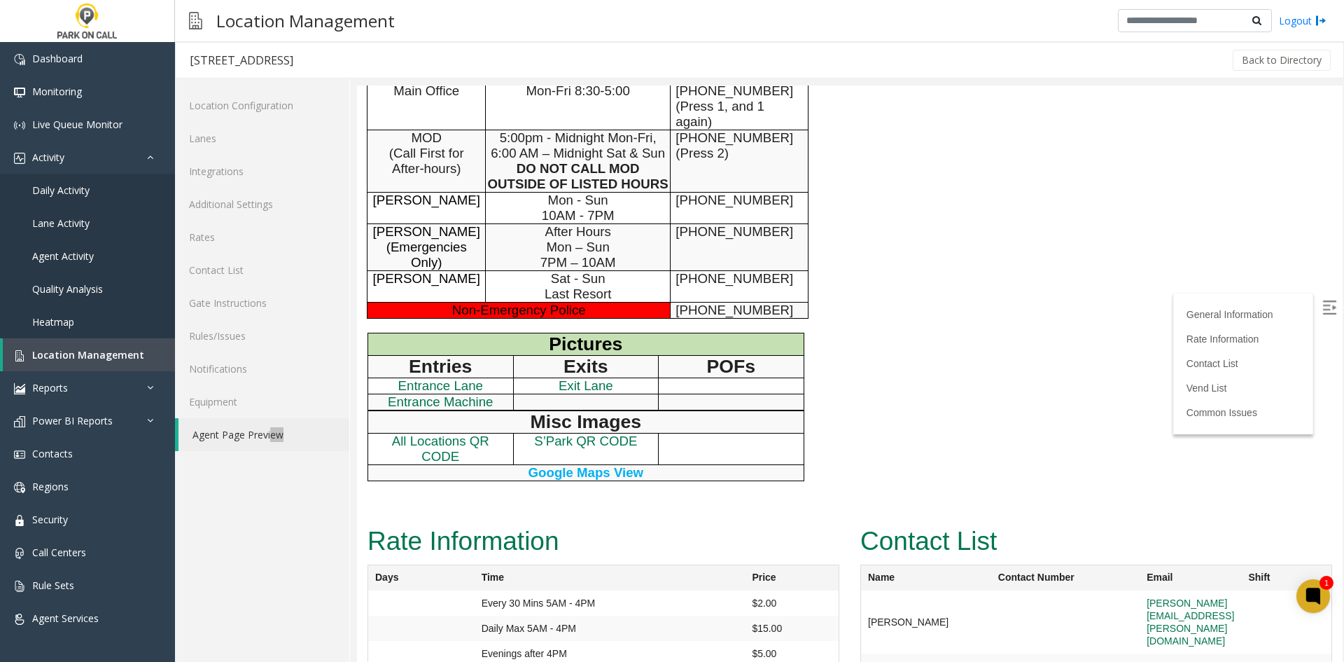
click at [542, 547] on h2 "Rate Information" at bounding box center [604, 541] width 472 height 36
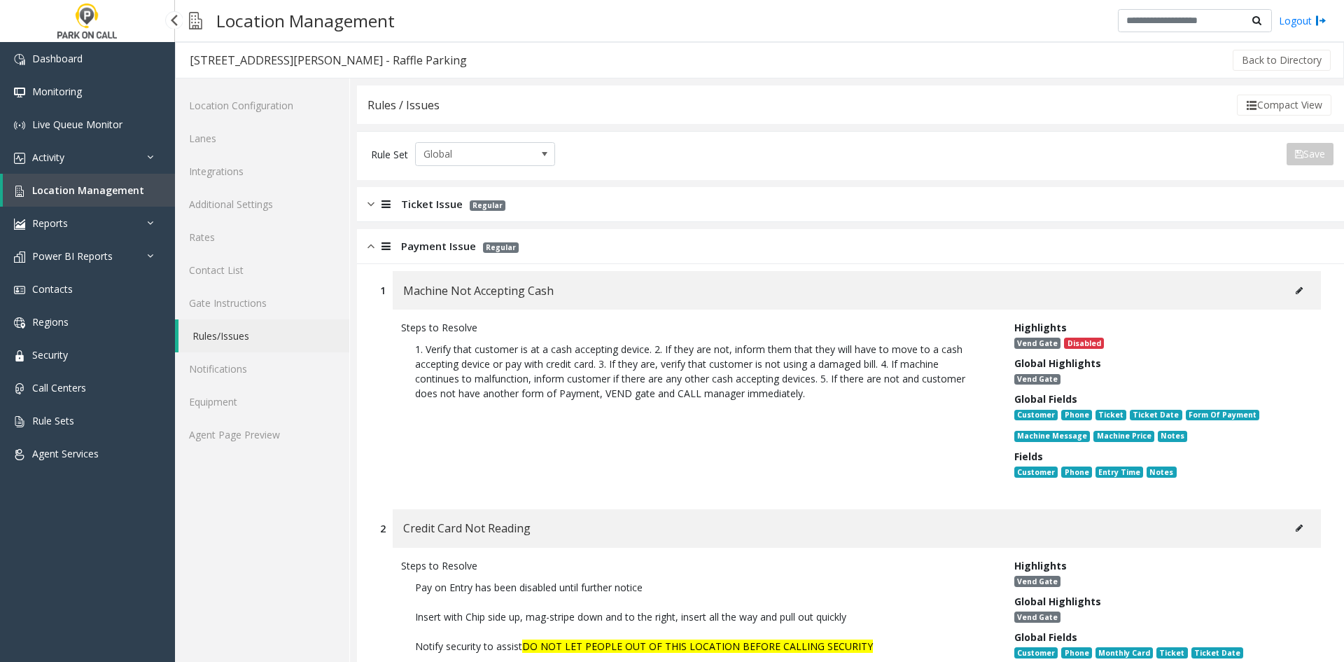
click at [111, 189] on span "Location Management" at bounding box center [88, 189] width 112 height 13
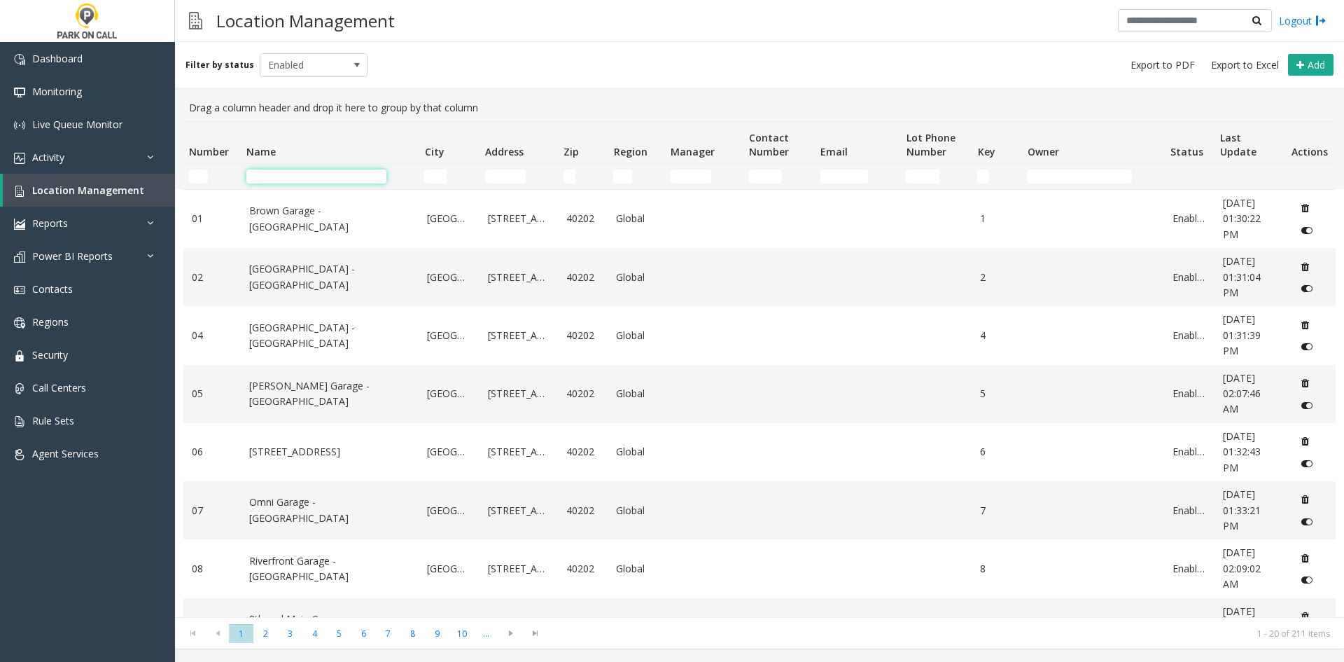
click at [321, 179] on input "Name Filter" at bounding box center [316, 176] width 140 height 14
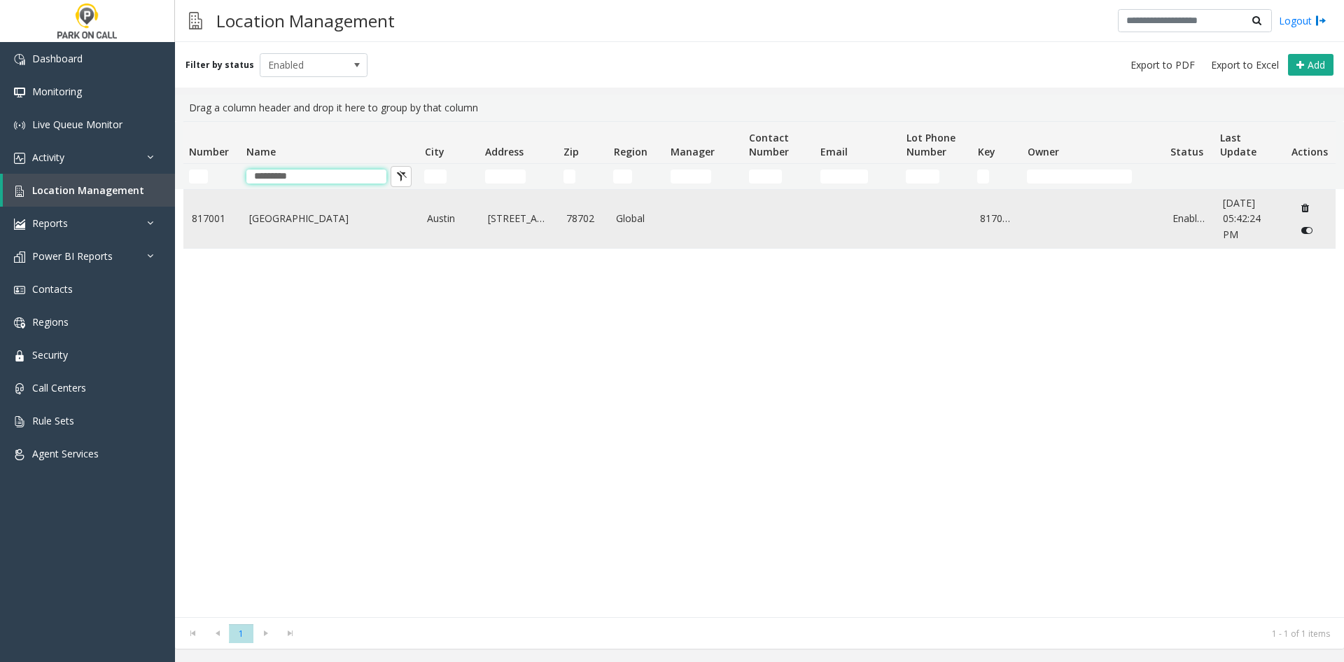
type input "*********"
click at [309, 203] on td "[GEOGRAPHIC_DATA]" at bounding box center [330, 219] width 179 height 58
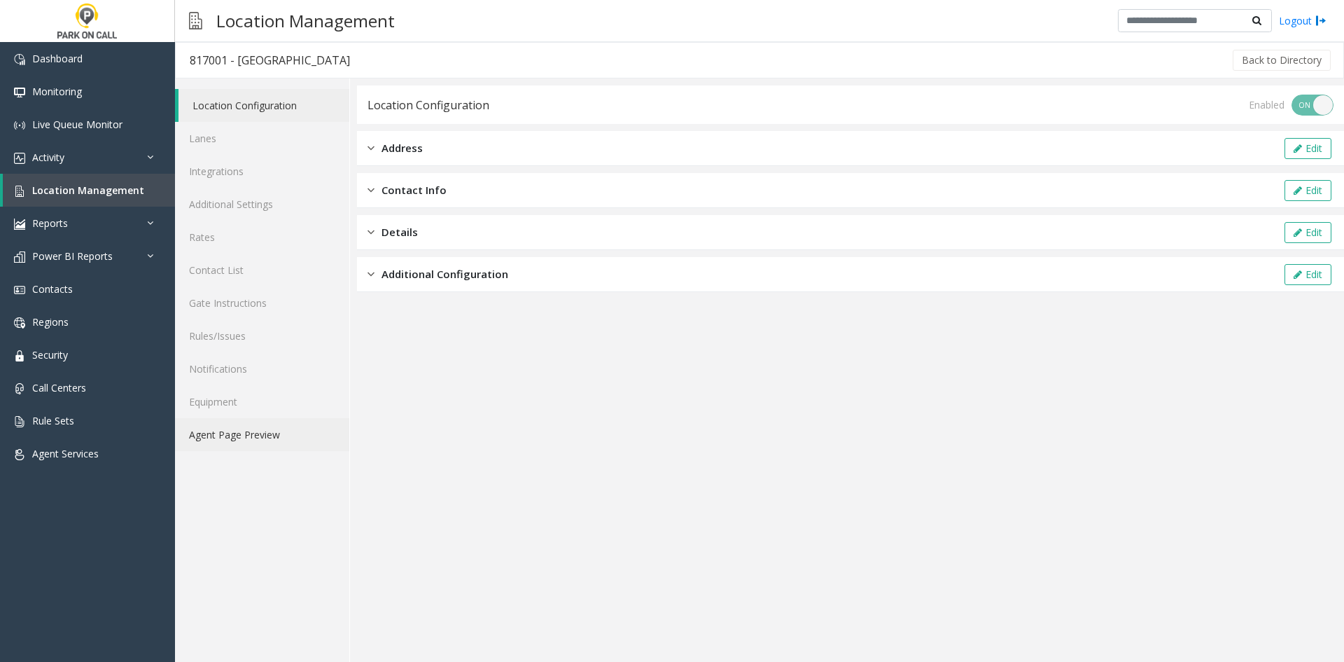
click at [275, 427] on link "Agent Page Preview" at bounding box center [262, 434] width 174 height 33
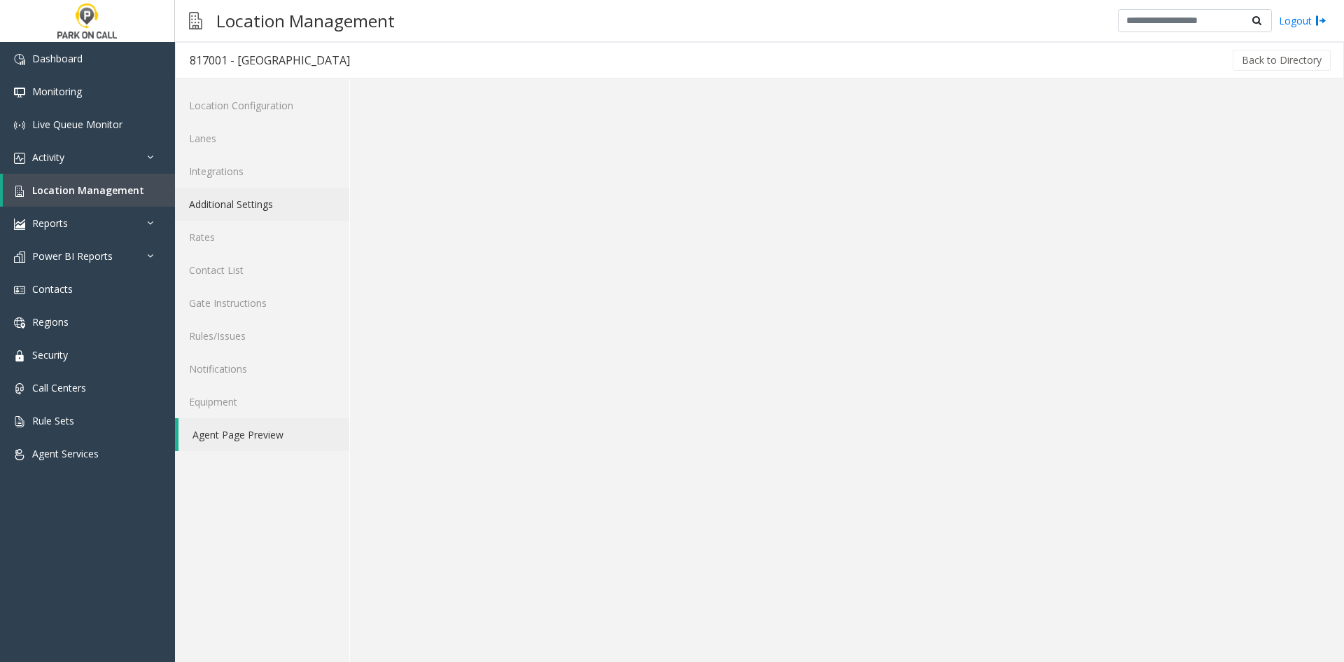
click at [271, 212] on link "Additional Settings" at bounding box center [262, 204] width 174 height 33
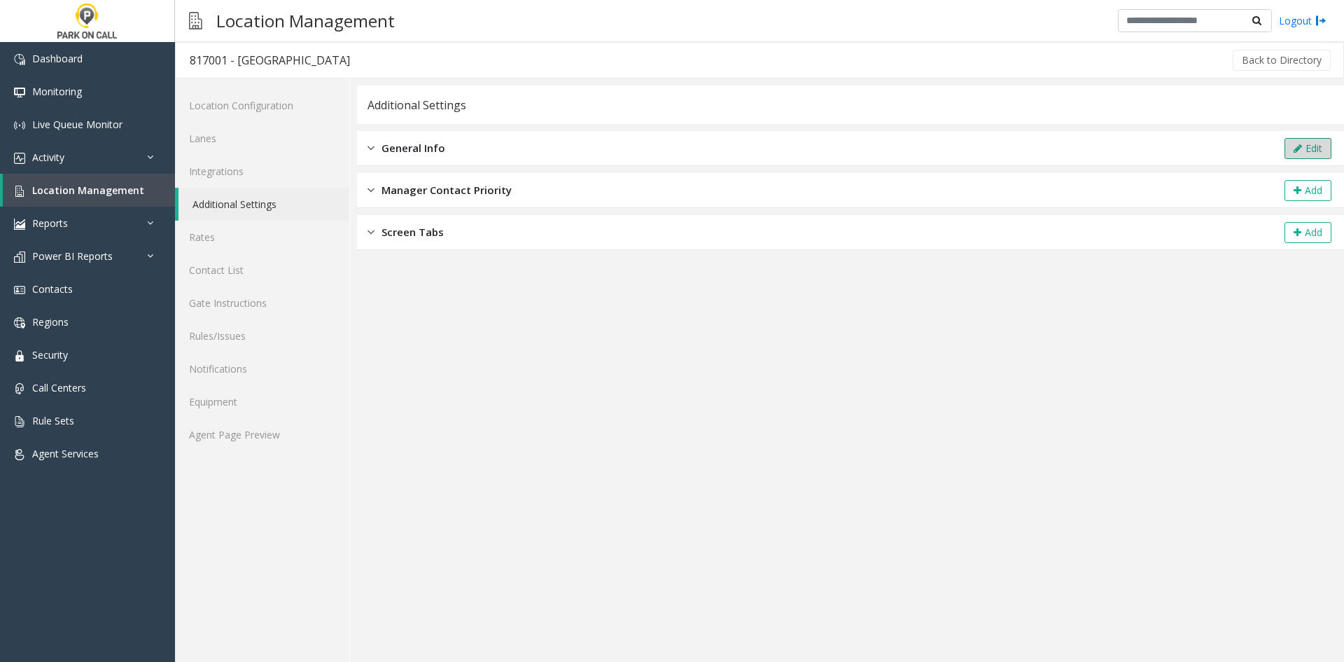
click at [1297, 144] on icon at bounding box center [1298, 149] width 8 height 10
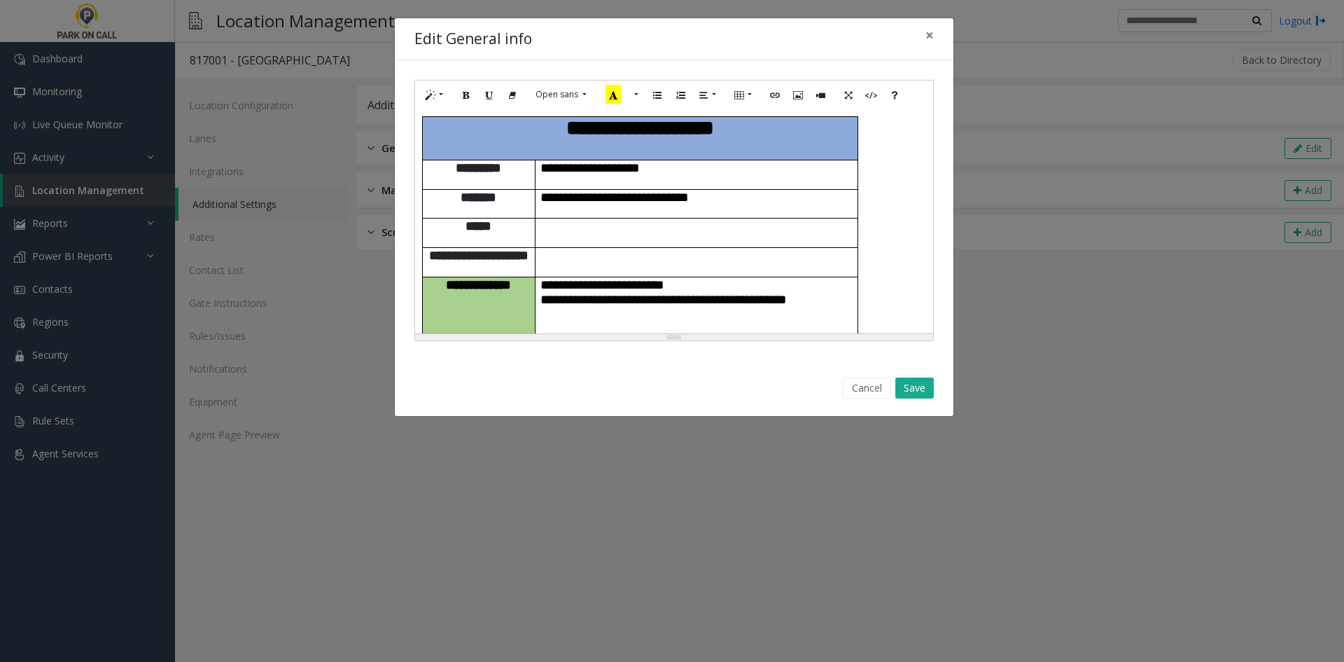
click at [719, 248] on p at bounding box center [697, 255] width 312 height 15
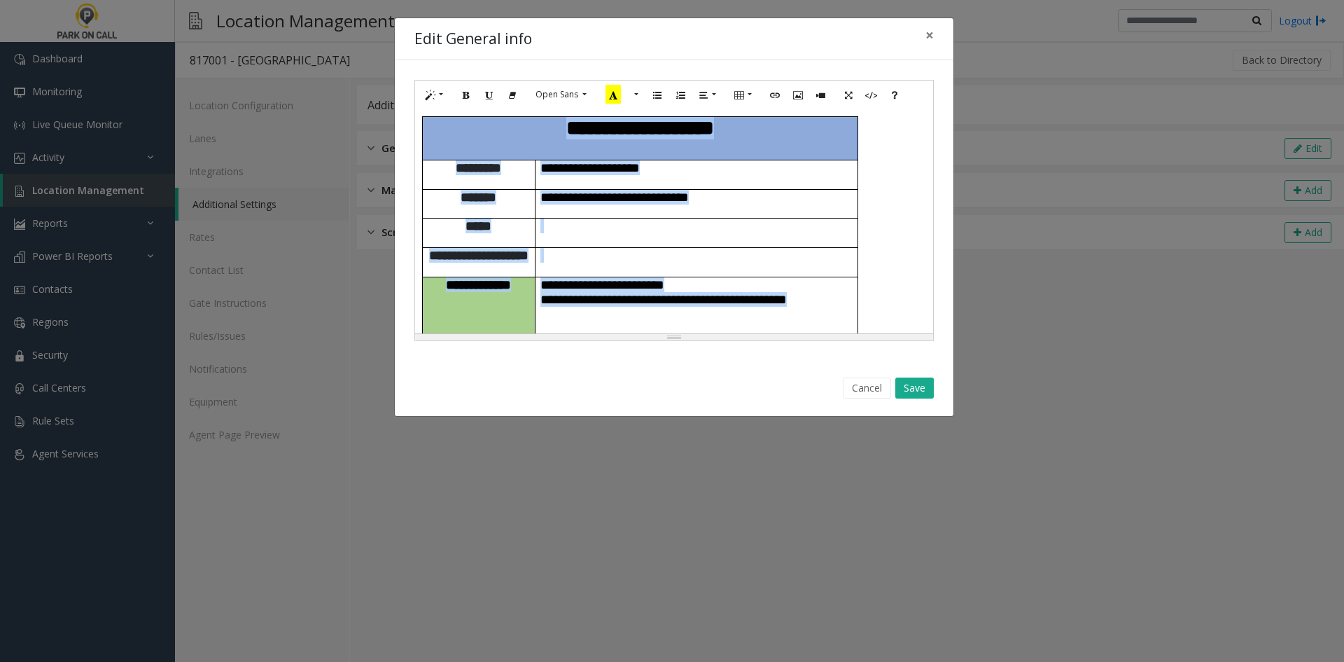
copy div "**********"
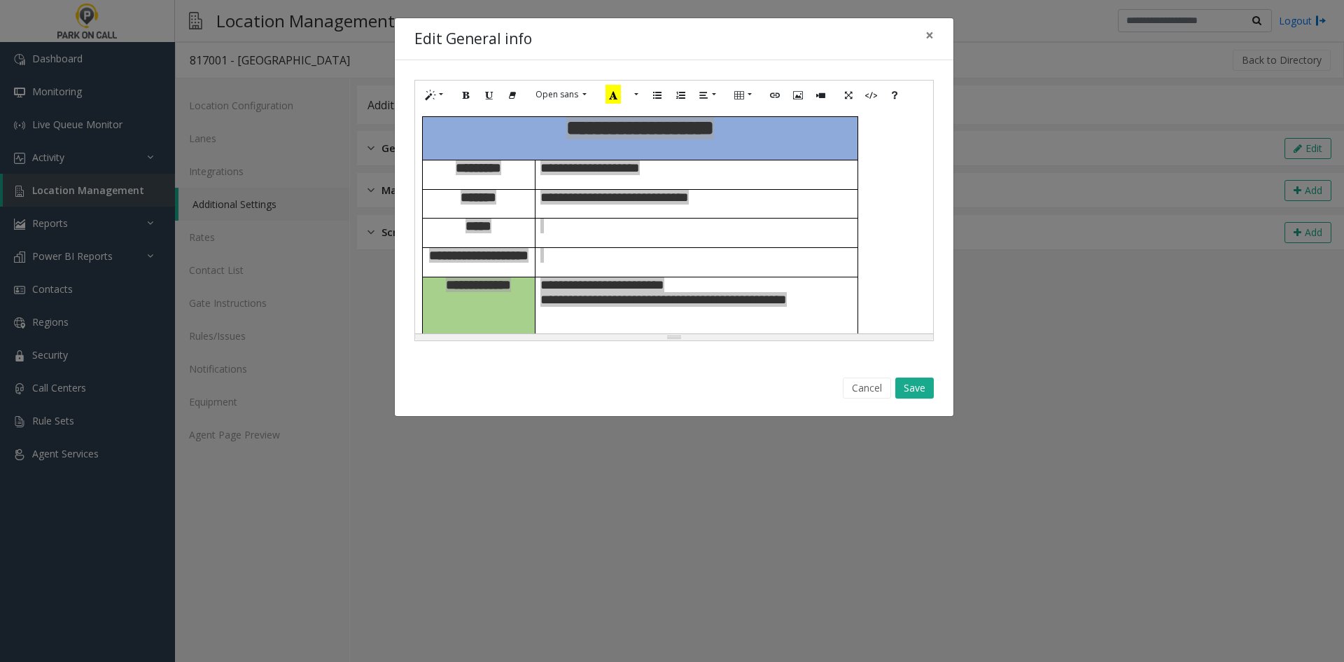
click at [635, 293] on span "**********" at bounding box center [664, 299] width 246 height 13
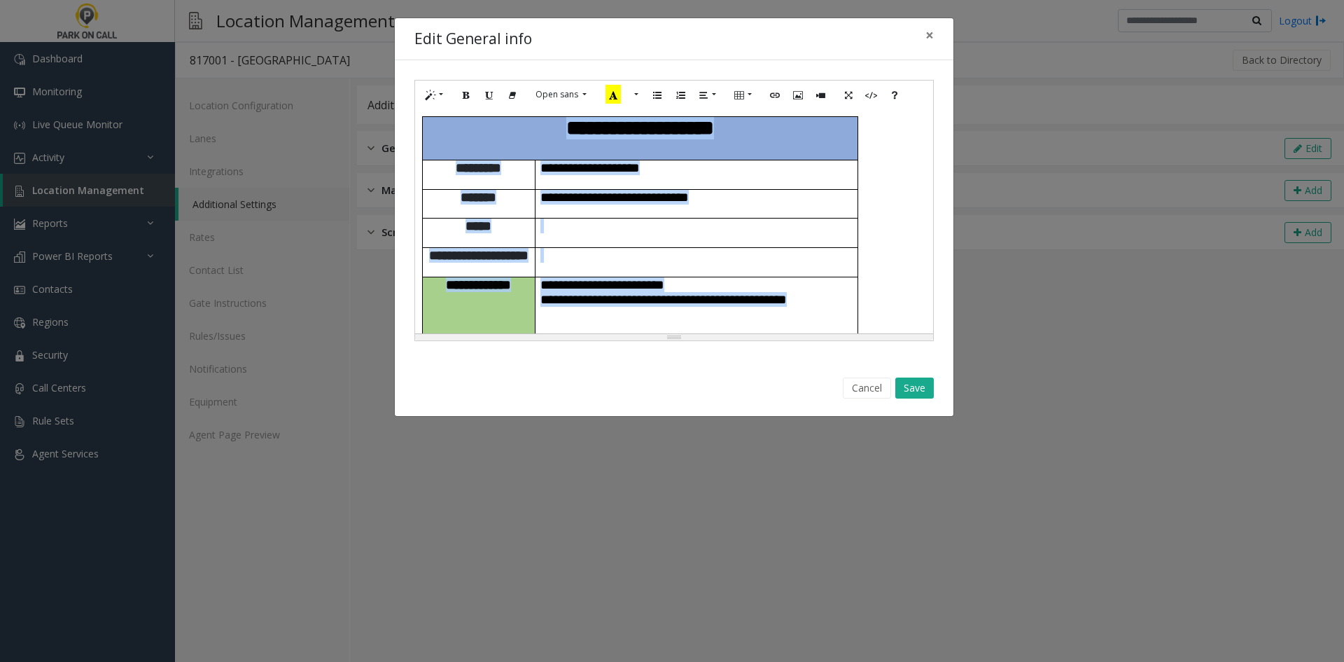
click at [634, 335] on span "**********" at bounding box center [593, 341] width 104 height 13
copy div "**********"
click at [770, 334] on p "**********" at bounding box center [697, 341] width 312 height 15
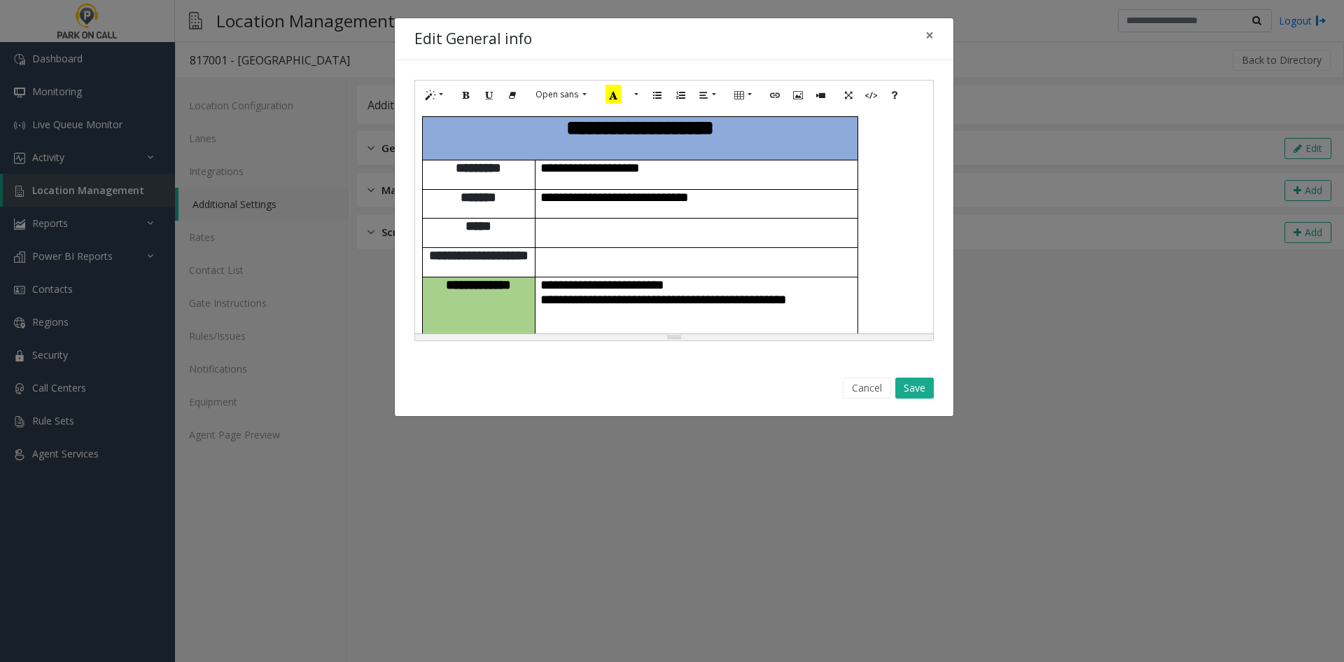
click at [645, 379] on span "**********" at bounding box center [608, 385] width 134 height 13
click at [653, 364] on span "**********" at bounding box center [608, 370] width 134 height 13
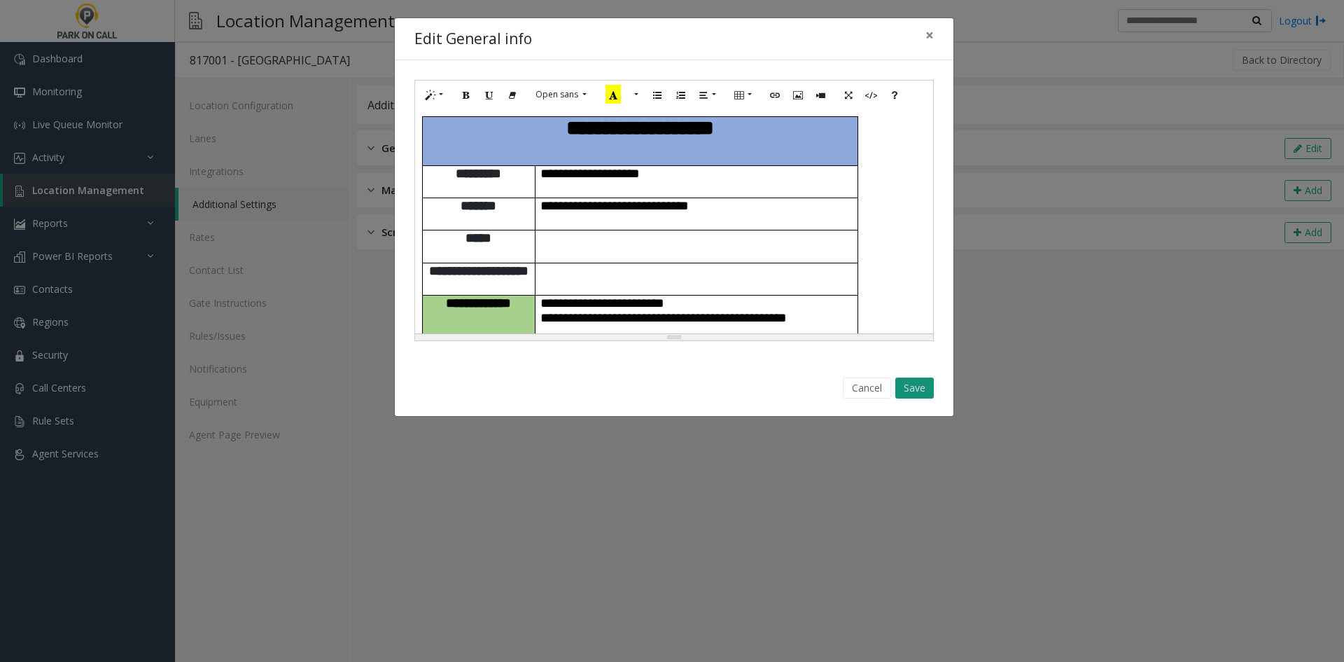
scroll to position [1019, 0]
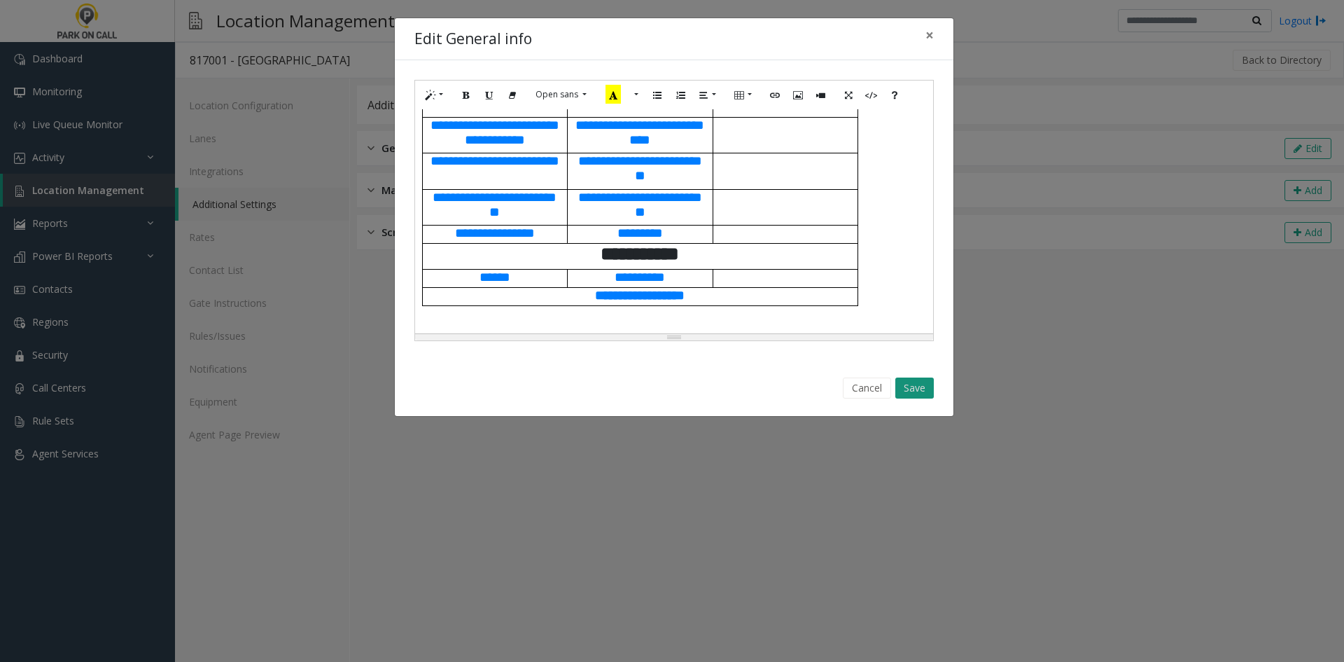
click at [919, 392] on button "Save" at bounding box center [915, 387] width 39 height 21
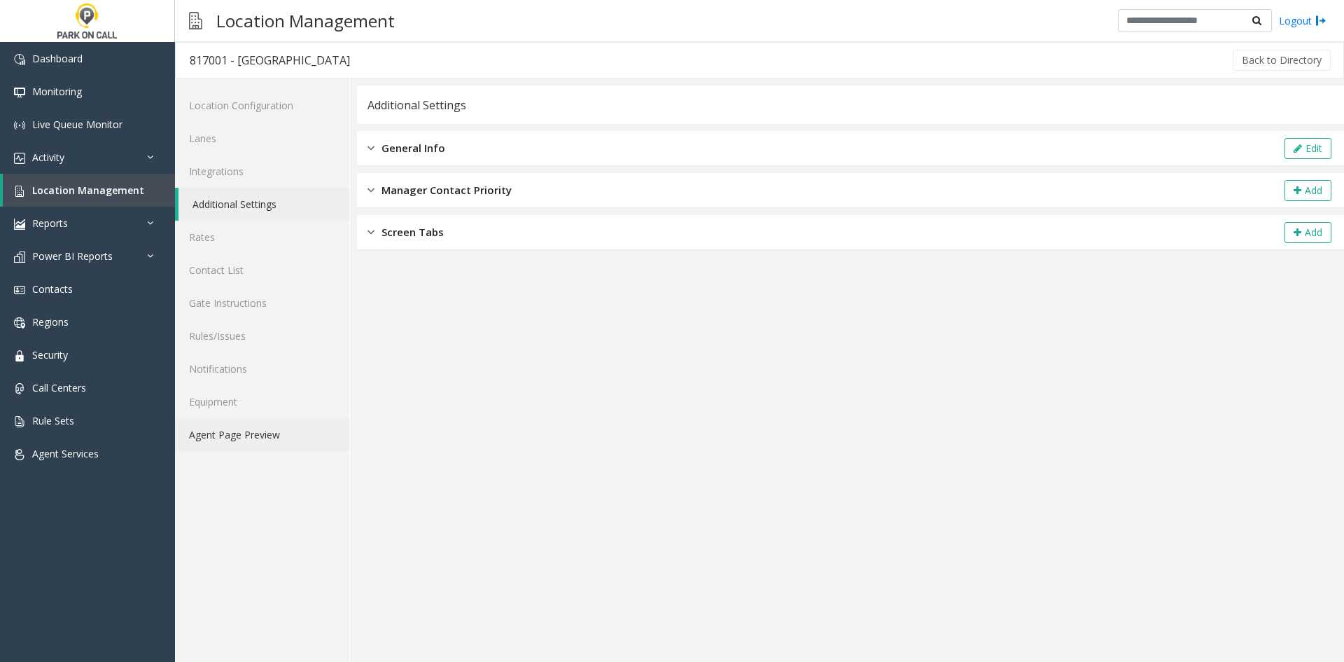
click at [251, 436] on link "Agent Page Preview" at bounding box center [262, 434] width 174 height 33
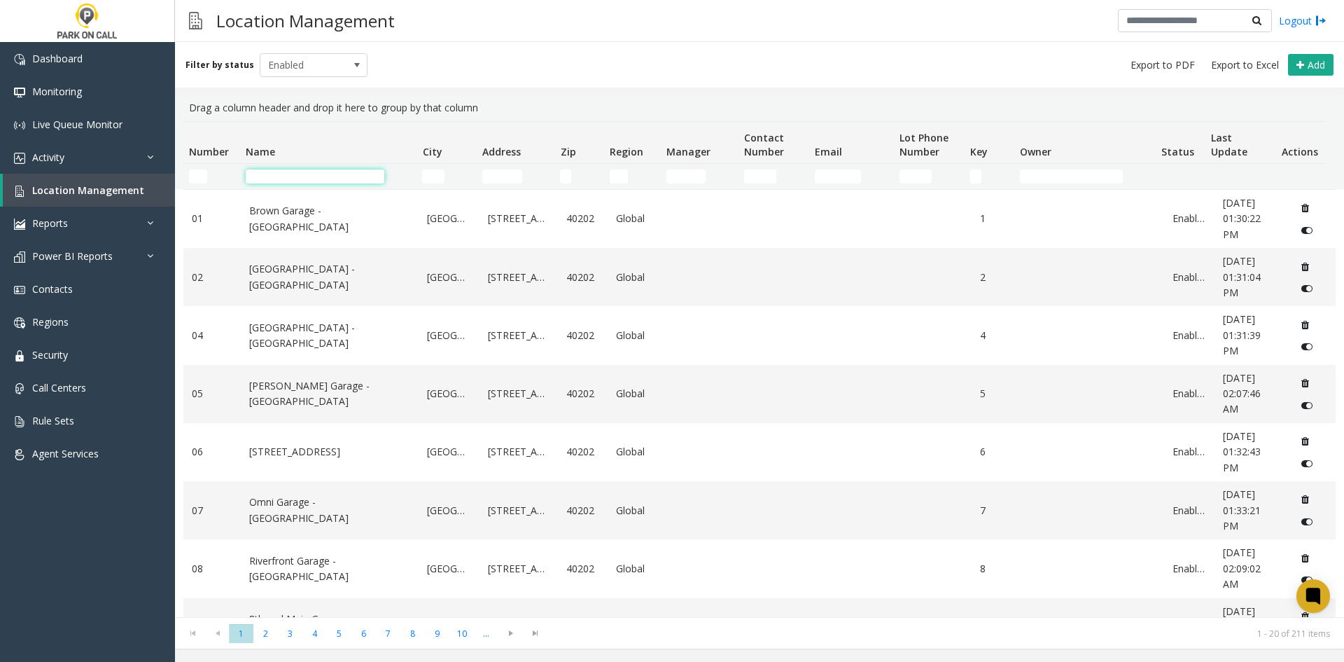
drag, startPoint x: 0, startPoint y: 0, endPoint x: 351, endPoint y: 170, distance: 389.9
click at [349, 178] on input "Name Filter" at bounding box center [315, 176] width 139 height 14
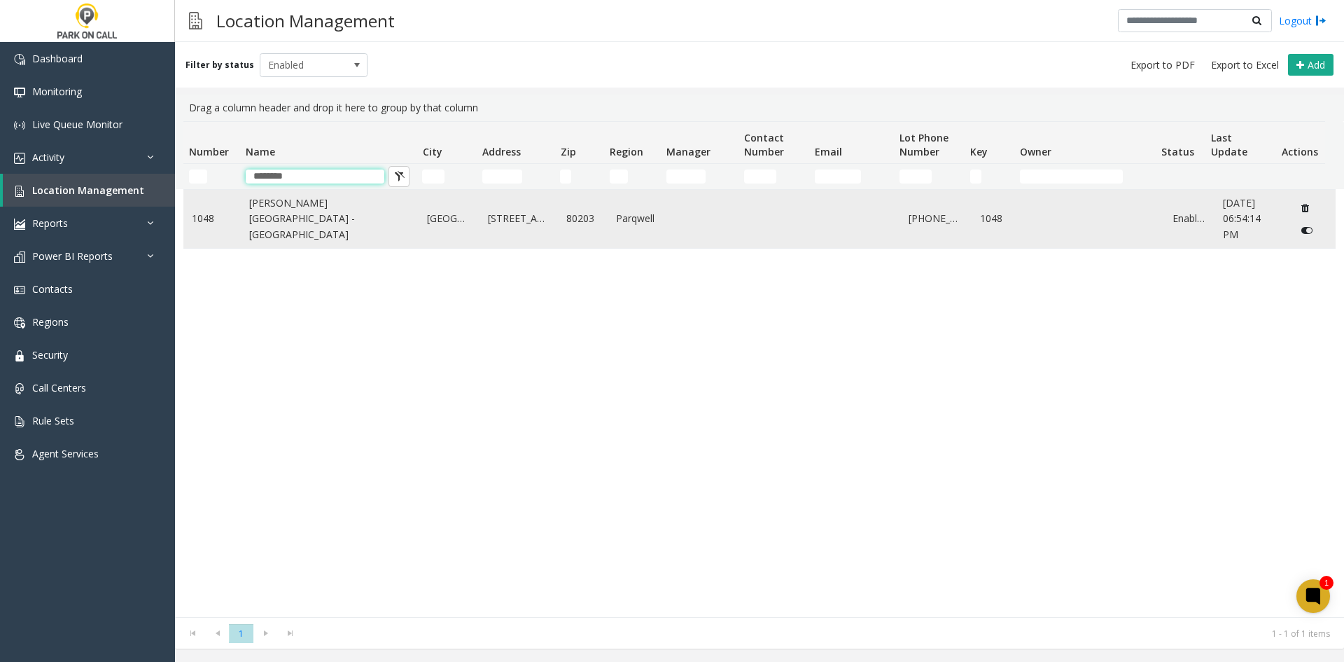
type input "********"
click at [270, 225] on link "Pearl West Garage - Parkwell" at bounding box center [330, 218] width 162 height 47
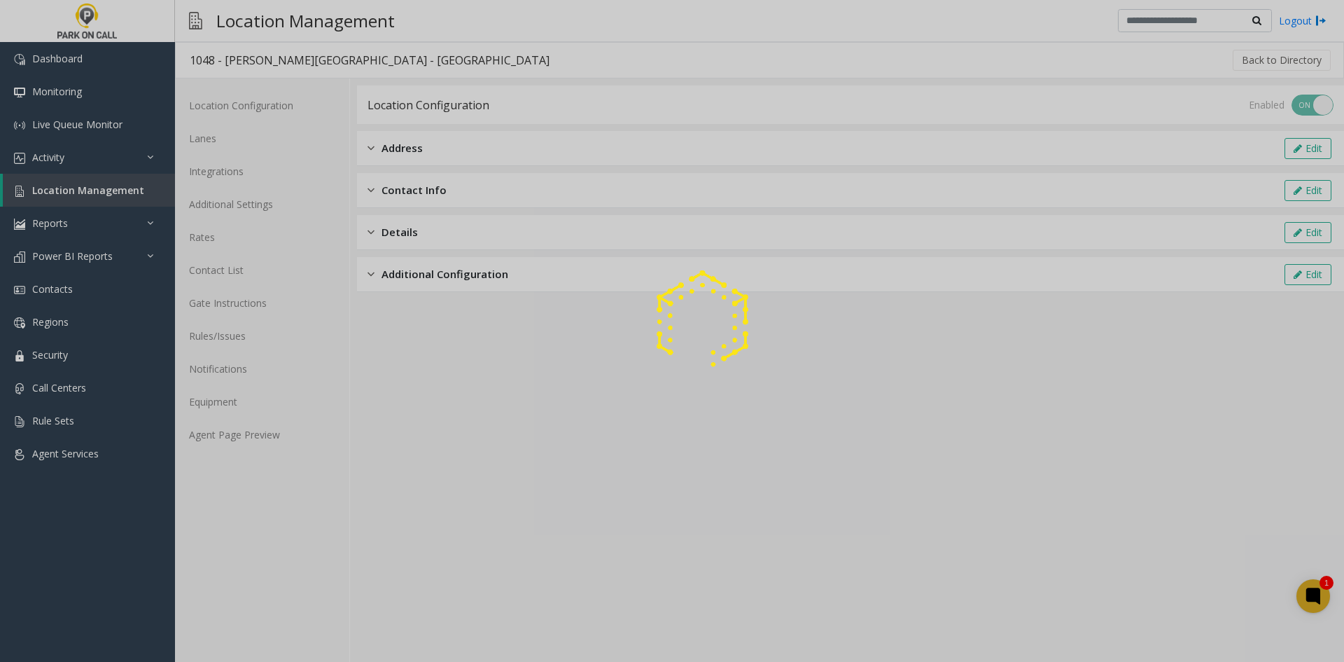
click at [243, 434] on div at bounding box center [672, 331] width 1344 height 662
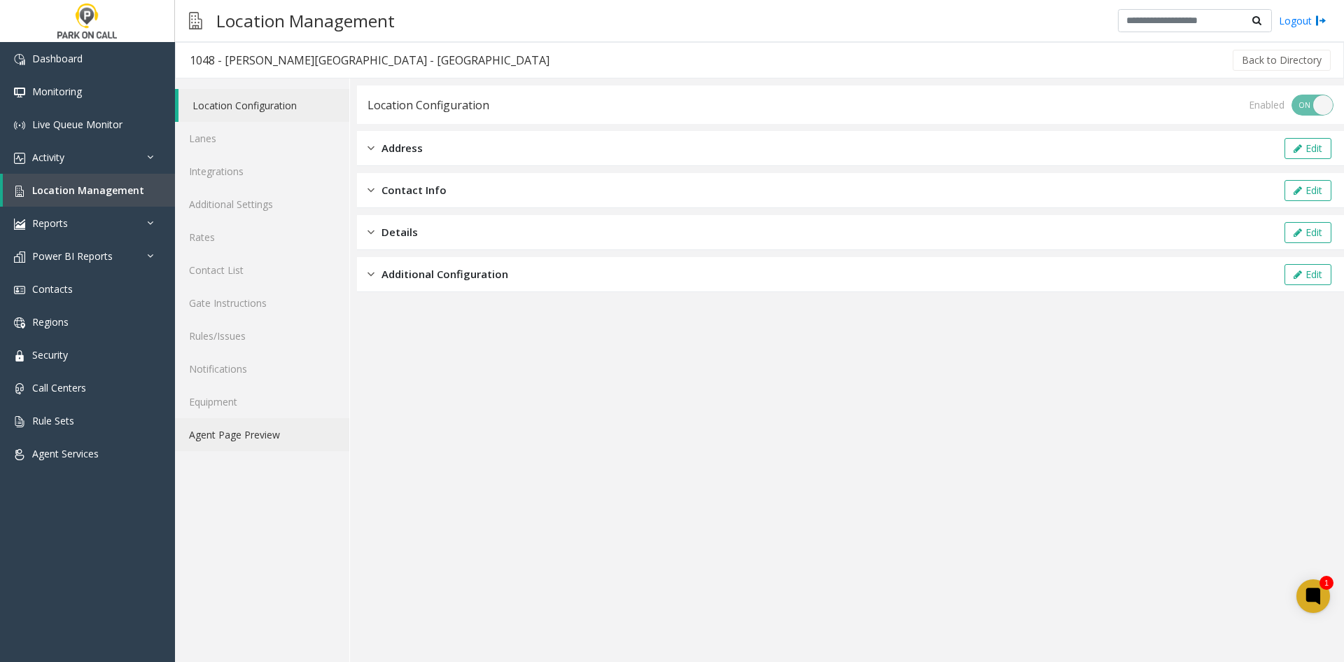
click at [243, 434] on link "Agent Page Preview" at bounding box center [262, 434] width 174 height 33
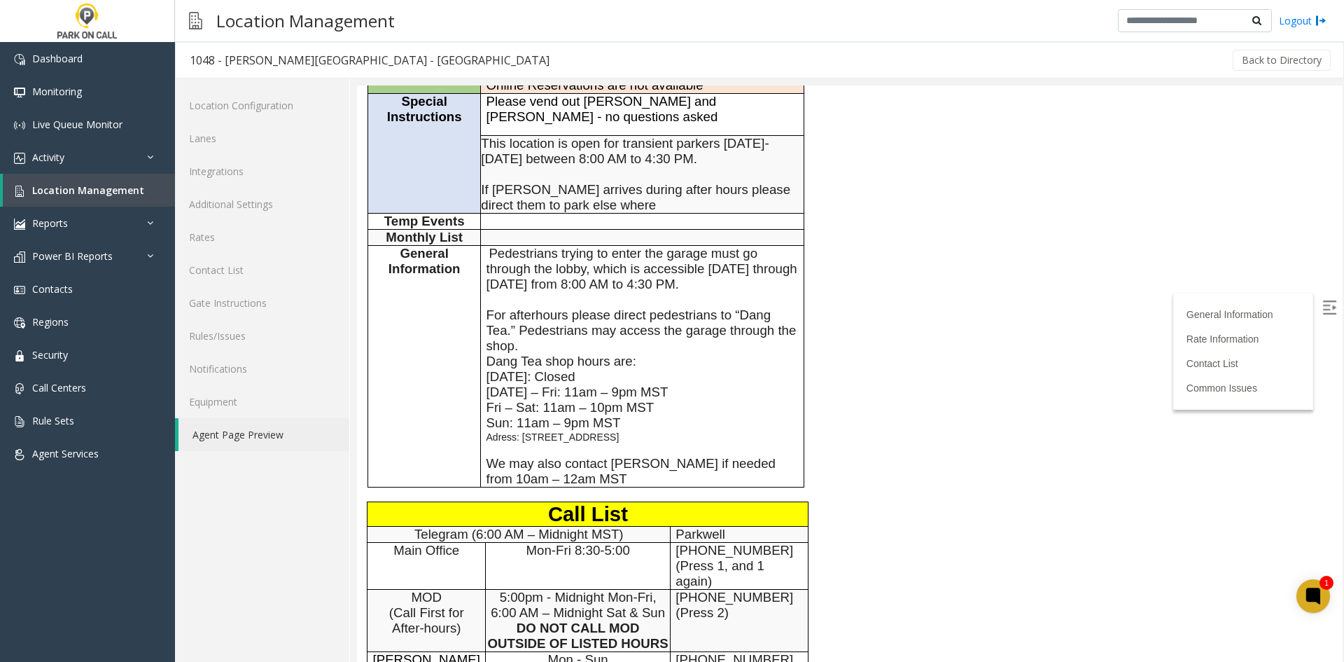
scroll to position [420, 0]
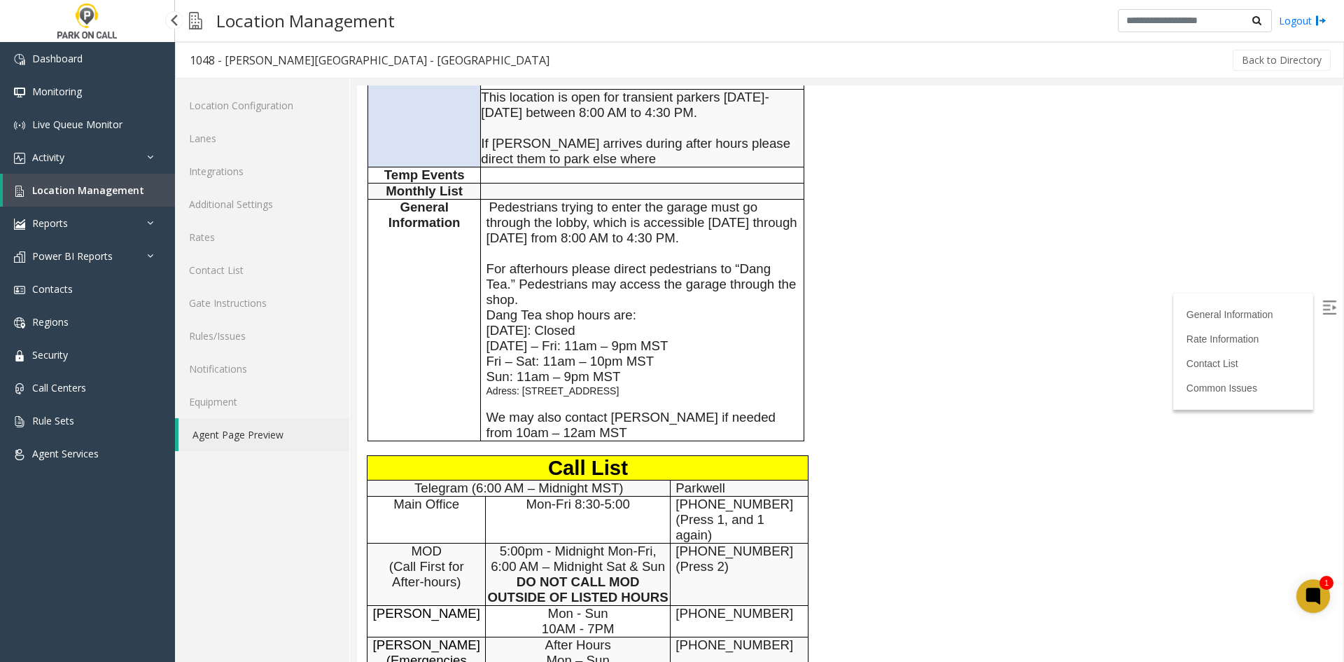
click at [104, 184] on span "Location Management" at bounding box center [88, 189] width 112 height 13
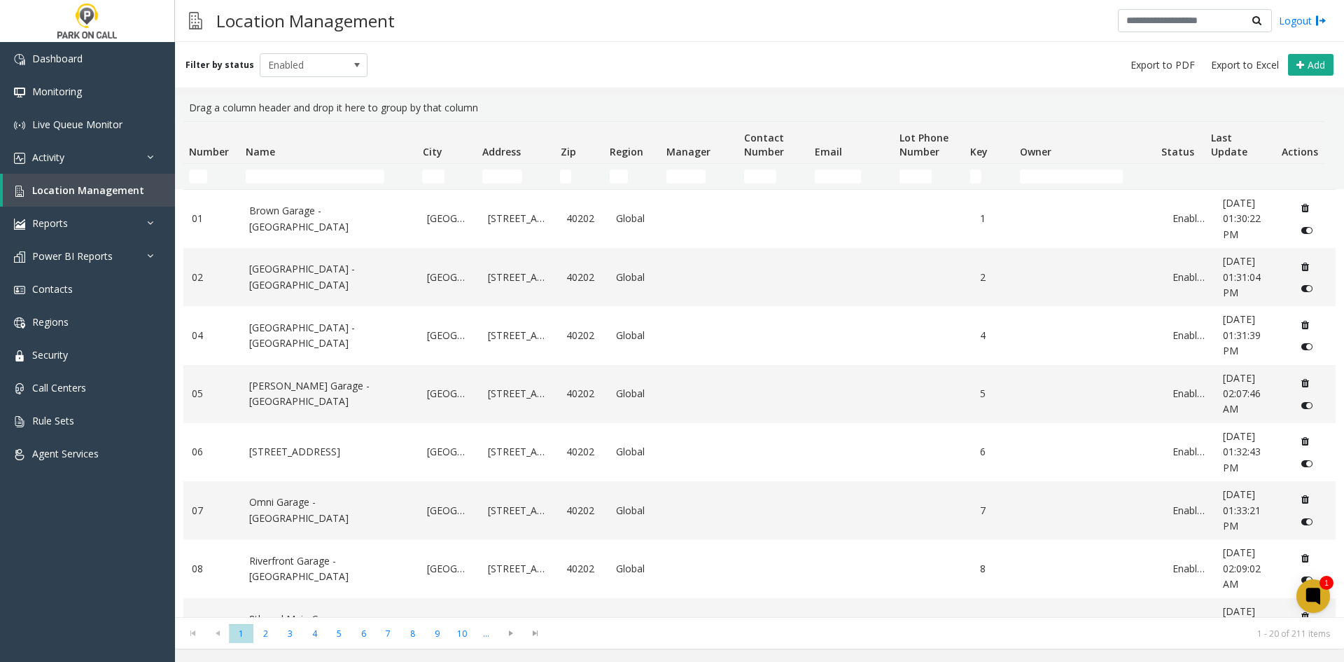
click at [318, 184] on td "Name Filter" at bounding box center [328, 176] width 176 height 25
click at [316, 175] on input "Name Filter" at bounding box center [315, 176] width 139 height 14
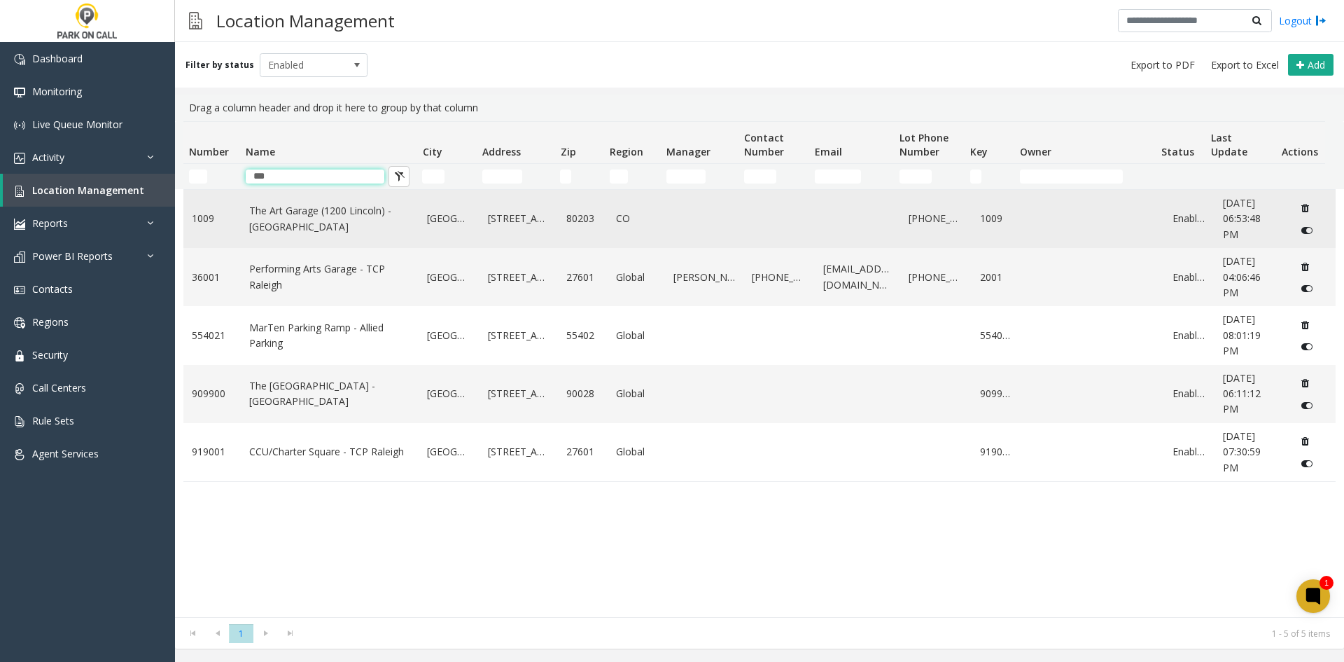
type input "***"
click at [285, 211] on link "The Art Garage (1200 Lincoln) - Parkwell" at bounding box center [330, 219] width 162 height 32
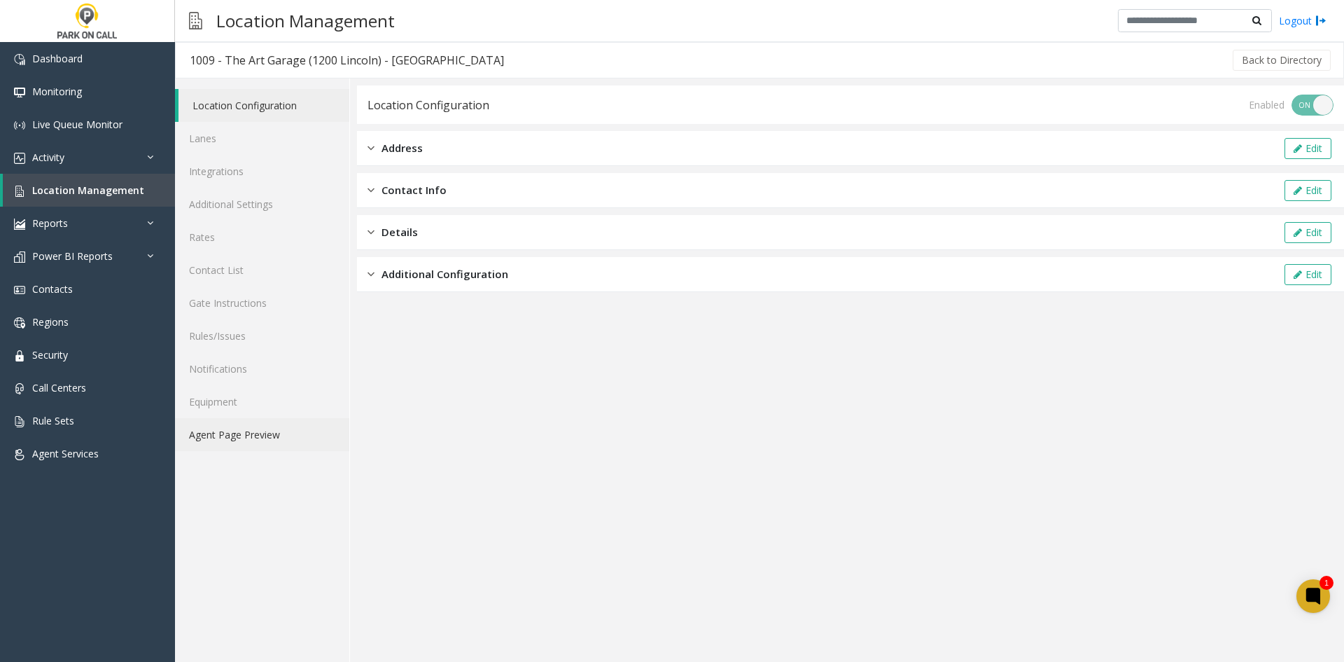
click at [185, 440] on link "Agent Page Preview" at bounding box center [262, 434] width 174 height 33
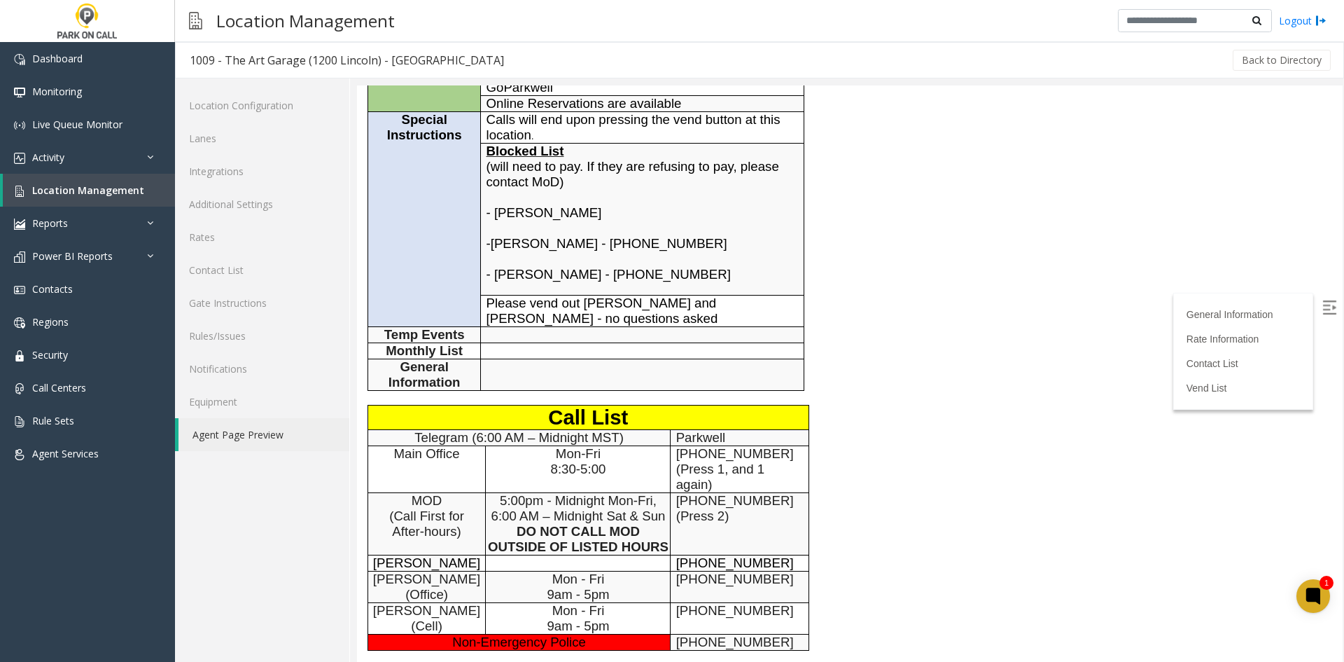
scroll to position [280, 0]
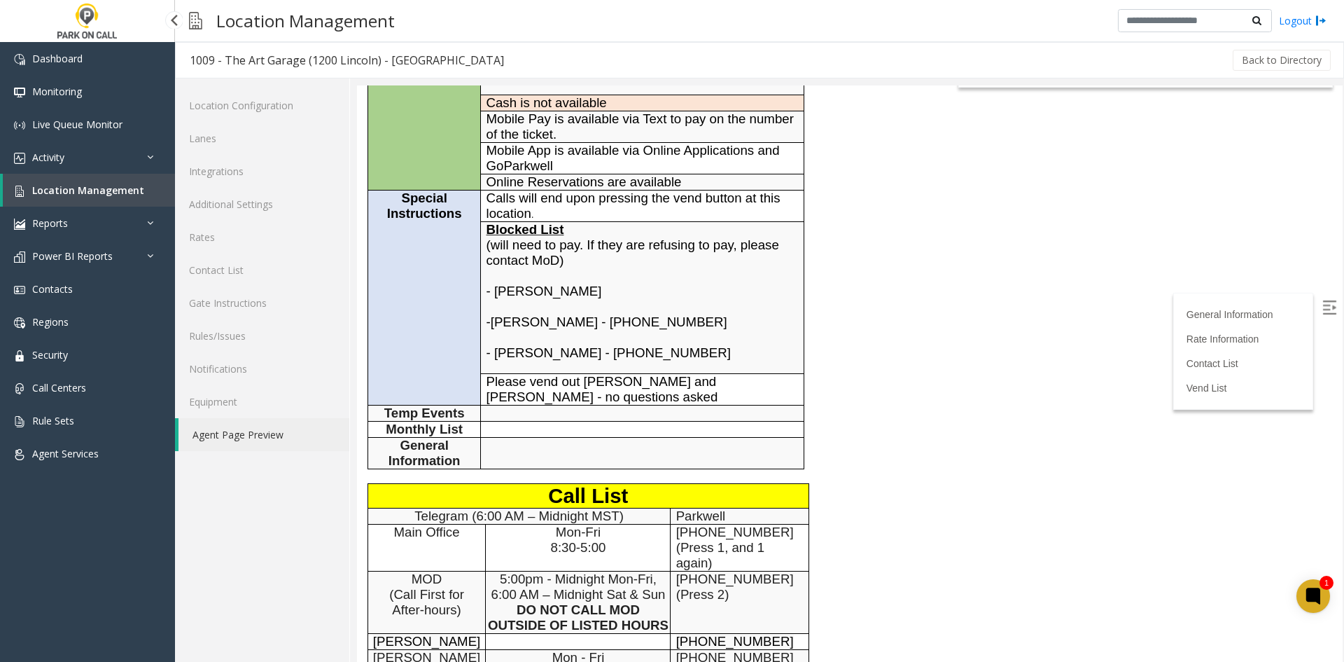
click at [98, 181] on link "Location Management" at bounding box center [89, 190] width 172 height 33
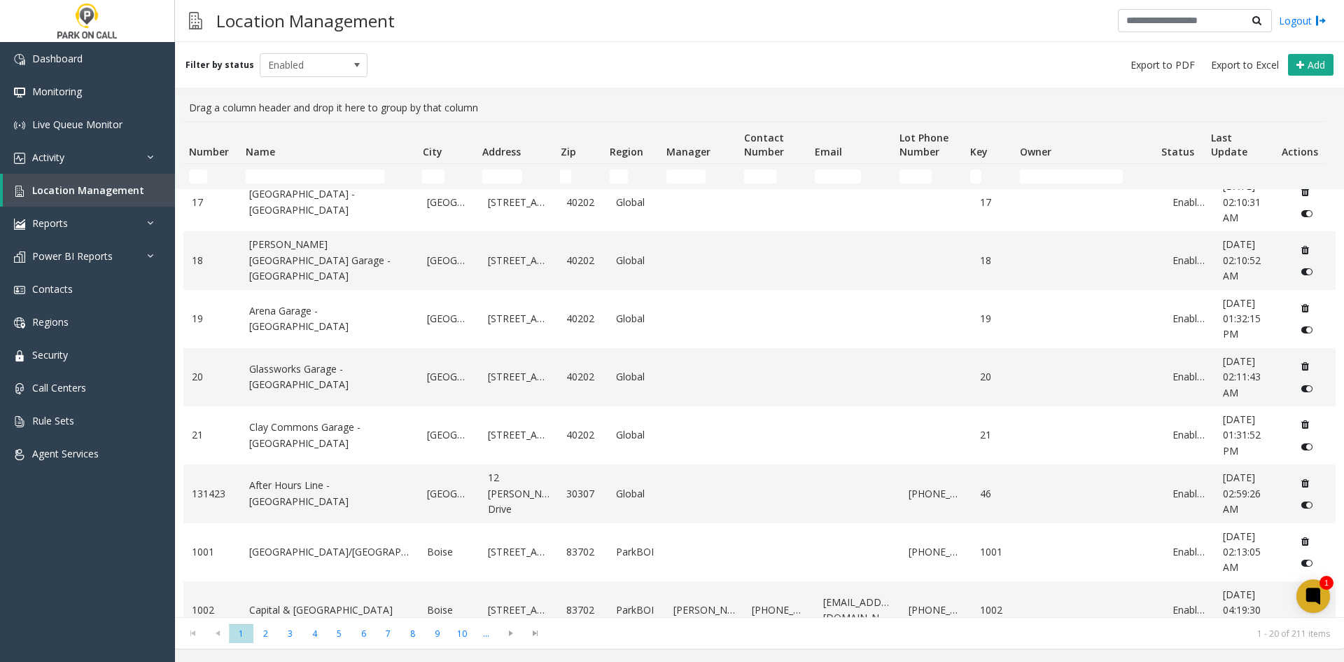
scroll to position [599, 0]
